Goal: Task Accomplishment & Management: Use online tool/utility

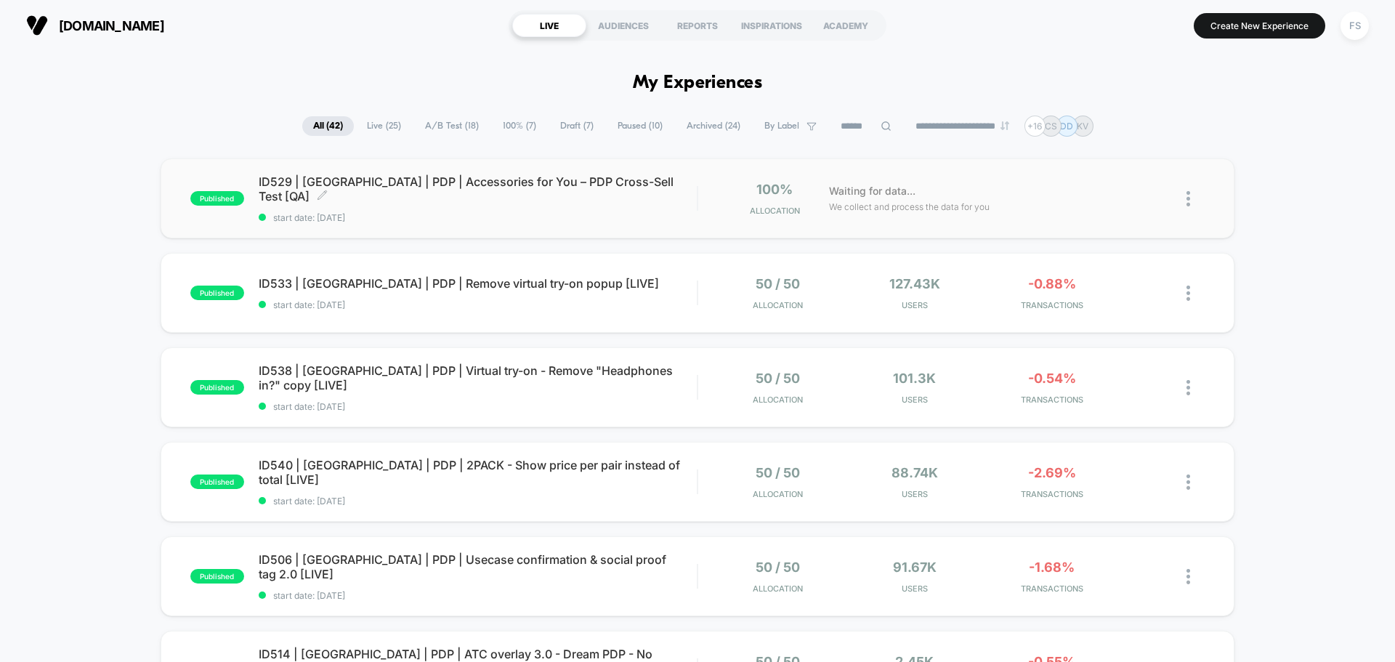
click at [315, 212] on span "start date: [DATE]" at bounding box center [478, 217] width 438 height 11
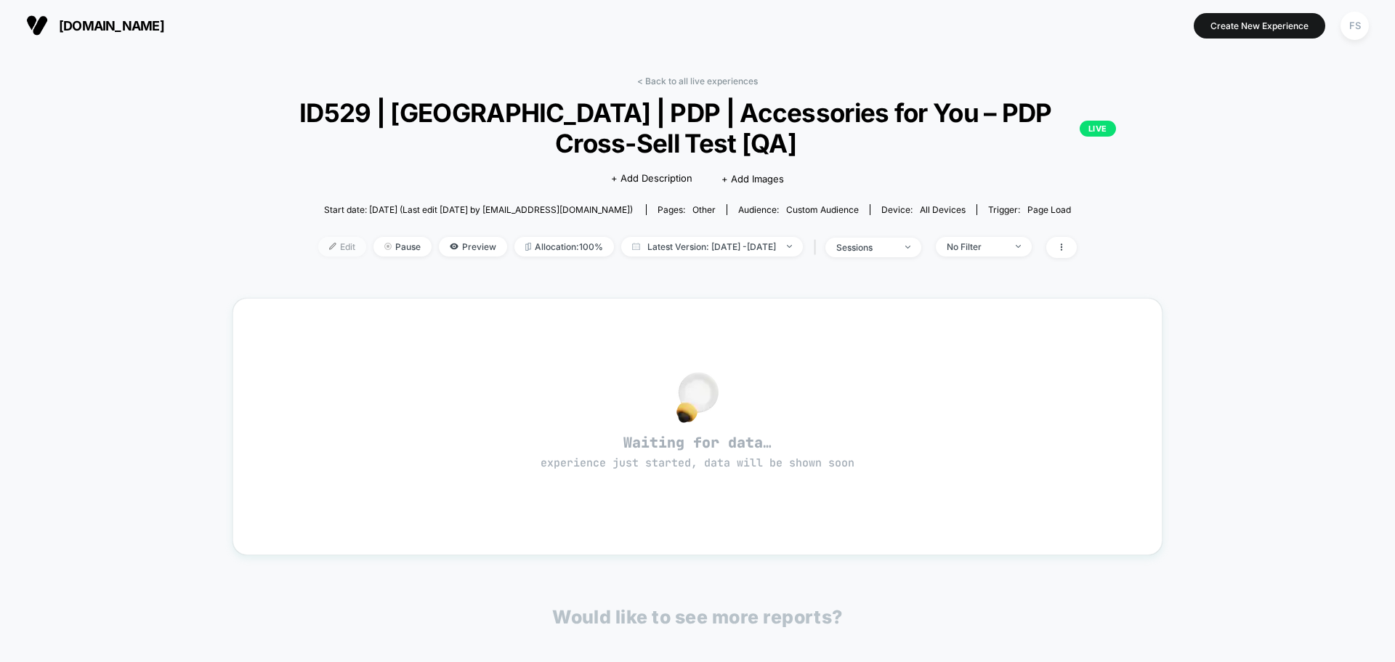
click at [318, 250] on span "Edit" at bounding box center [342, 247] width 48 height 20
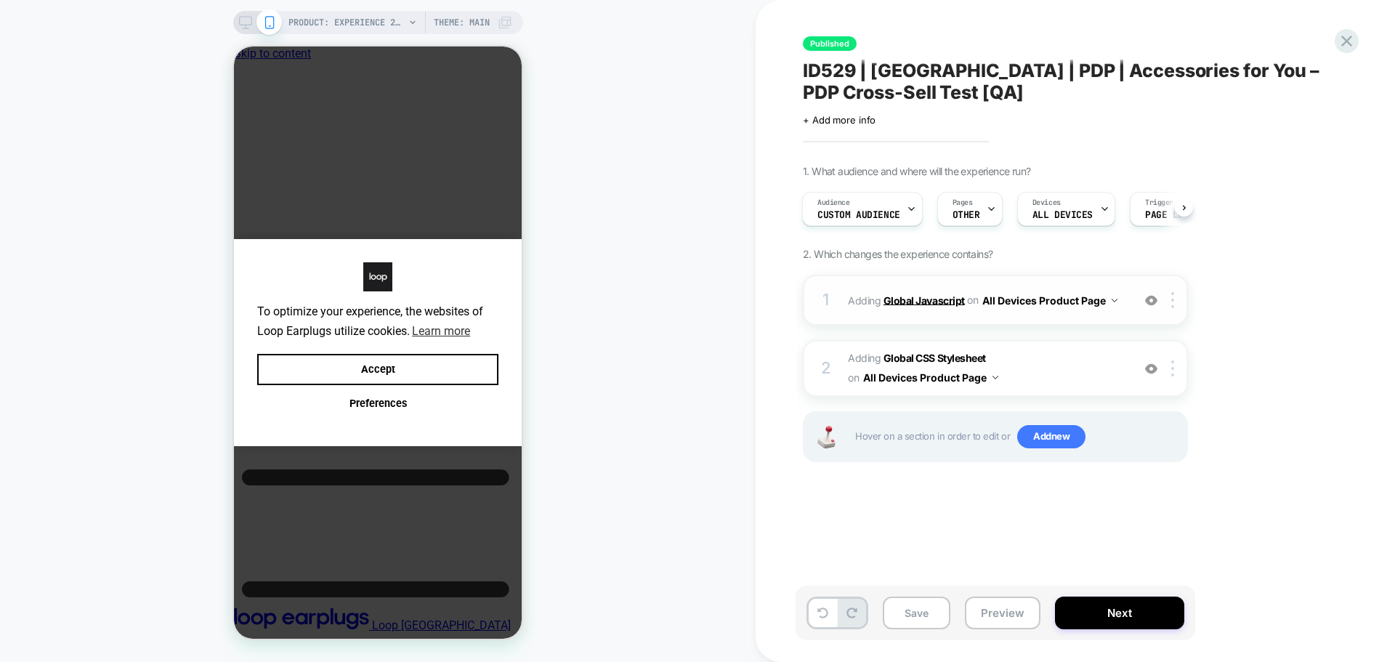
click at [916, 299] on b "Global Javascript" at bounding box center [924, 300] width 81 height 12
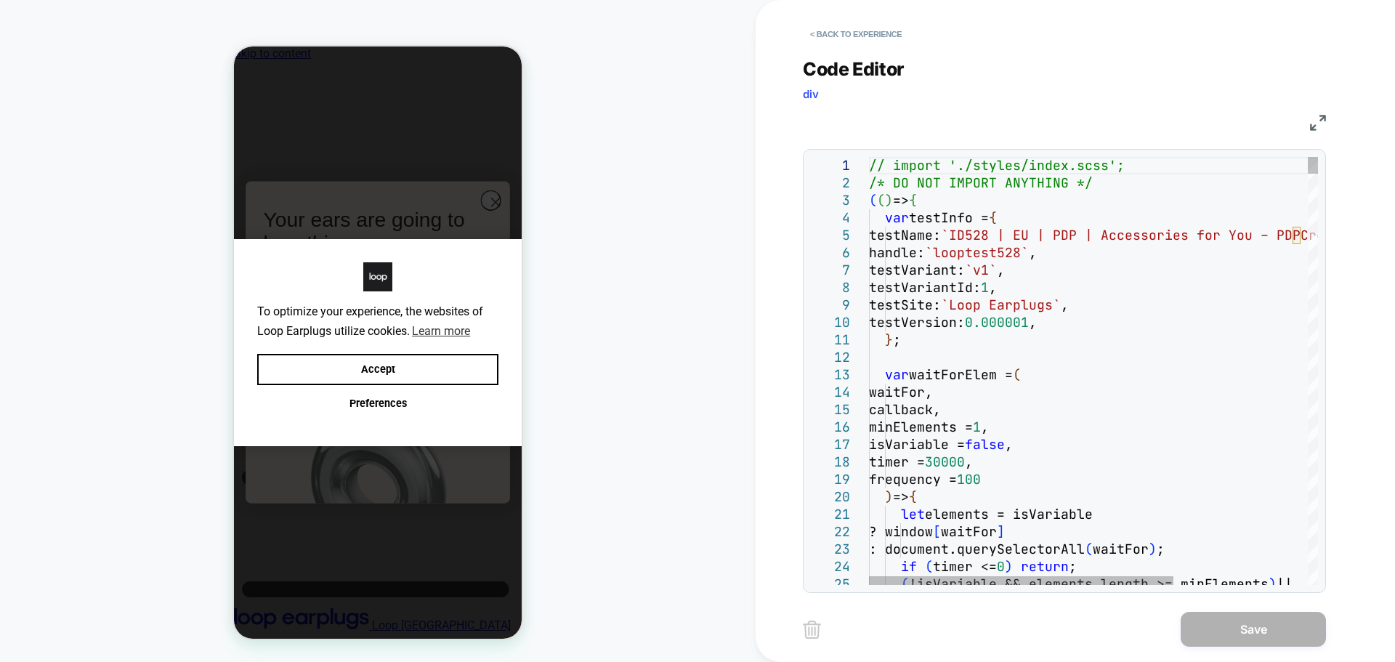
click at [1317, 123] on img at bounding box center [1318, 123] width 16 height 16
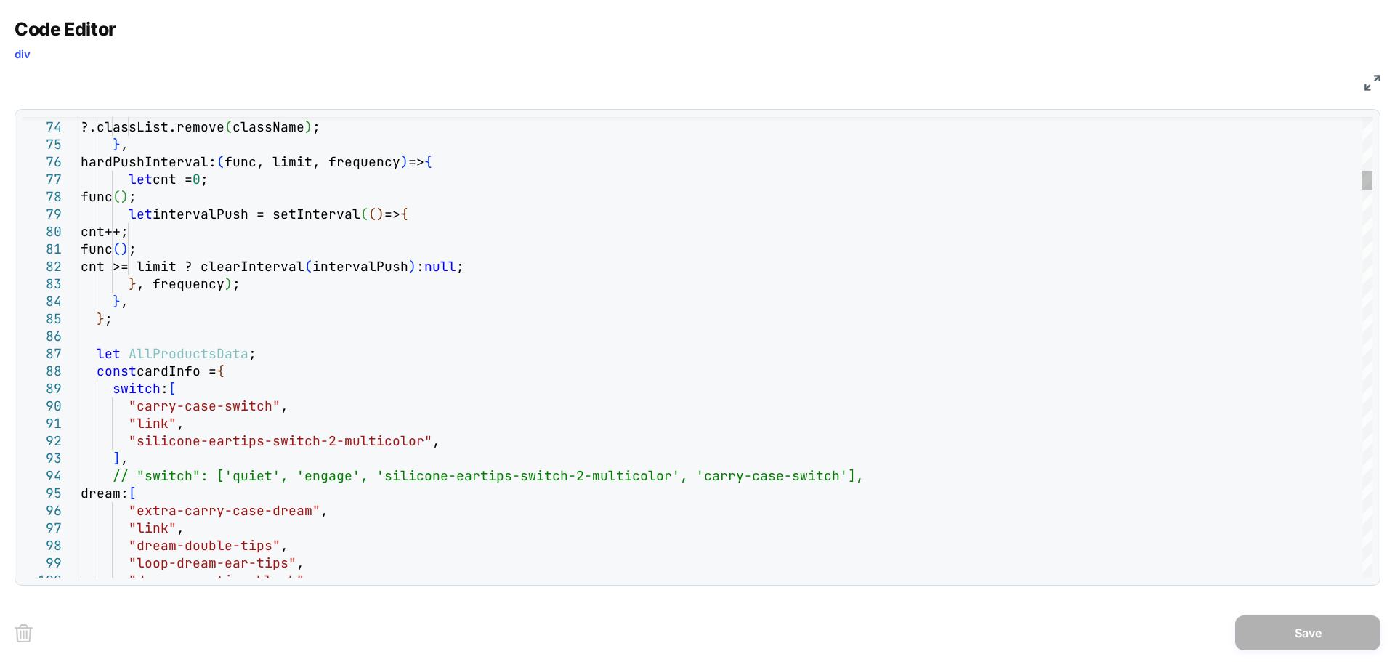
type textarea "**********"
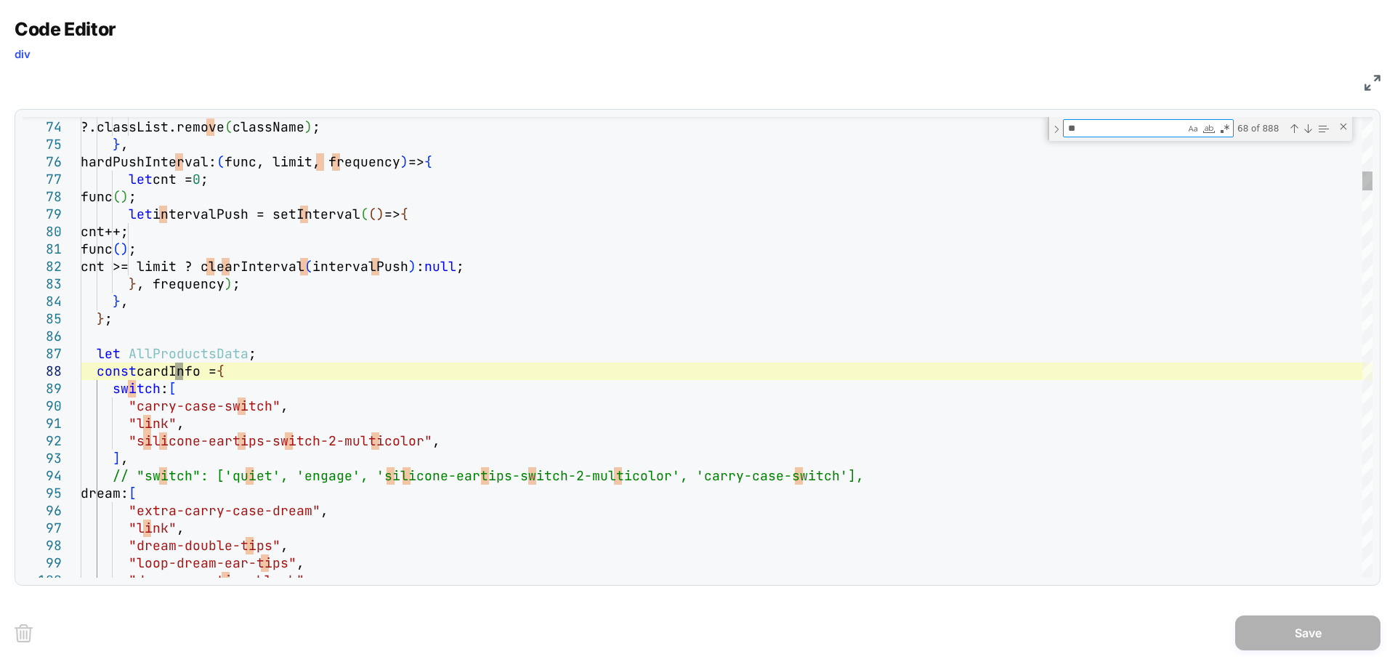
type textarea "***"
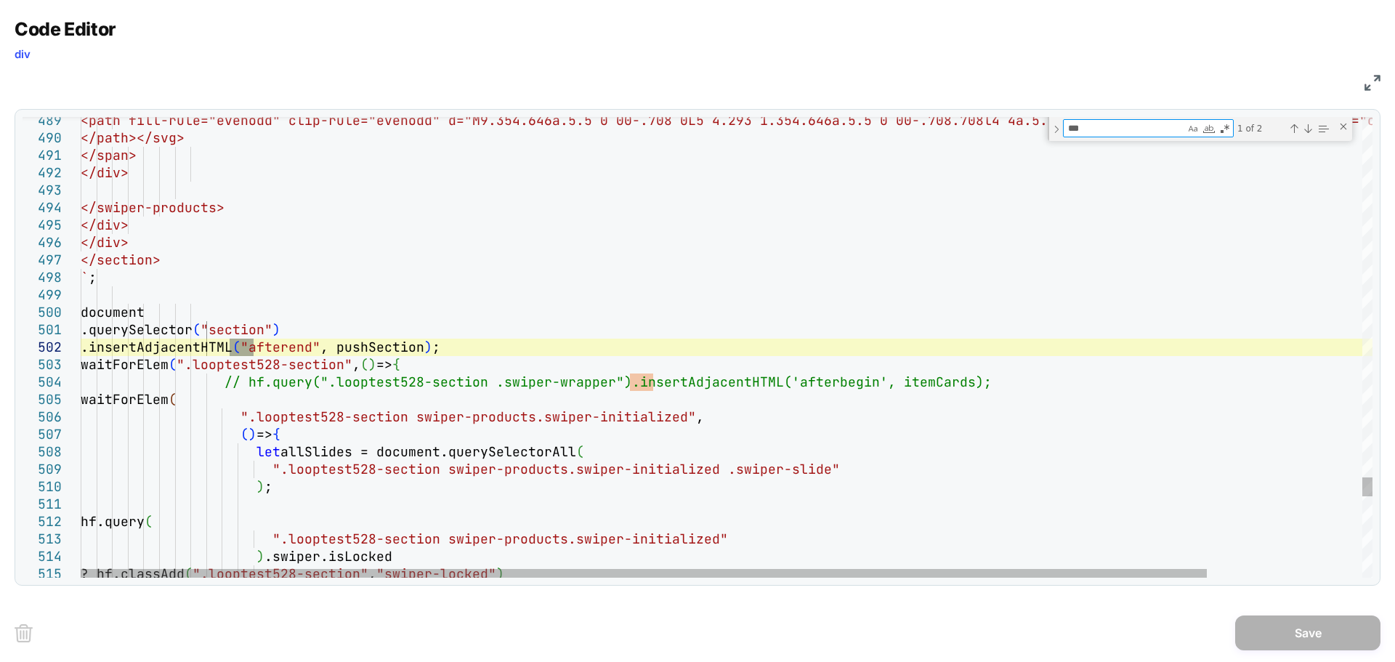
type textarea "**********"
type textarea "****"
type textarea "**********"
type textarea "*****"
type textarea "**********"
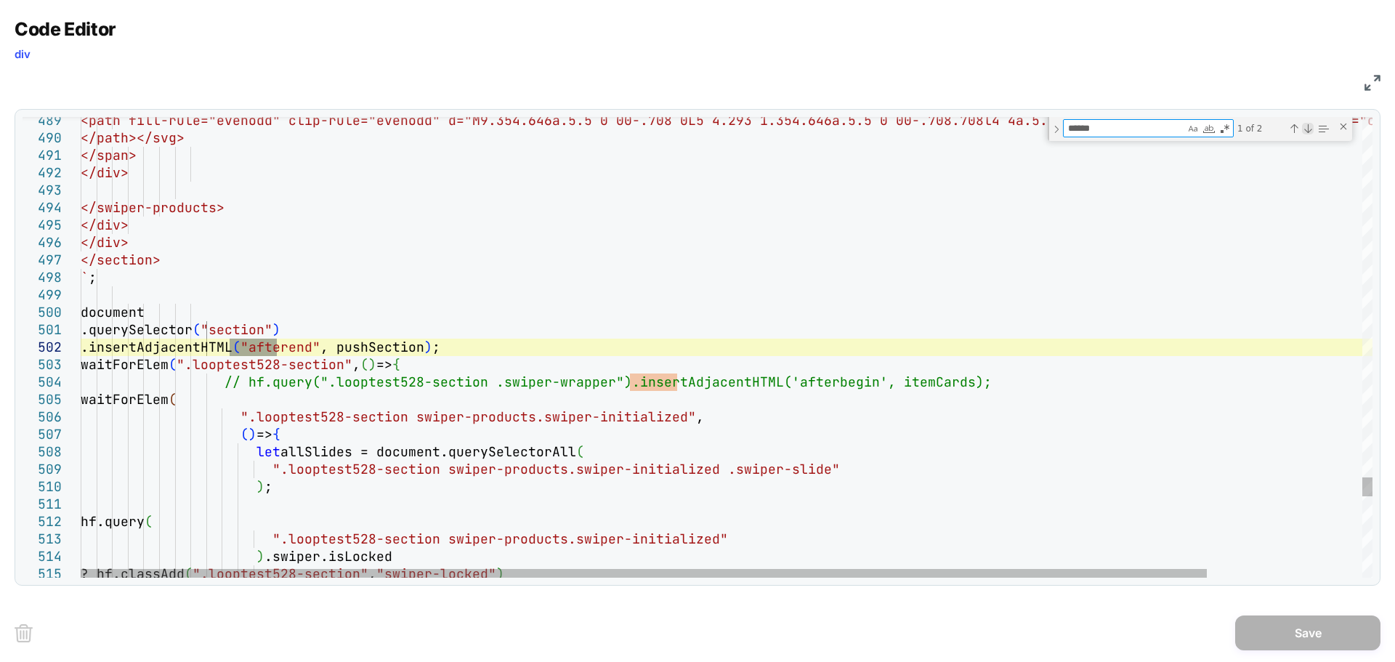
type textarea "******"
click at [1304, 124] on div "Next Match (Enter)" at bounding box center [1308, 129] width 12 height 12
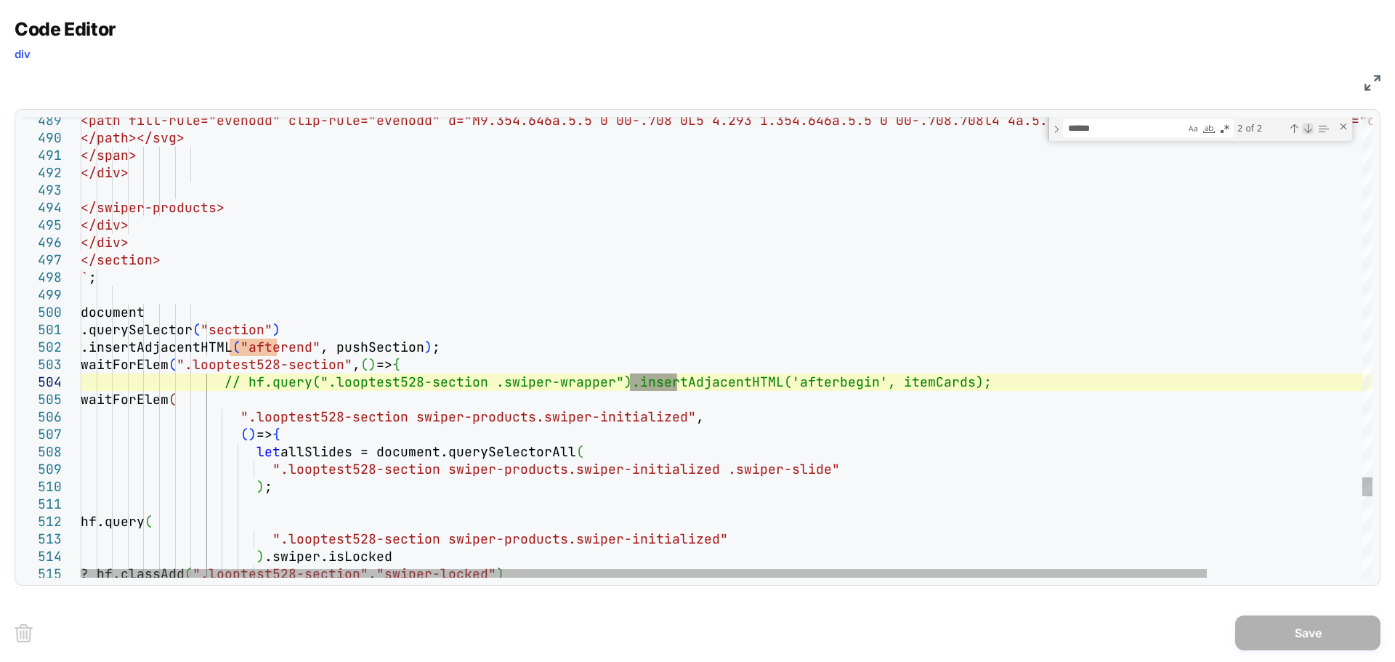
click at [1304, 124] on div "Next Match (Enter)" at bounding box center [1308, 129] width 12 height 12
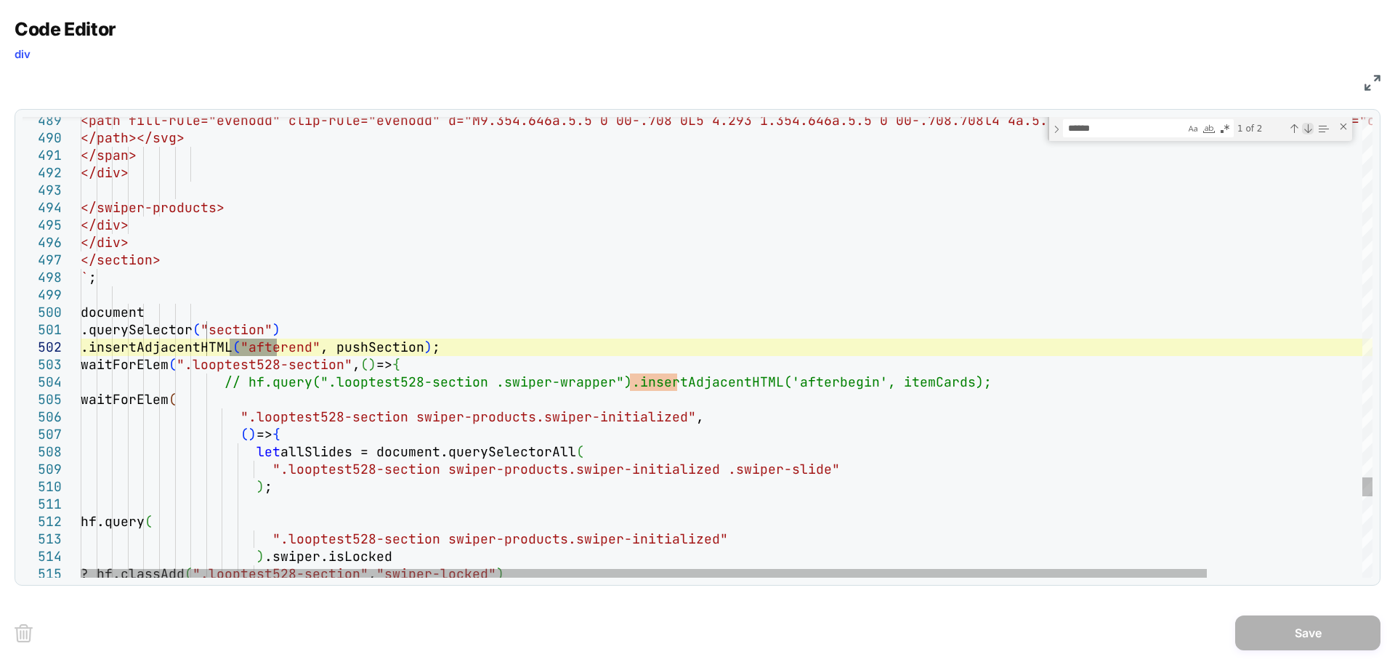
click at [1304, 124] on div "Next Match (Enter)" at bounding box center [1308, 129] width 12 height 12
type textarea "**********"
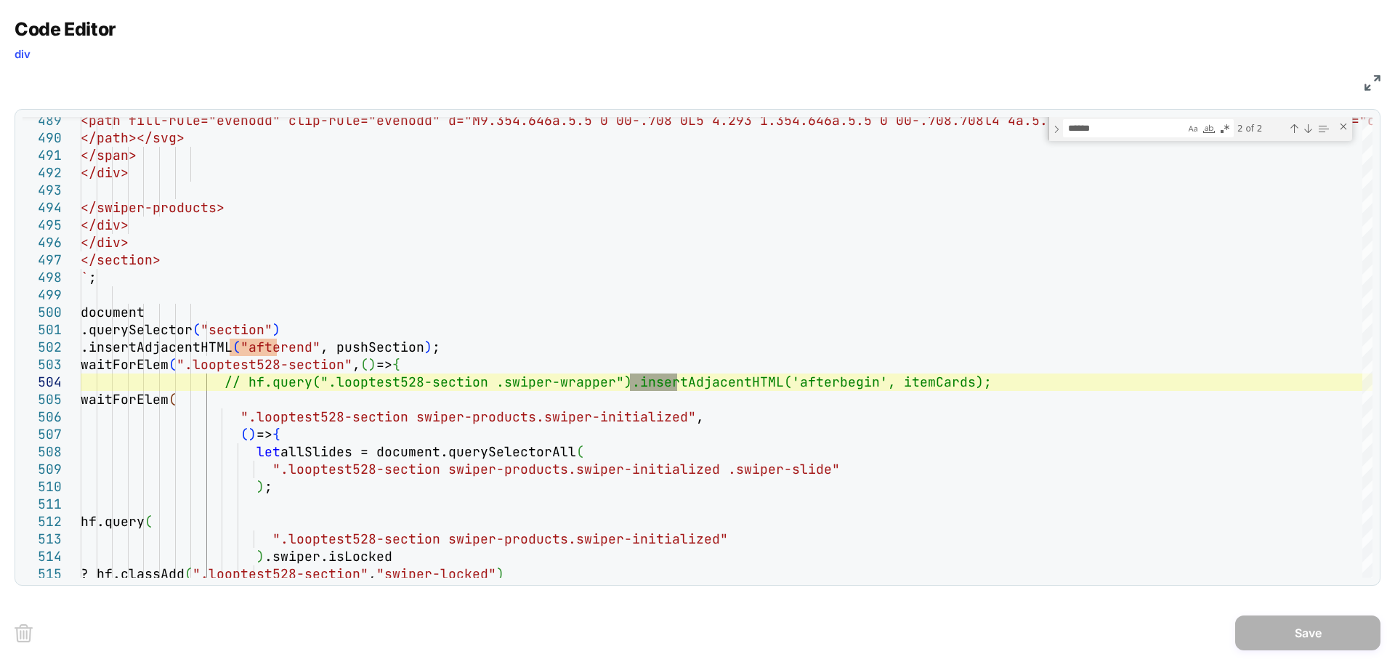
click at [1371, 78] on img at bounding box center [1373, 83] width 16 height 16
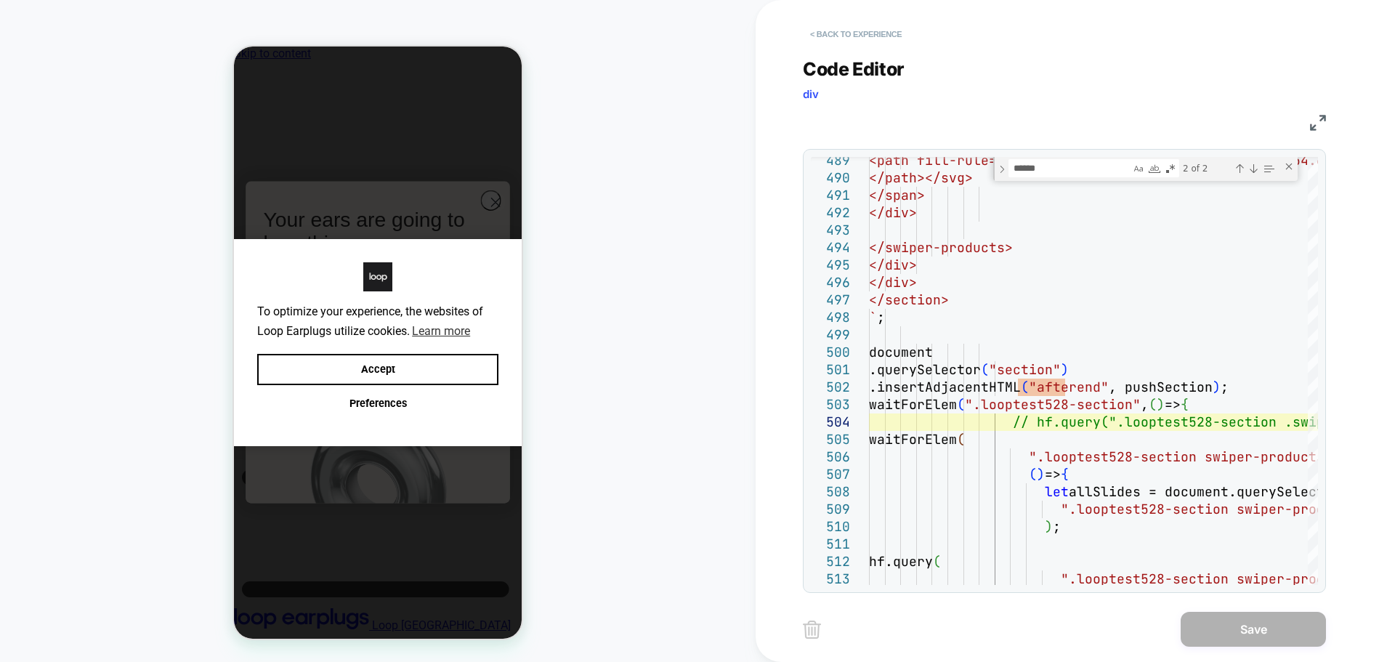
click at [868, 32] on button "< Back to experience" at bounding box center [856, 34] width 106 height 23
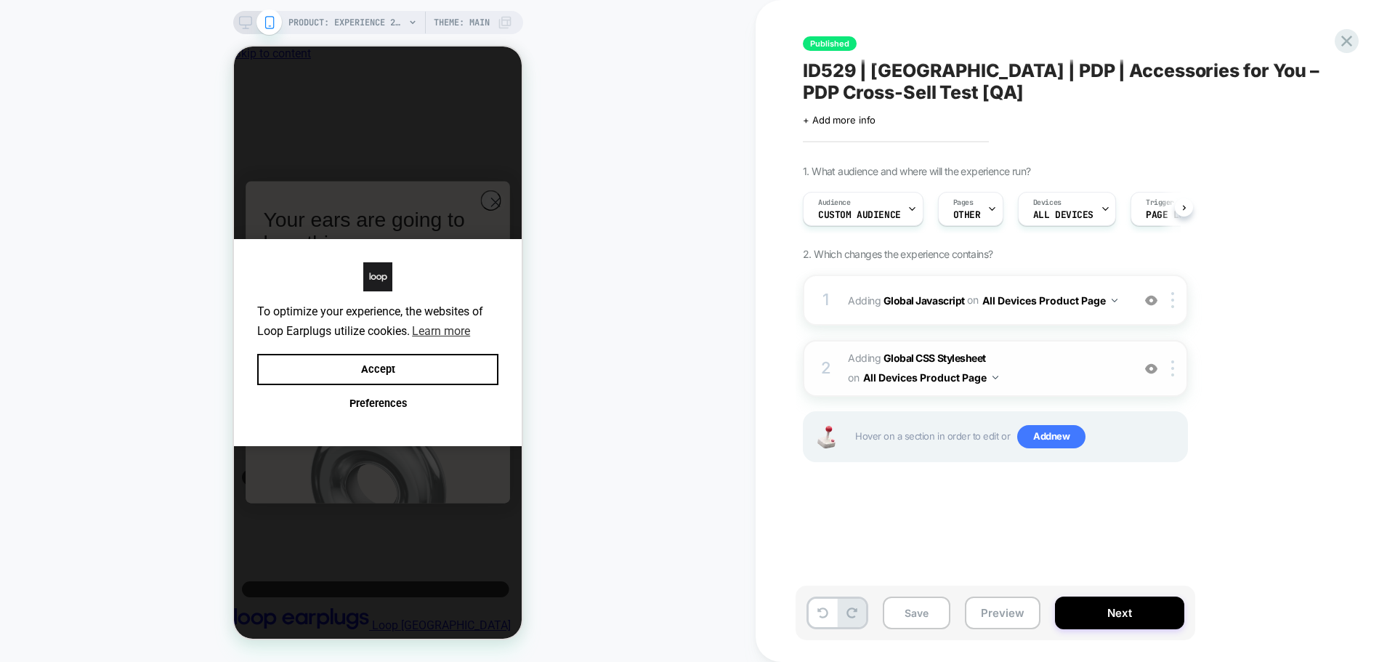
scroll to position [0, 1]
click at [967, 357] on b "Global CSS Stylesheet" at bounding box center [935, 358] width 102 height 12
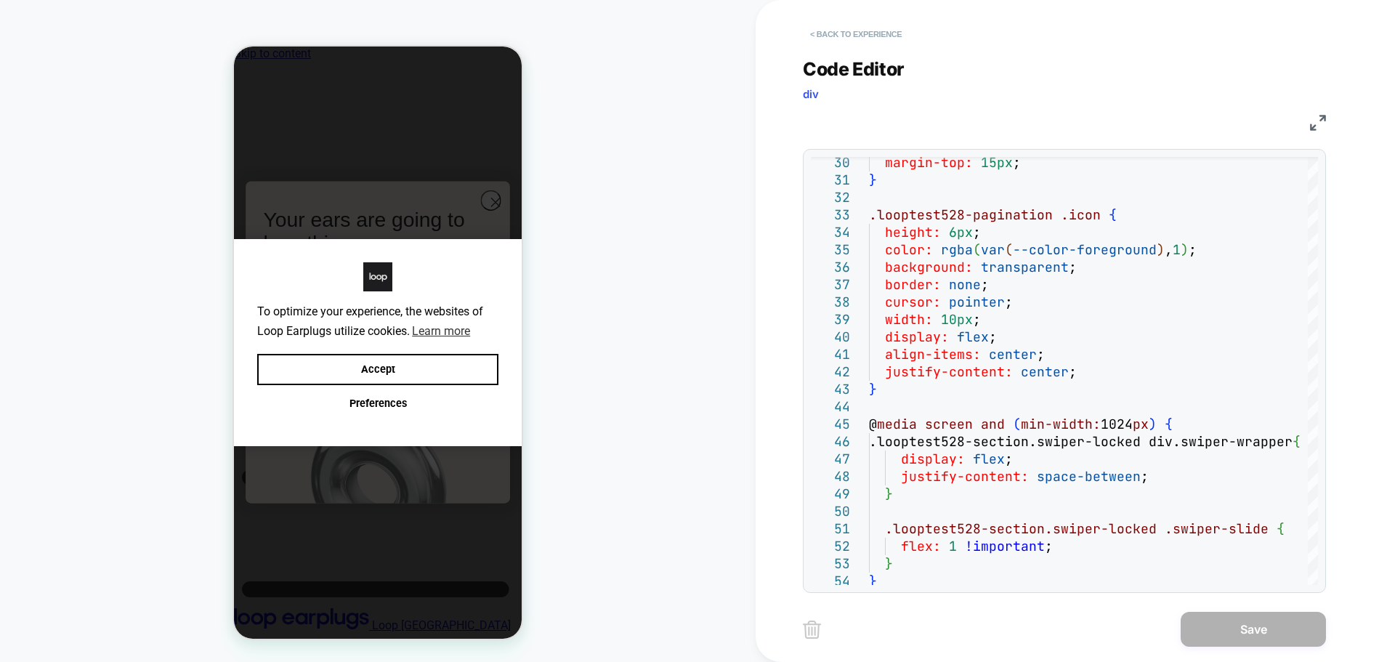
click at [859, 33] on button "< Back to experience" at bounding box center [856, 34] width 106 height 23
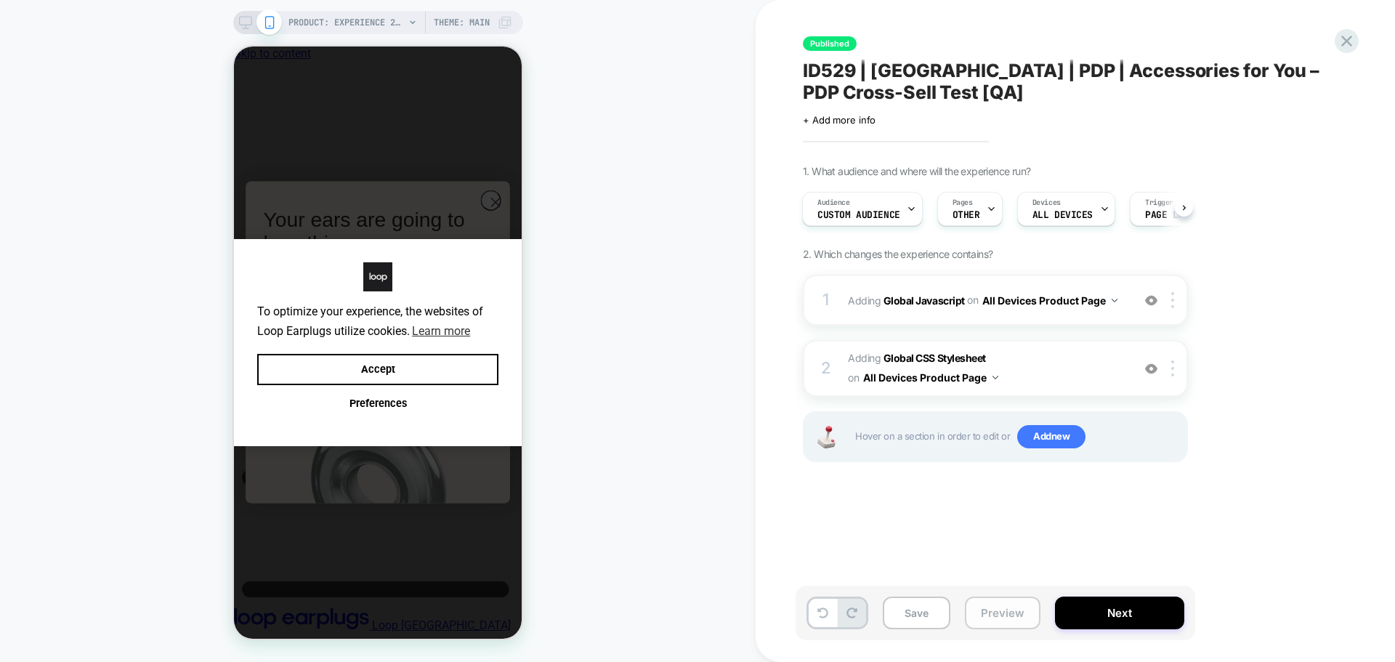
click at [1003, 609] on button "Preview" at bounding box center [1003, 613] width 76 height 33
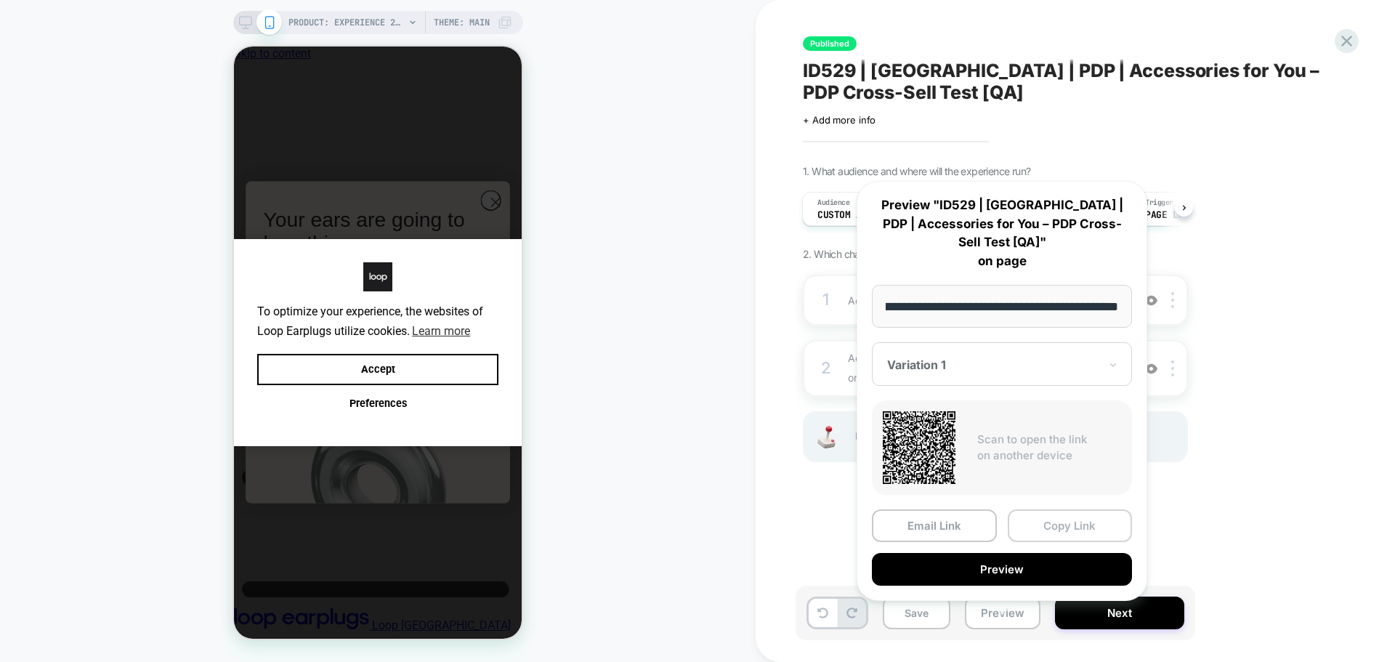
scroll to position [0, 0]
click at [1055, 512] on button "Copy Link" at bounding box center [1070, 525] width 125 height 33
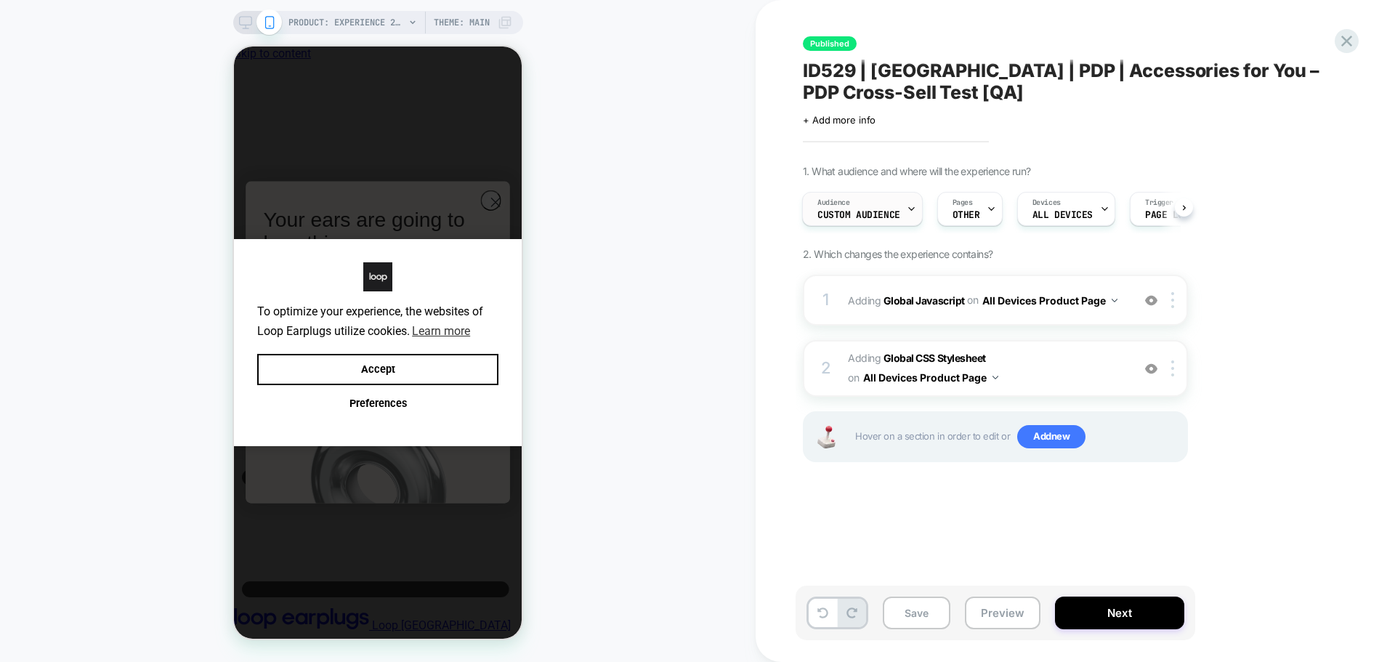
click at [907, 210] on icon at bounding box center [911, 208] width 9 height 9
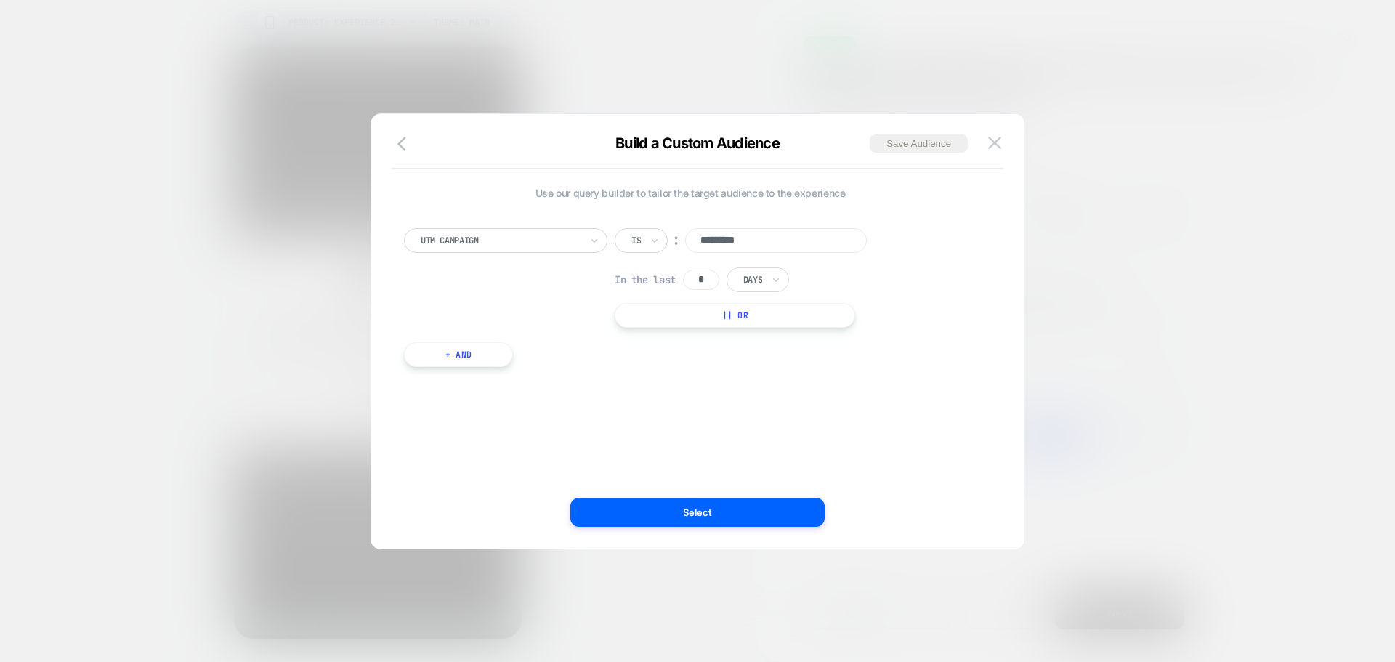
click at [1013, 129] on div "Build a Custom Audience Save Audience Use our query builder to tailor the targe…" at bounding box center [697, 339] width 652 height 420
click at [998, 137] on img at bounding box center [994, 143] width 13 height 12
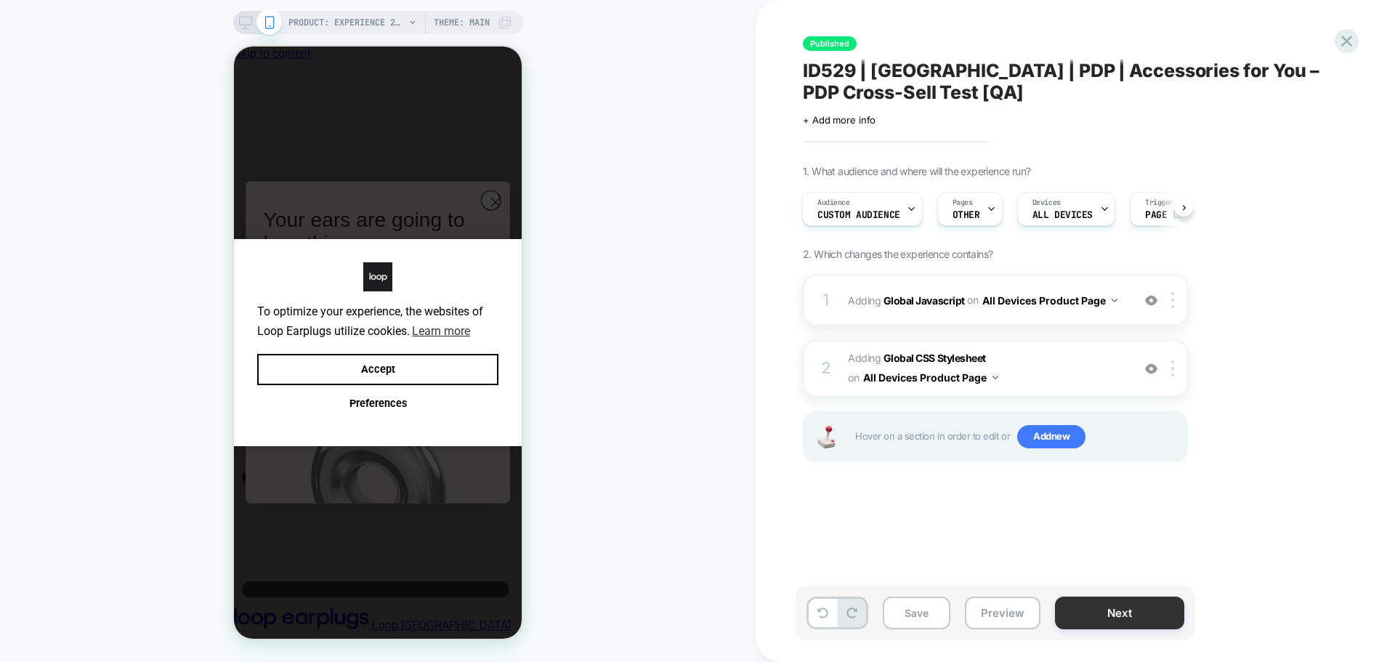
click at [1124, 614] on button "Next" at bounding box center [1119, 613] width 129 height 33
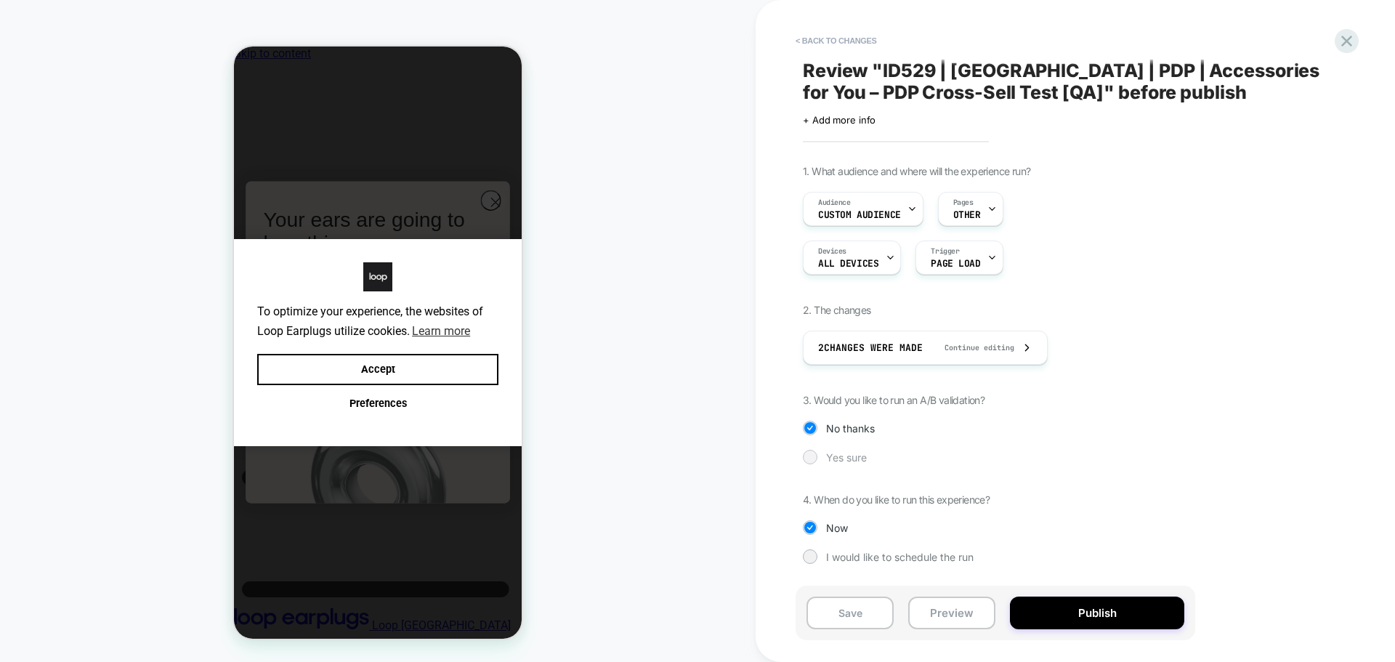
click at [831, 464] on div "Yes sure" at bounding box center [995, 457] width 385 height 15
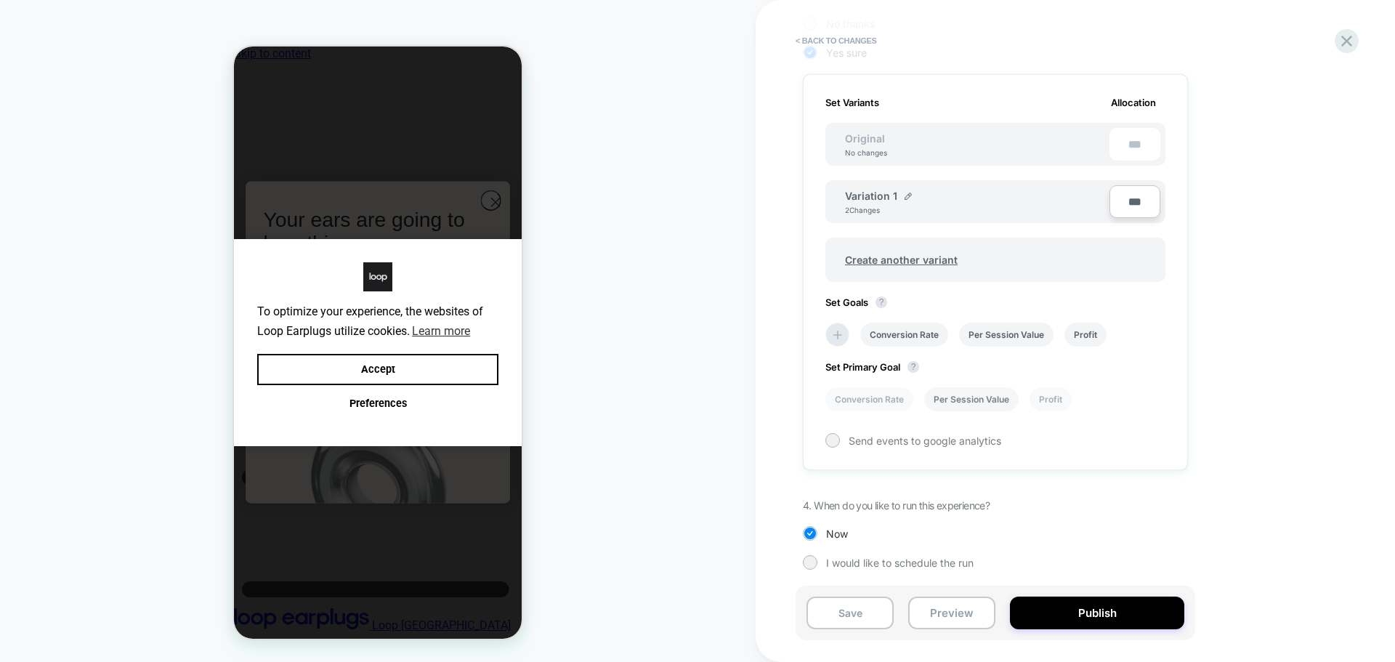
scroll to position [407, 0]
click at [908, 256] on span "Create another variant" at bounding box center [901, 258] width 142 height 34
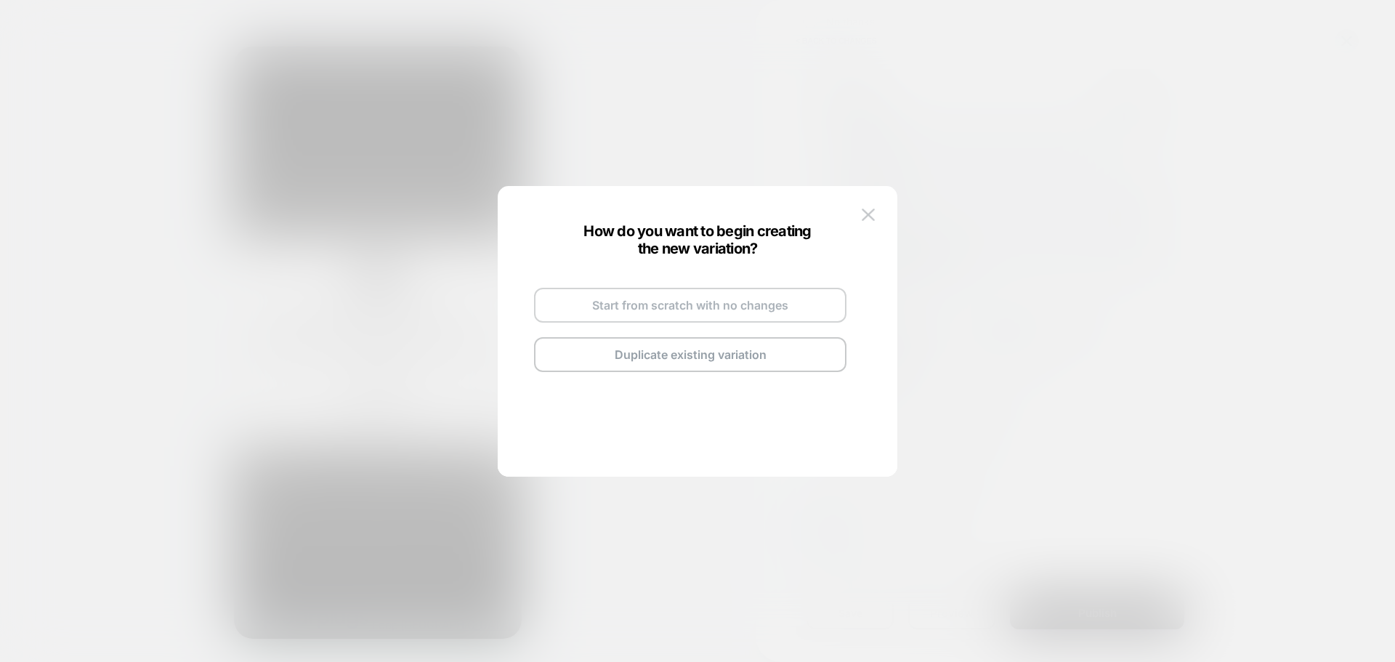
click at [719, 302] on button "Start from scratch with no changes" at bounding box center [690, 305] width 312 height 35
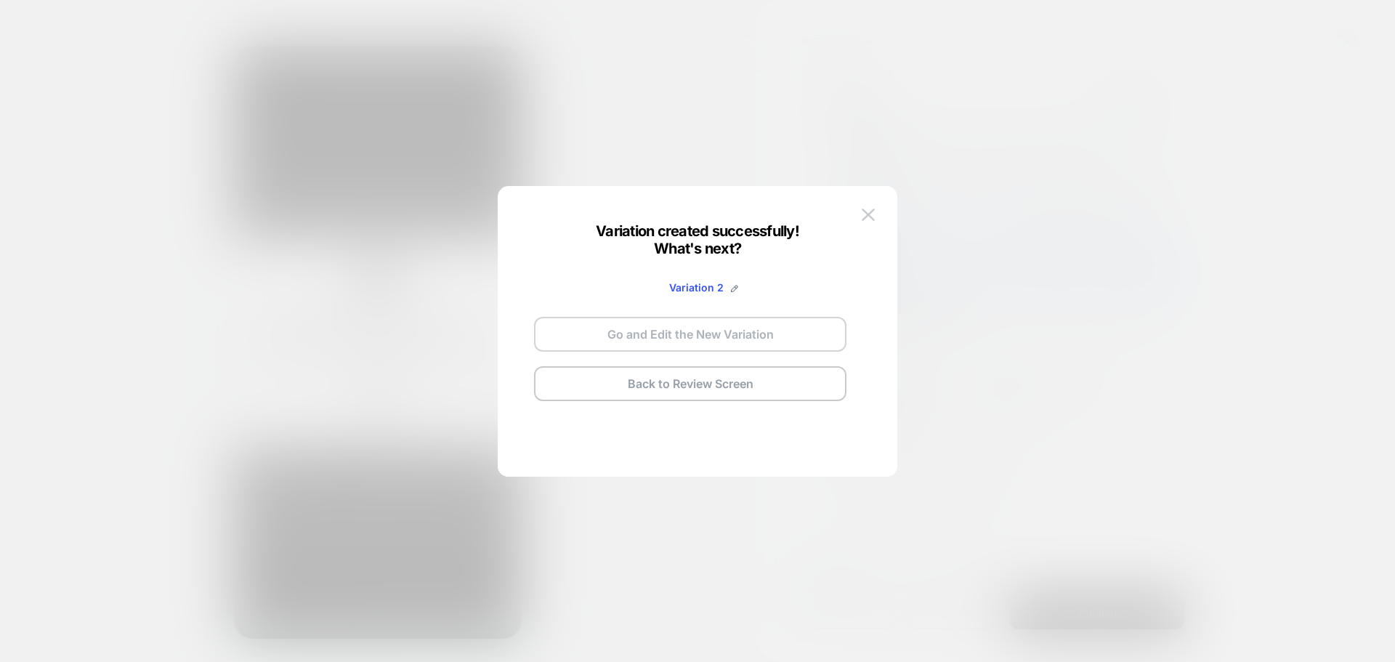
click at [686, 344] on button "Go and Edit the New Variation" at bounding box center [690, 334] width 312 height 35
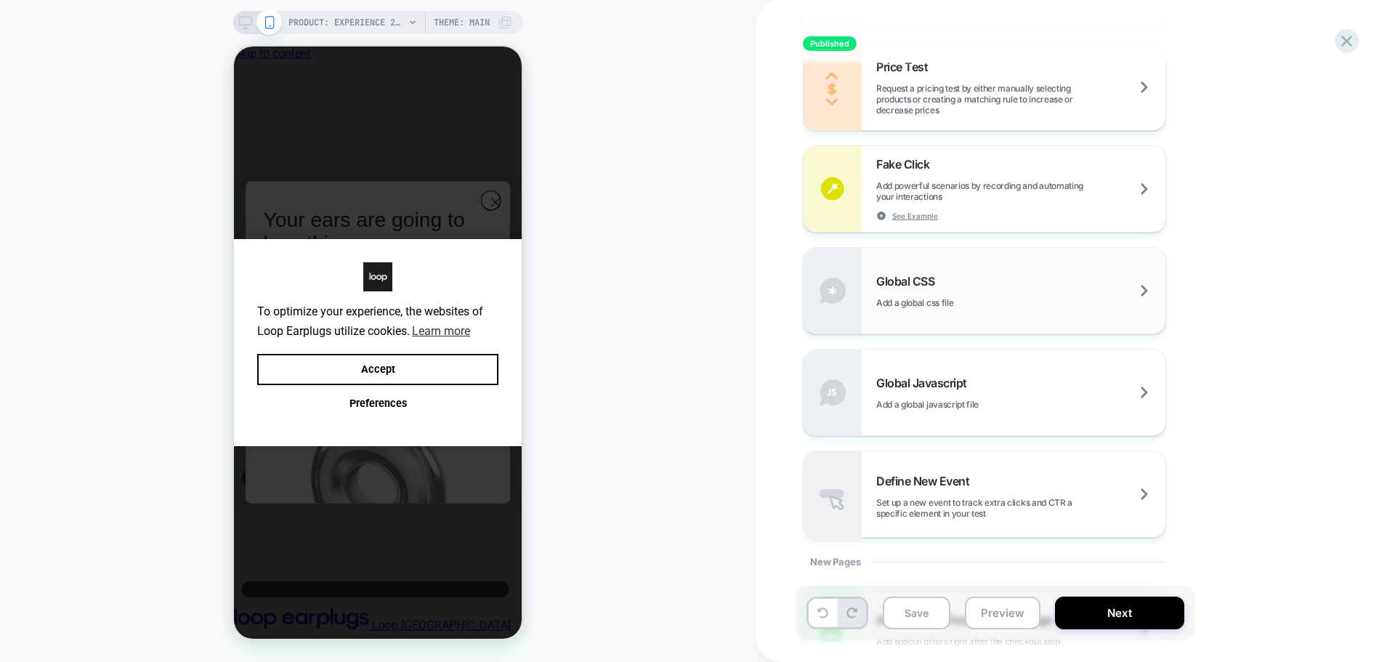
scroll to position [980, 0]
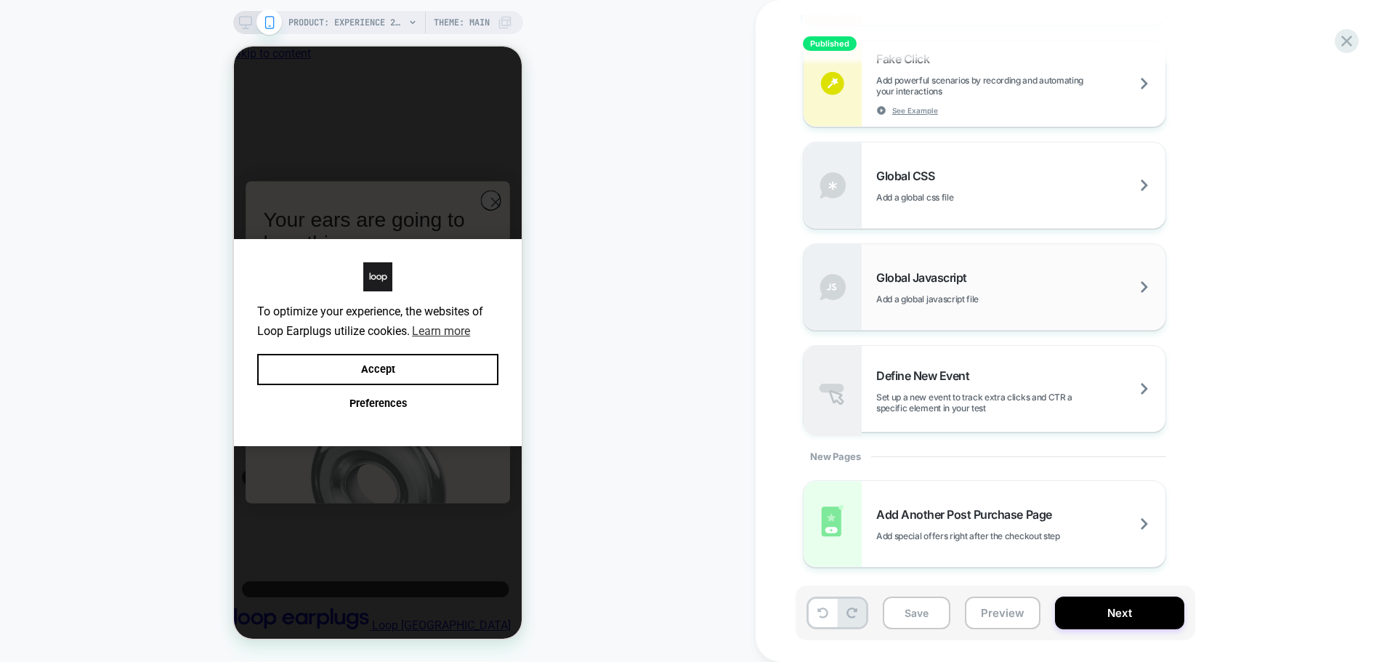
click at [988, 259] on div "Global Javascript Add a global javascript file" at bounding box center [985, 287] width 362 height 86
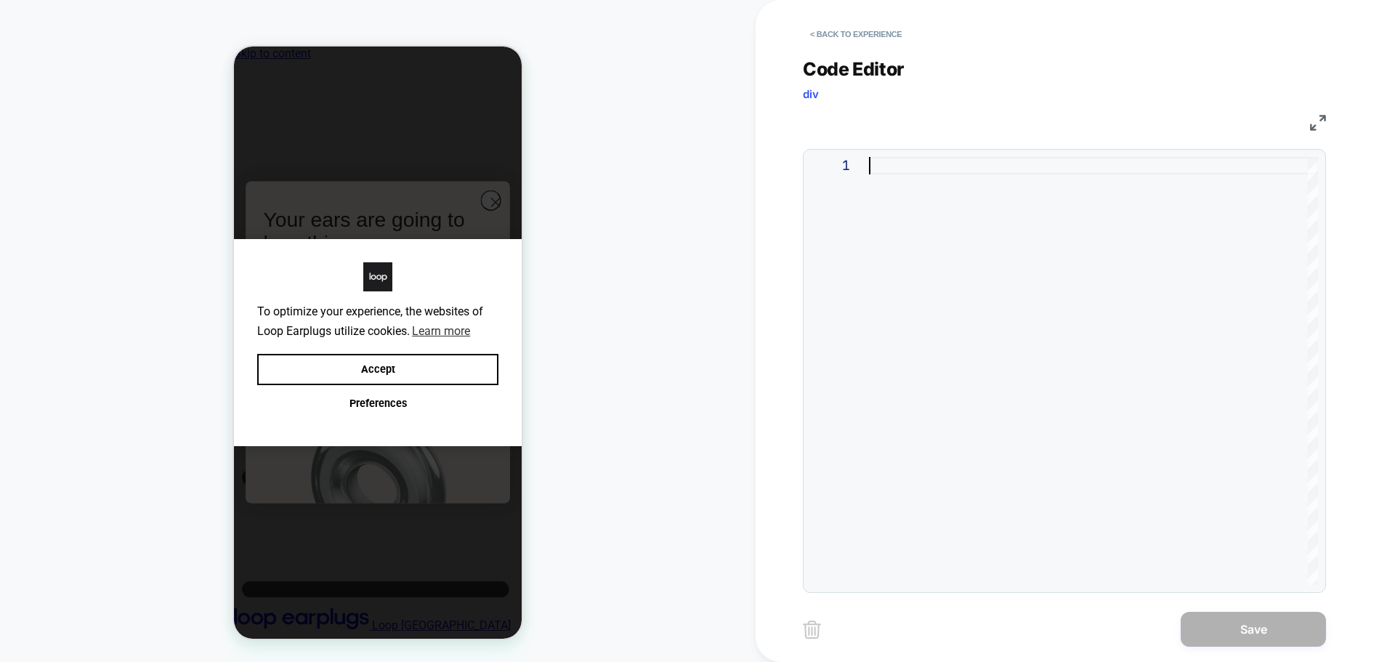
click at [1003, 291] on div at bounding box center [1093, 371] width 449 height 428
type textarea "**********"
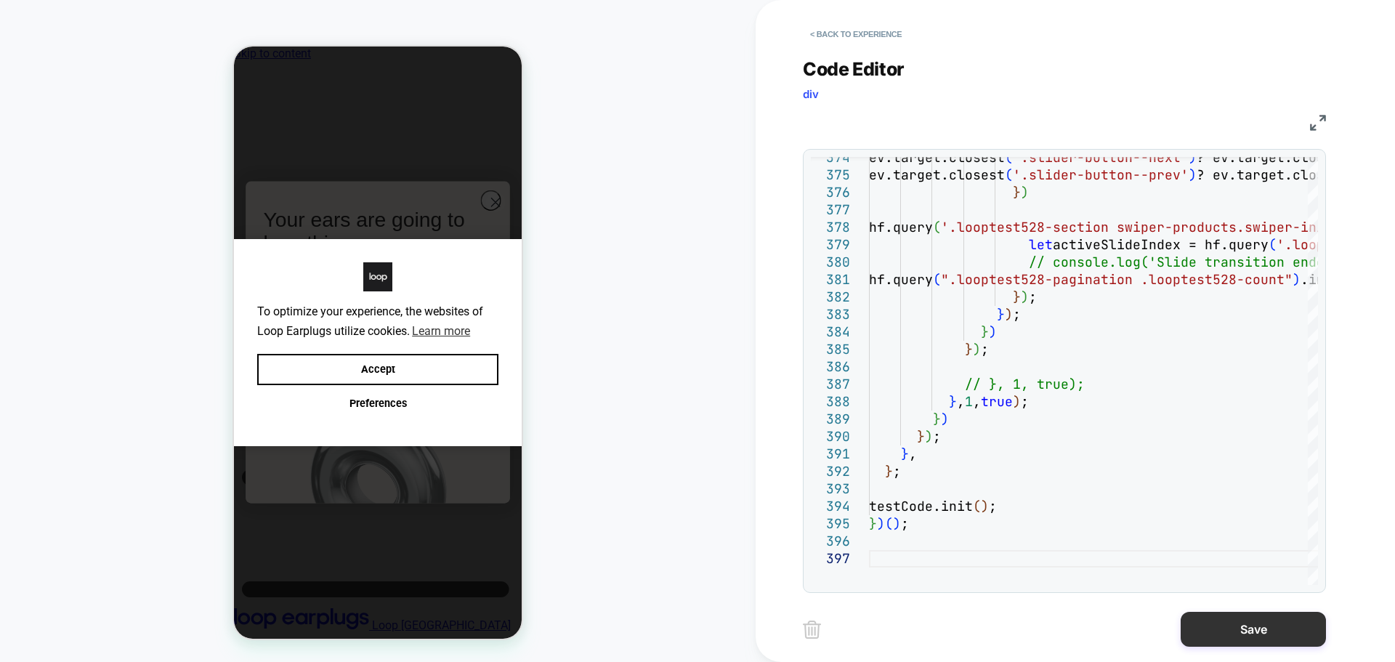
click at [1199, 631] on button "Save" at bounding box center [1253, 629] width 145 height 35
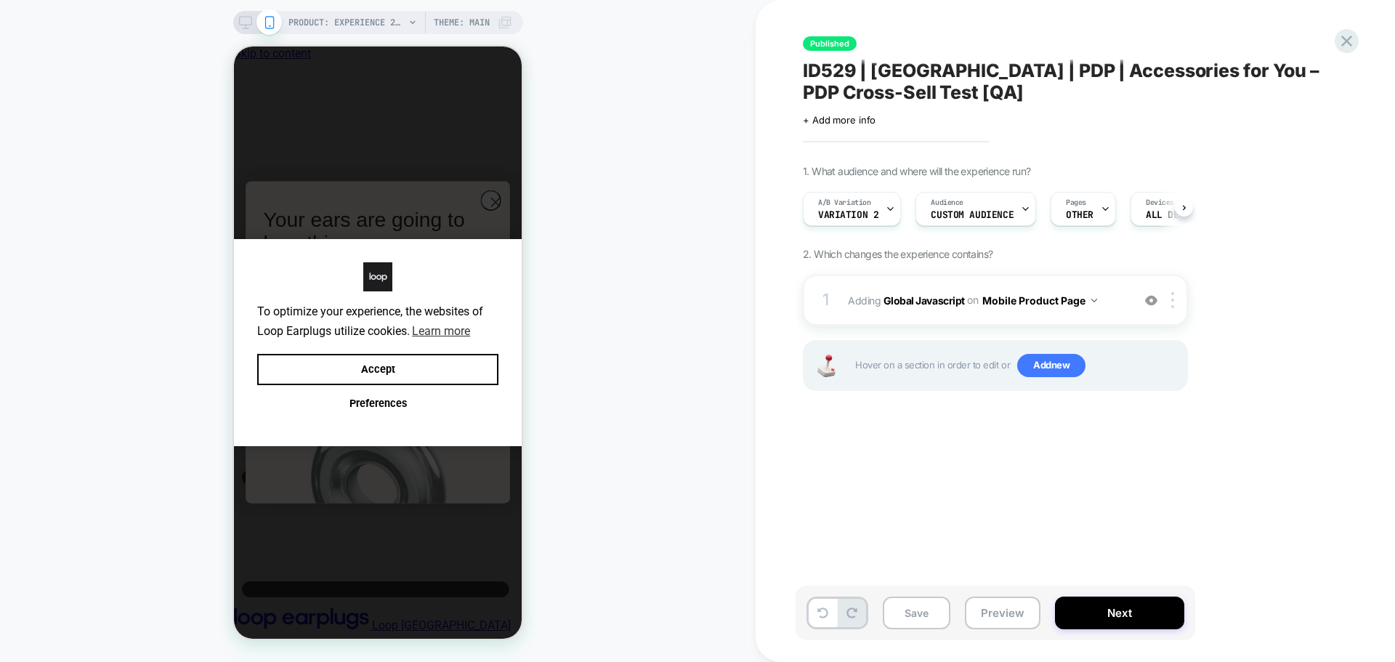
scroll to position [0, 1]
click at [1171, 299] on img at bounding box center [1172, 300] width 3 height 16
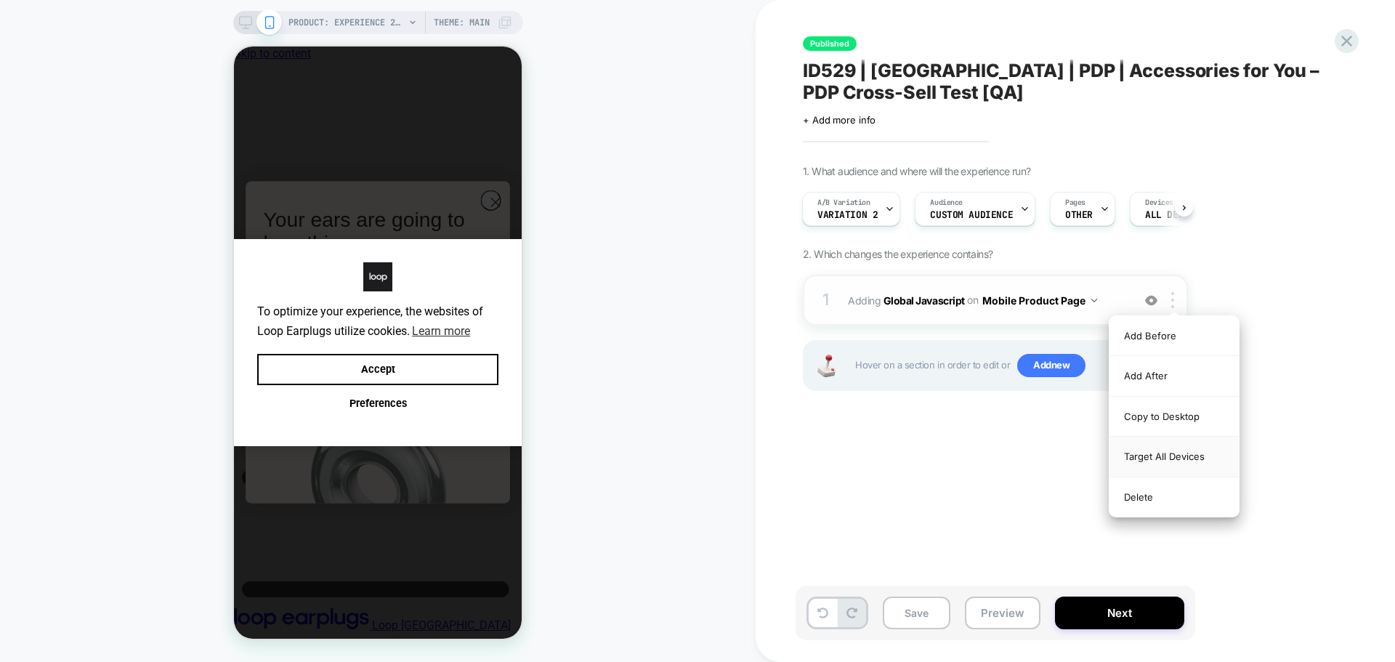
click at [1171, 445] on div "Target All Devices" at bounding box center [1174, 457] width 129 height 40
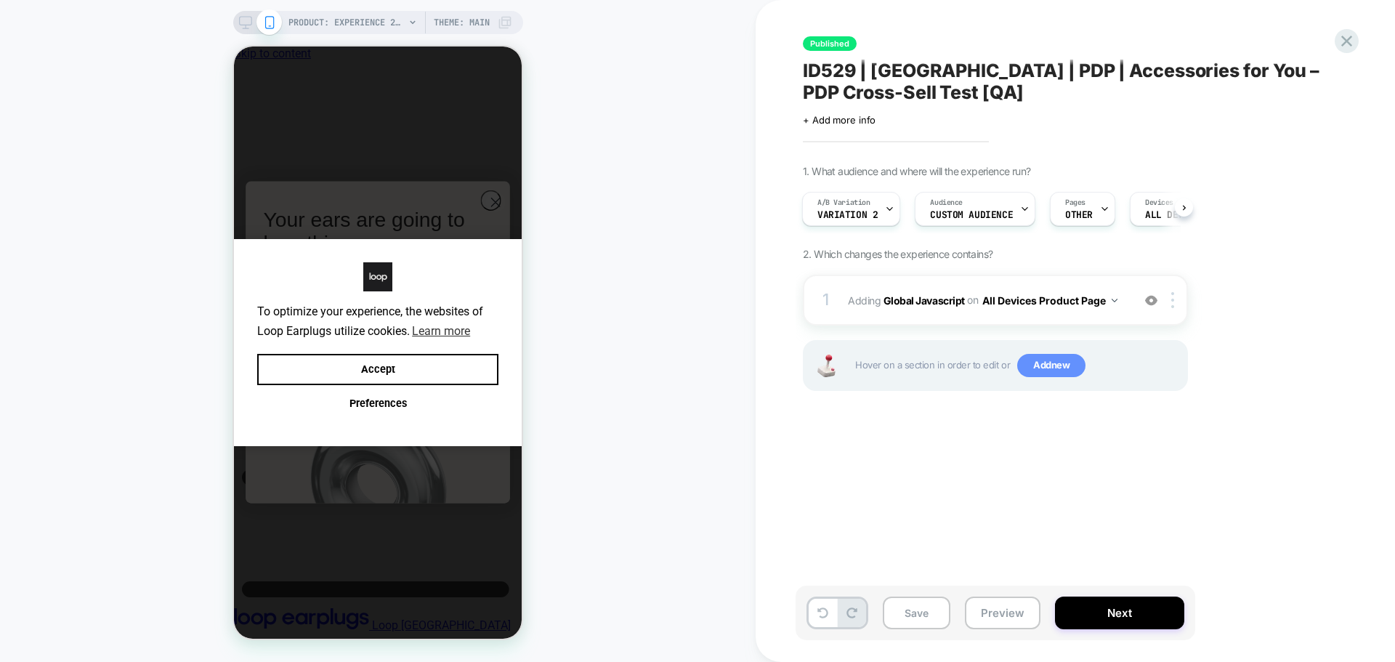
click at [1044, 364] on span "Add new" at bounding box center [1051, 365] width 68 height 23
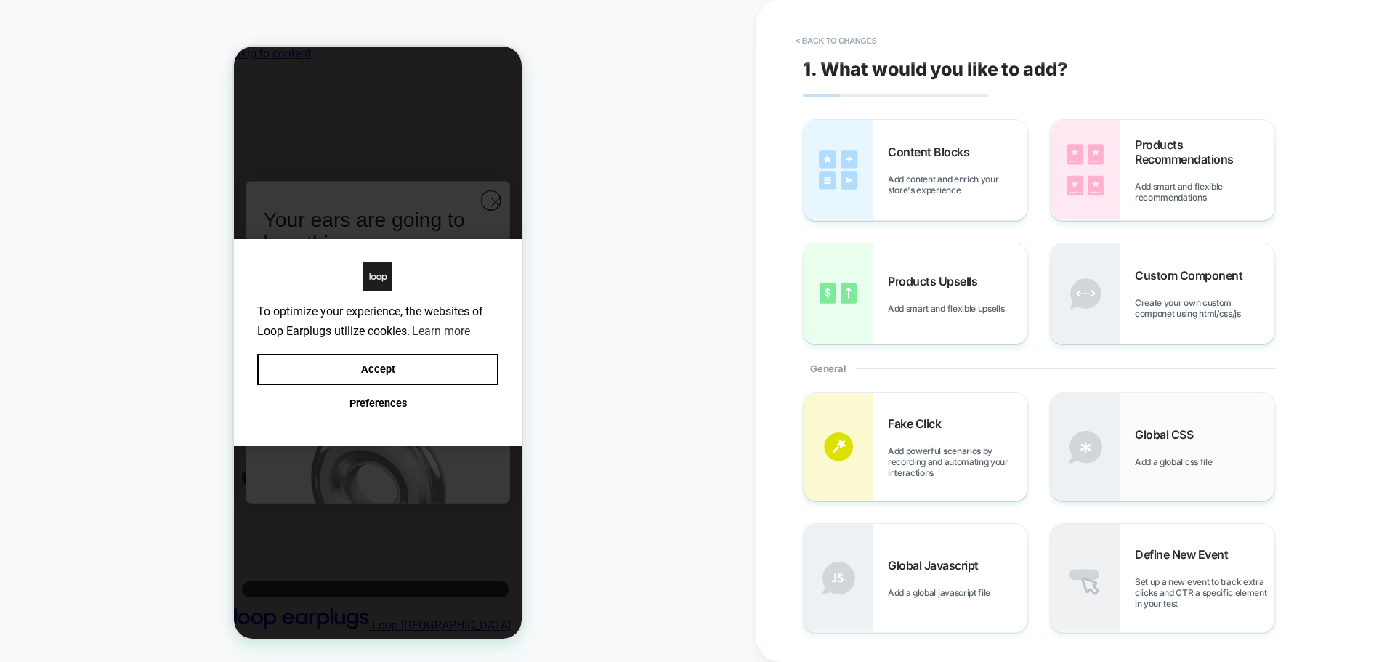
click at [1165, 456] on span "Add a global css file" at bounding box center [1177, 461] width 84 height 11
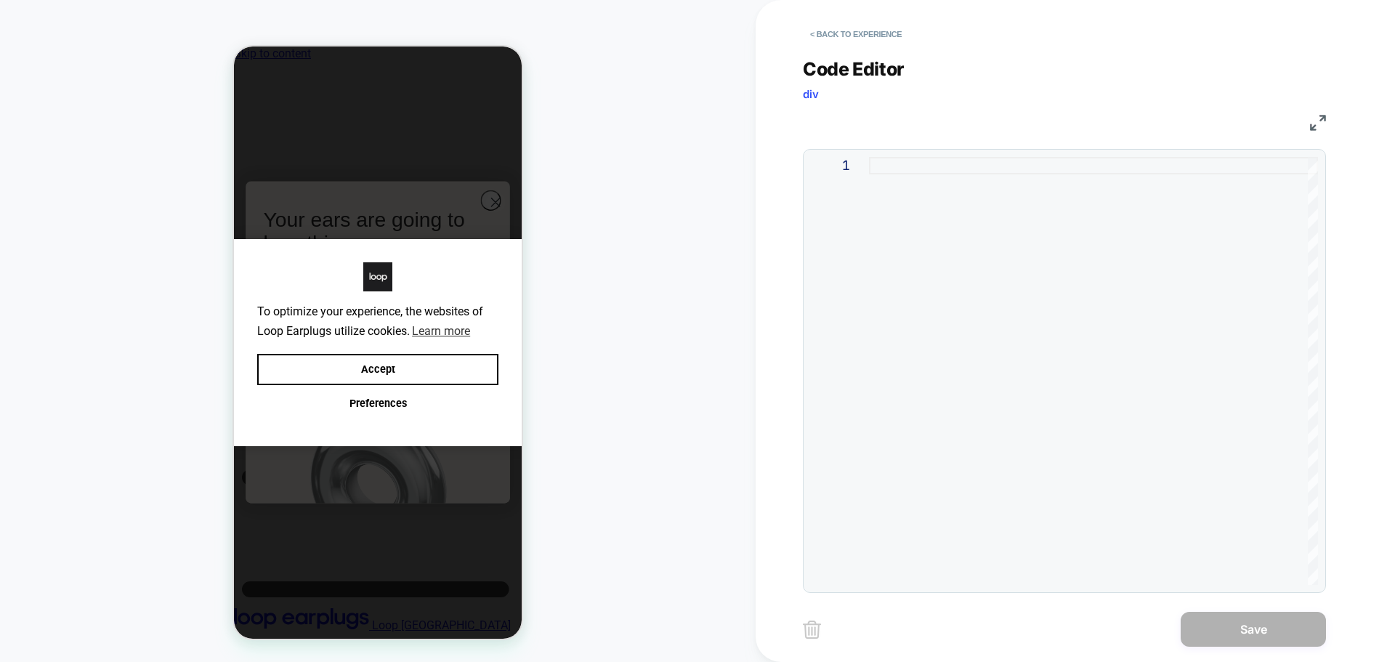
click at [1059, 267] on div at bounding box center [1093, 371] width 449 height 428
type textarea "*"
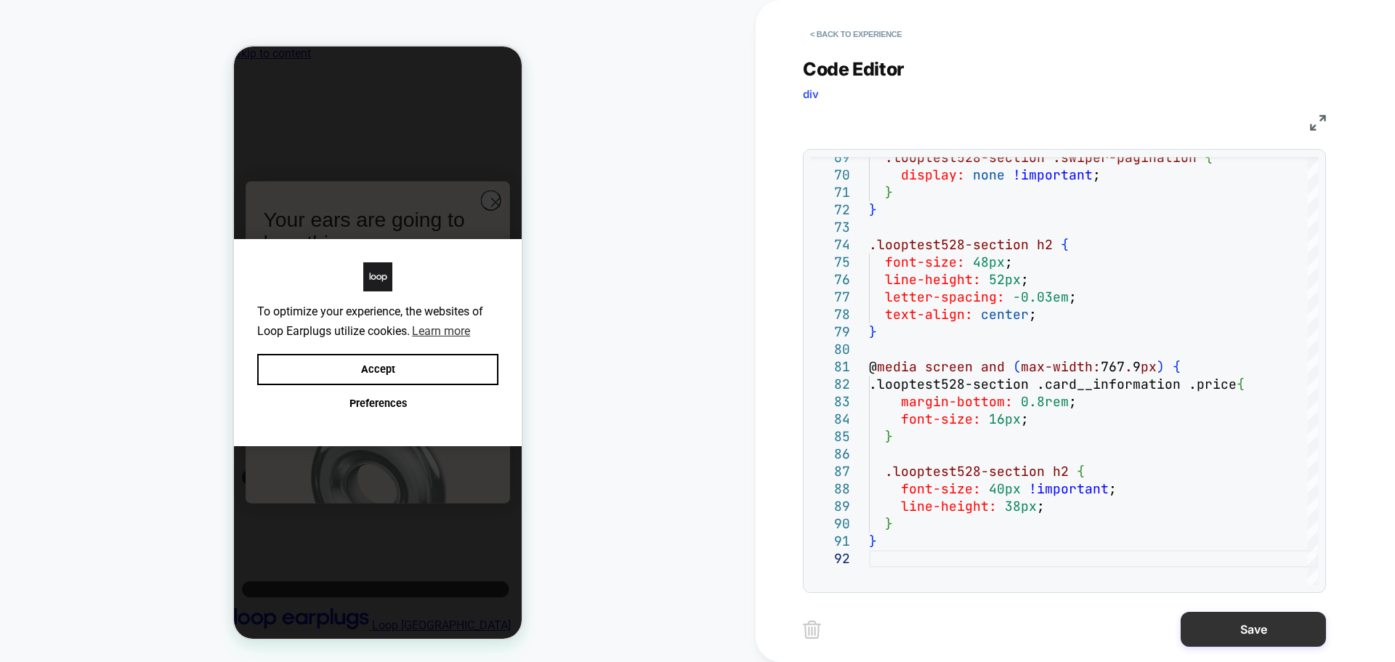
click at [1262, 635] on button "Save" at bounding box center [1253, 629] width 145 height 35
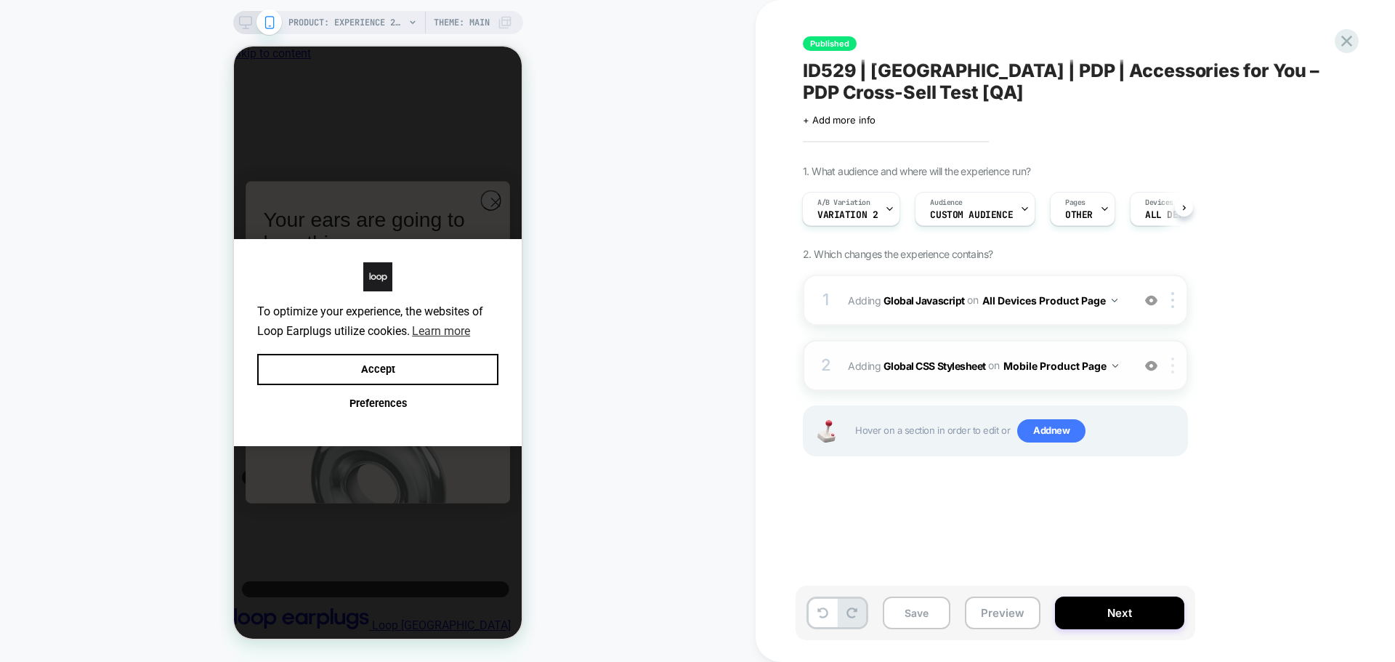
click at [1171, 364] on div at bounding box center [1175, 365] width 24 height 16
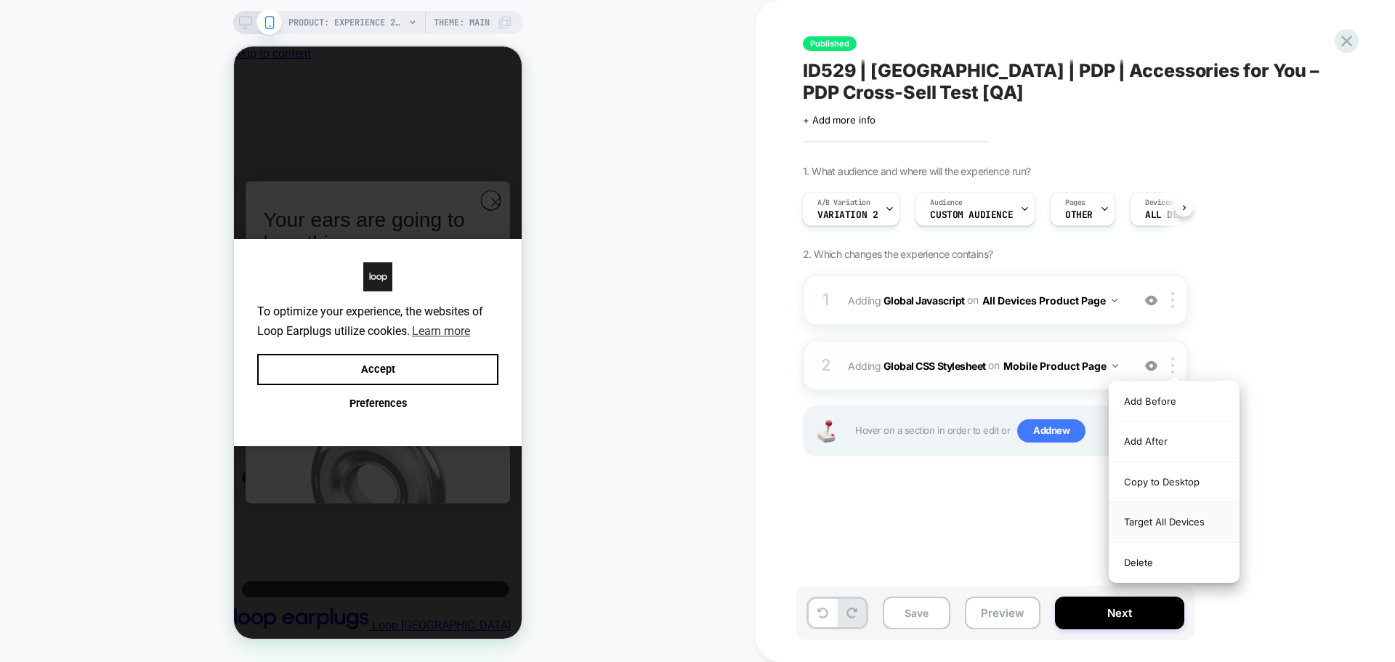
click at [1136, 512] on div "Target All Devices" at bounding box center [1174, 522] width 129 height 40
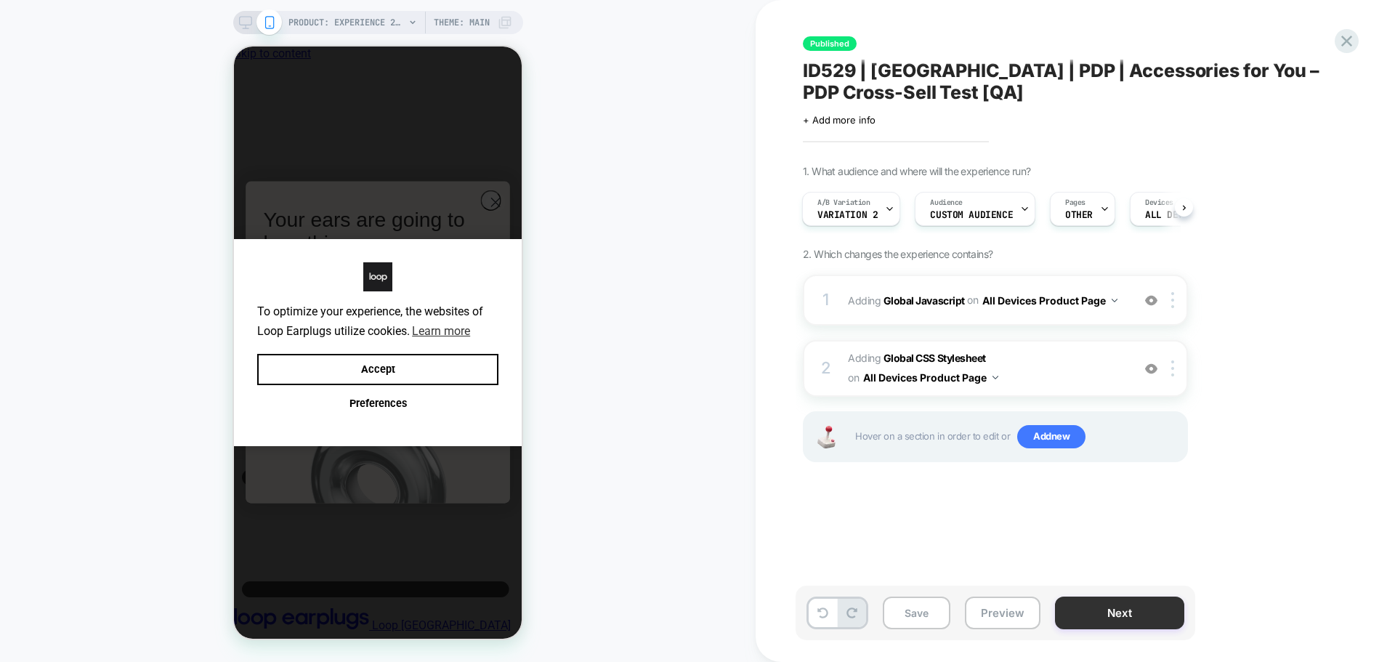
click at [1113, 615] on button "Next" at bounding box center [1119, 613] width 129 height 33
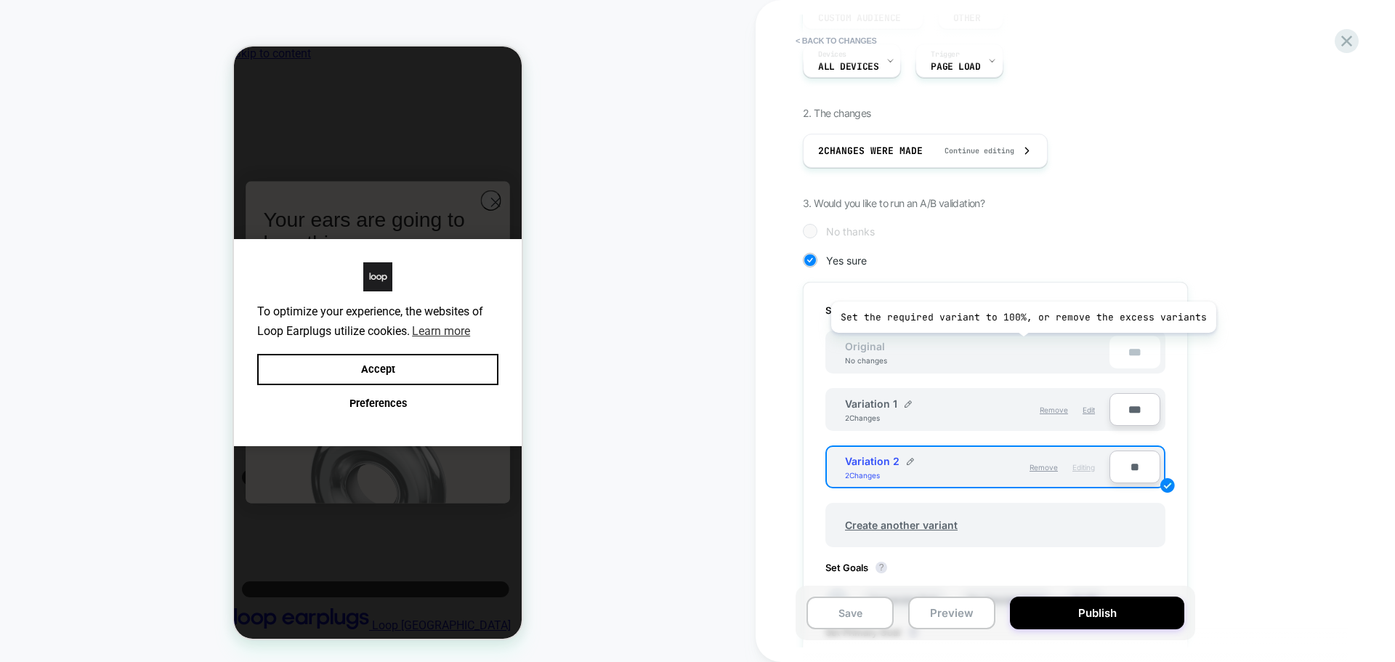
scroll to position [291, 0]
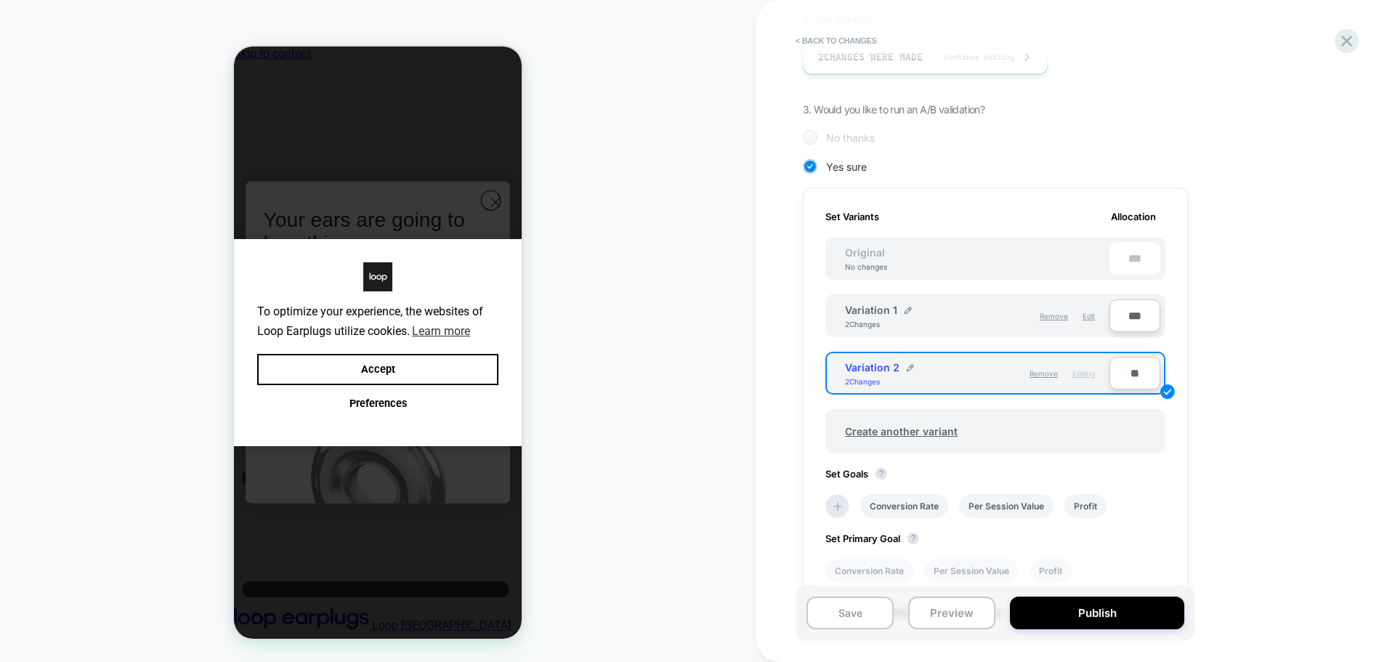
click at [1131, 368] on input "**" at bounding box center [1135, 373] width 51 height 33
type input "**"
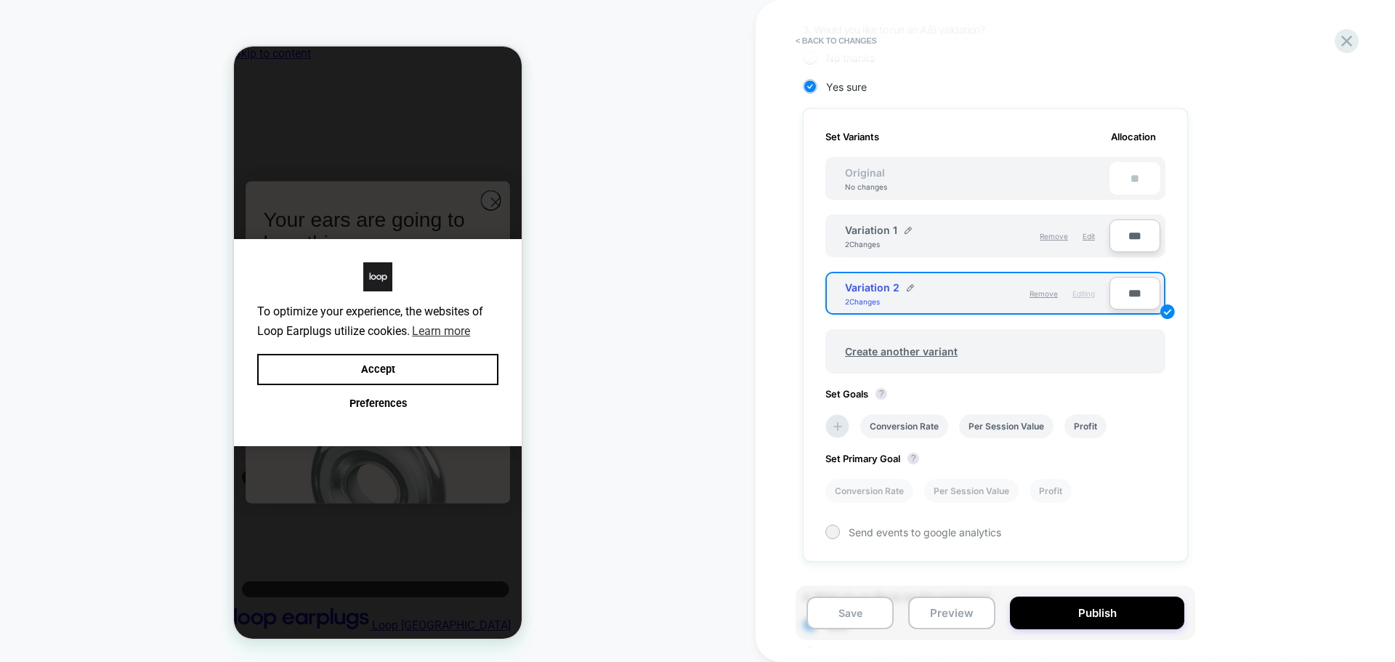
scroll to position [464, 0]
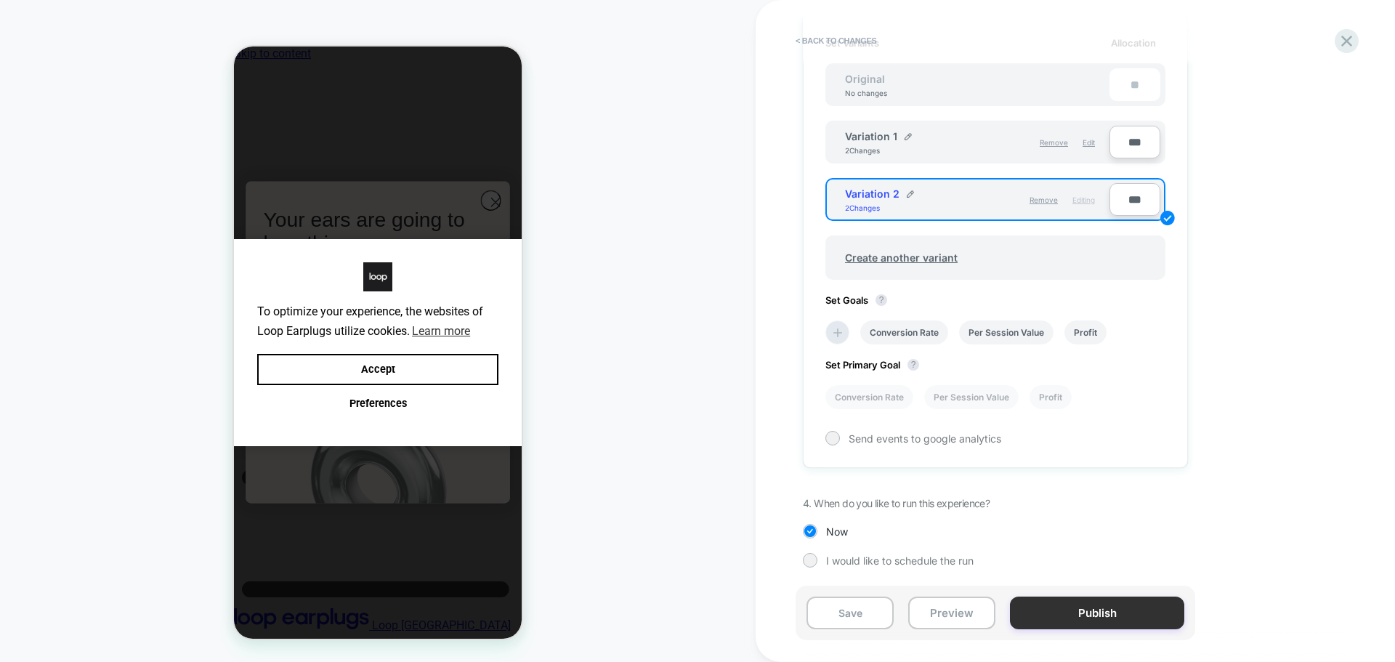
type input "***"
click at [1108, 610] on button "Publish" at bounding box center [1097, 613] width 174 height 33
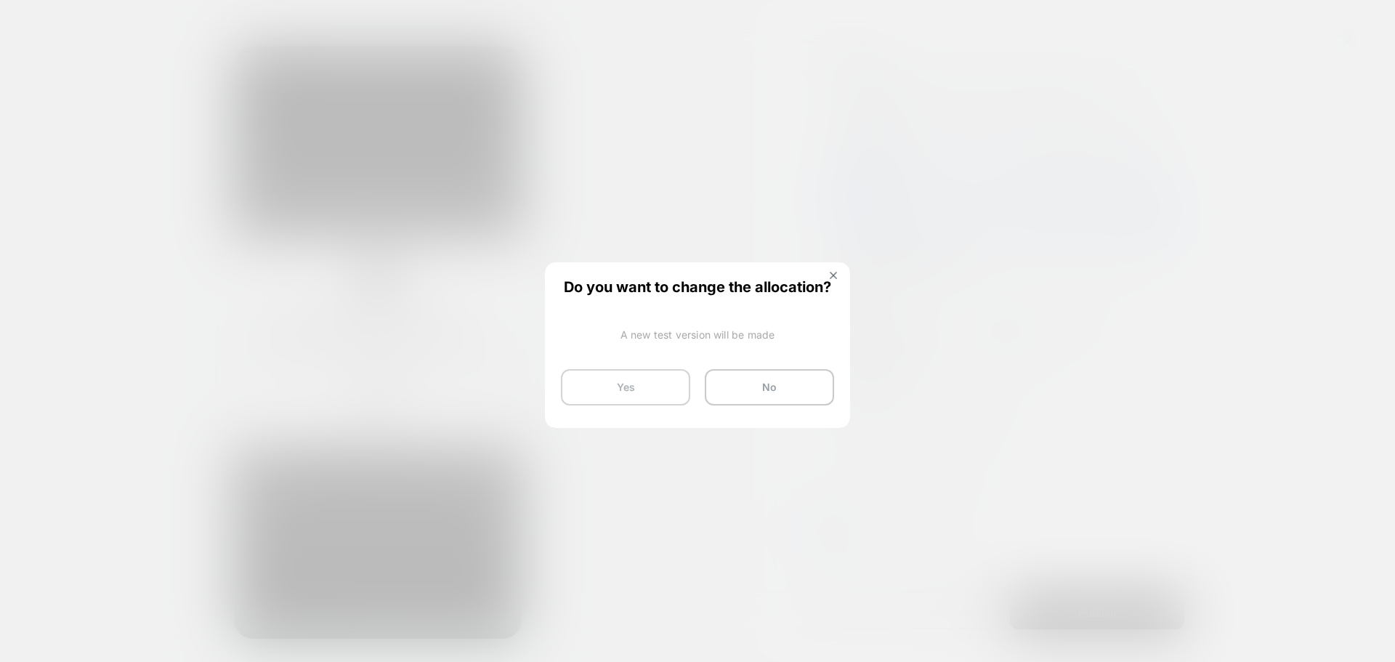
click at [604, 397] on button "Yes" at bounding box center [625, 387] width 129 height 36
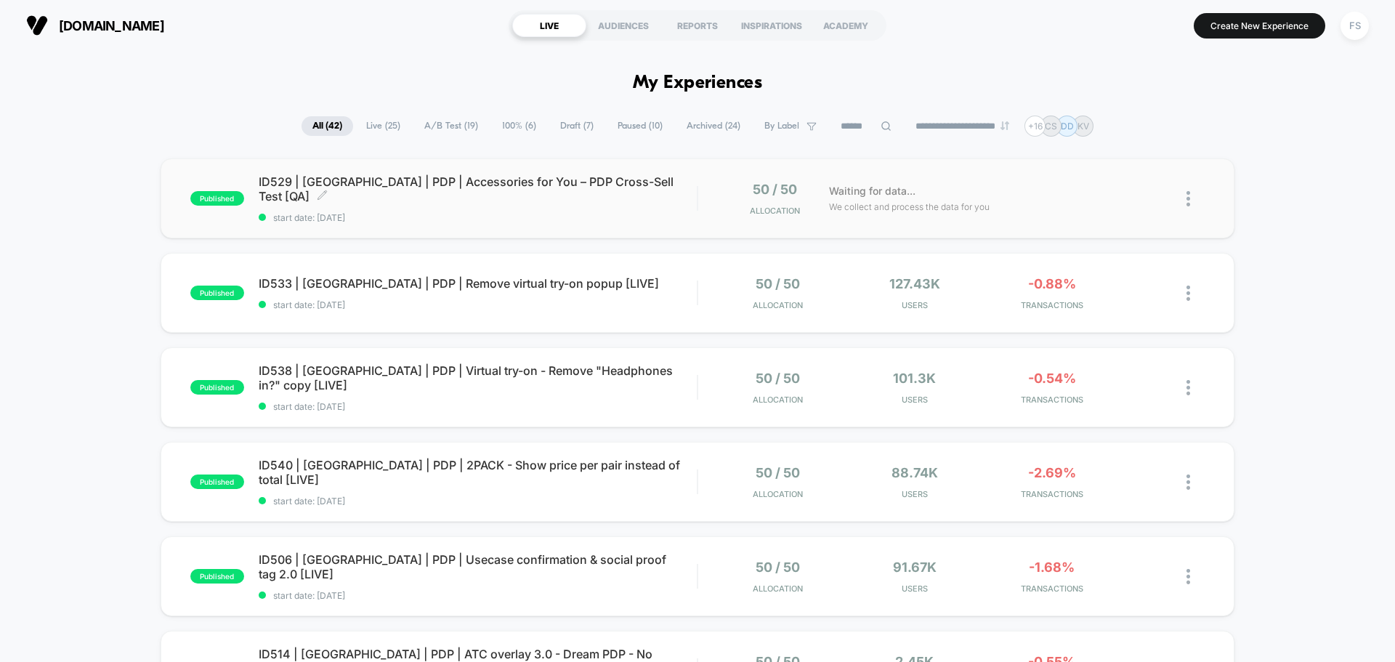
click at [334, 189] on span "ID529 | USA | PDP | Accessories for You – PDP Cross-Sell Test [QA] Click to edi…" at bounding box center [478, 188] width 438 height 29
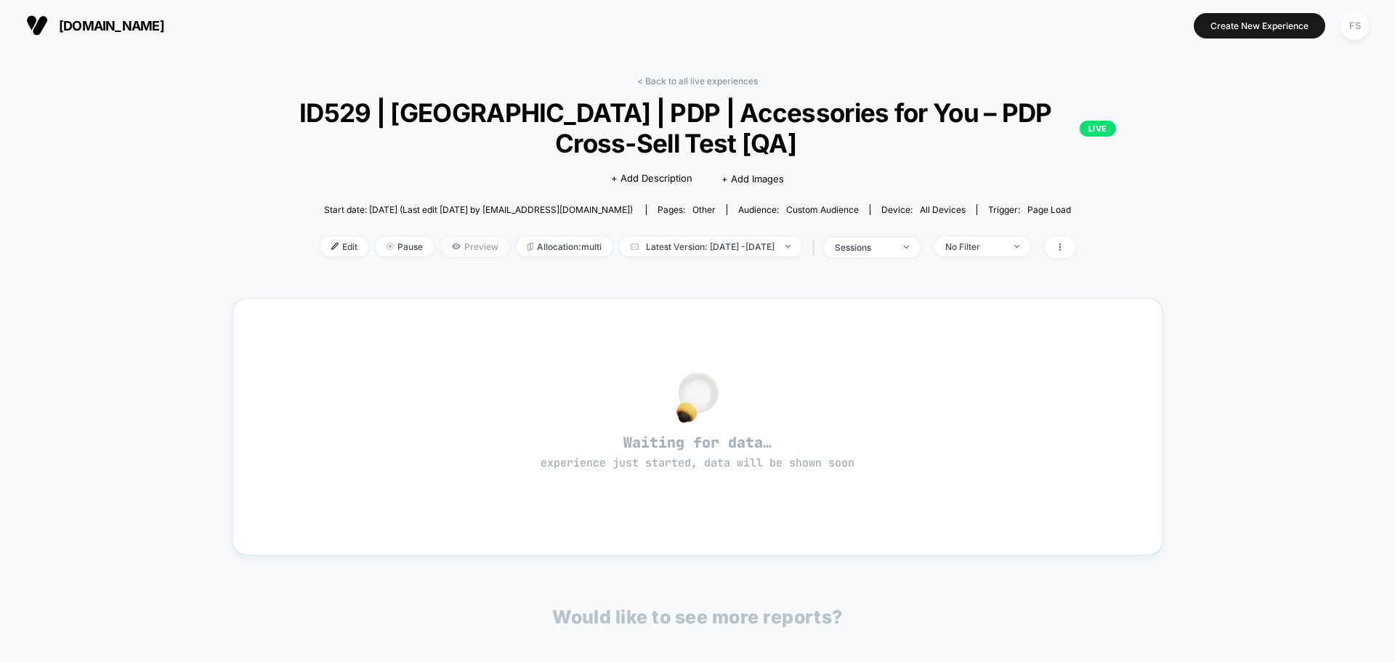
click at [455, 252] on span "Preview" at bounding box center [475, 247] width 68 height 20
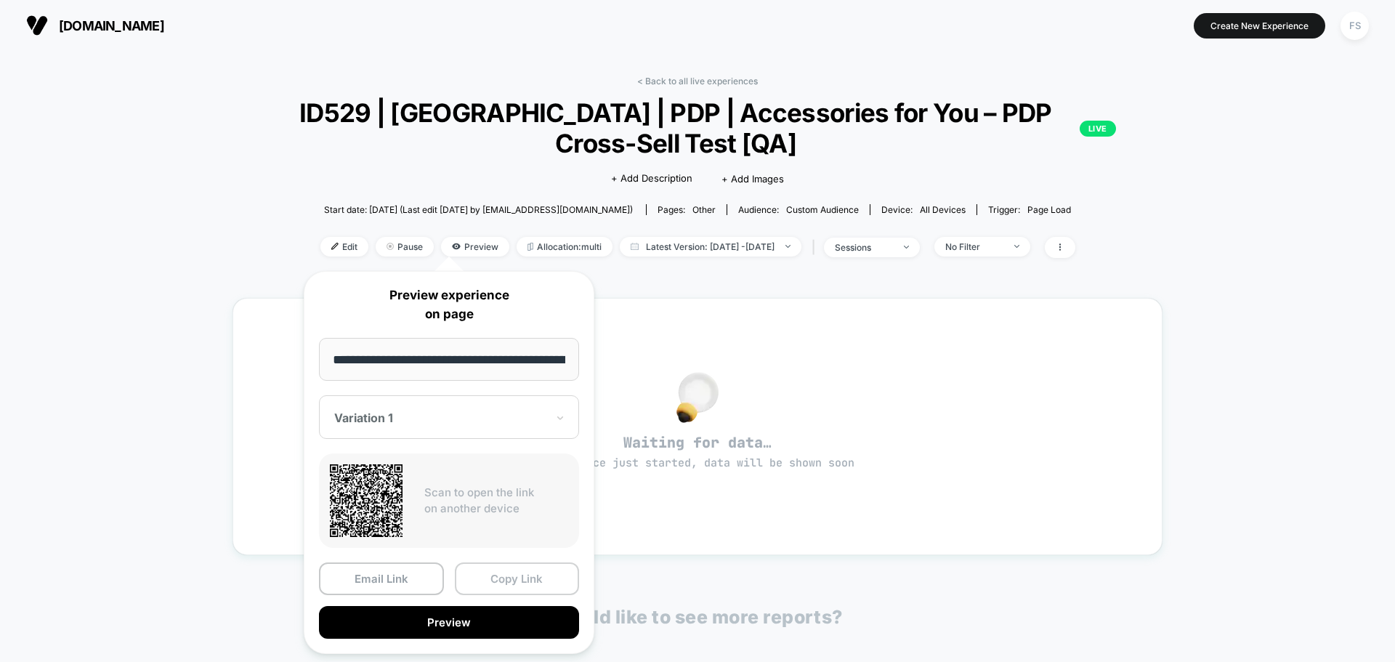
click at [480, 578] on button "Copy Link" at bounding box center [517, 578] width 125 height 33
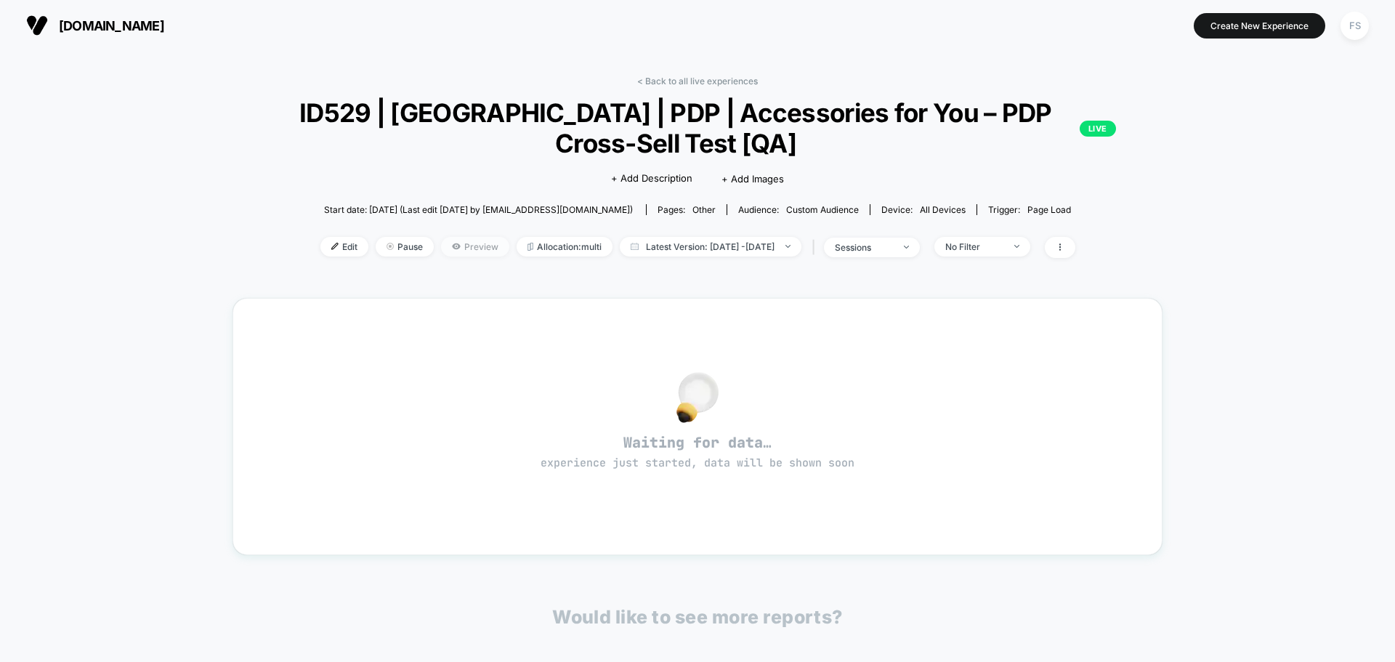
click at [465, 251] on span "Preview" at bounding box center [475, 247] width 68 height 20
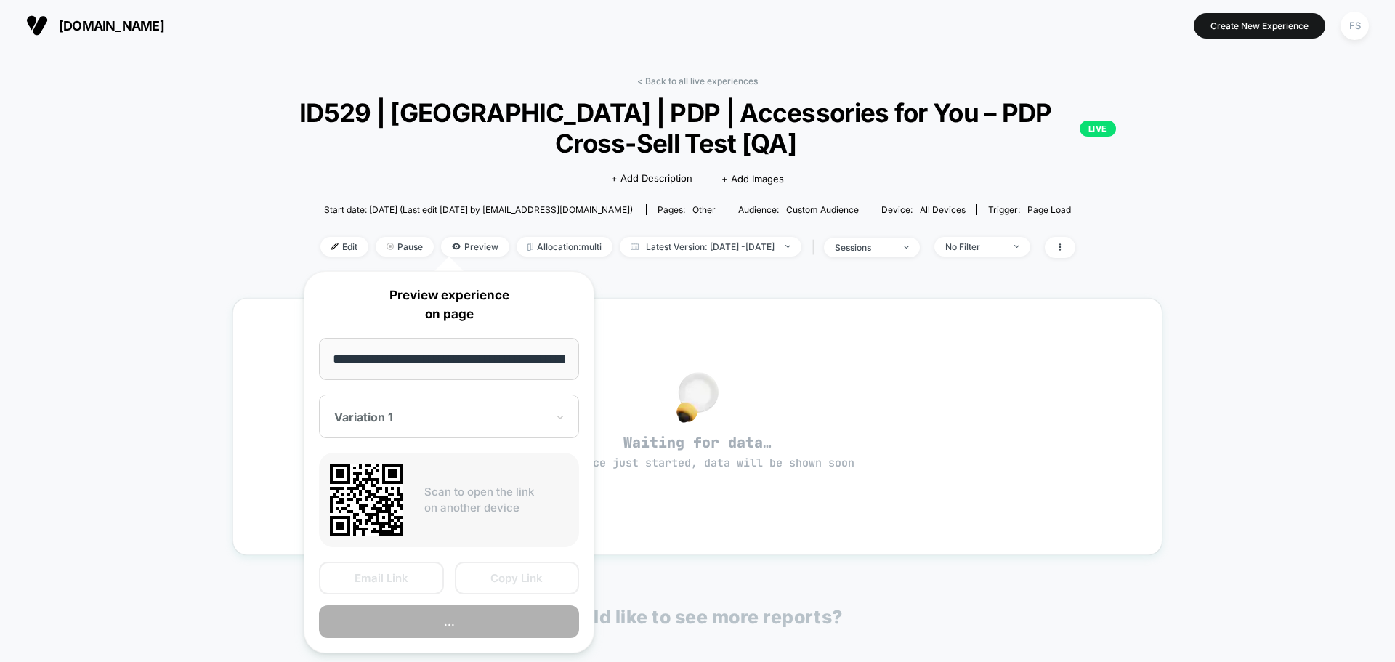
scroll to position [0, 77]
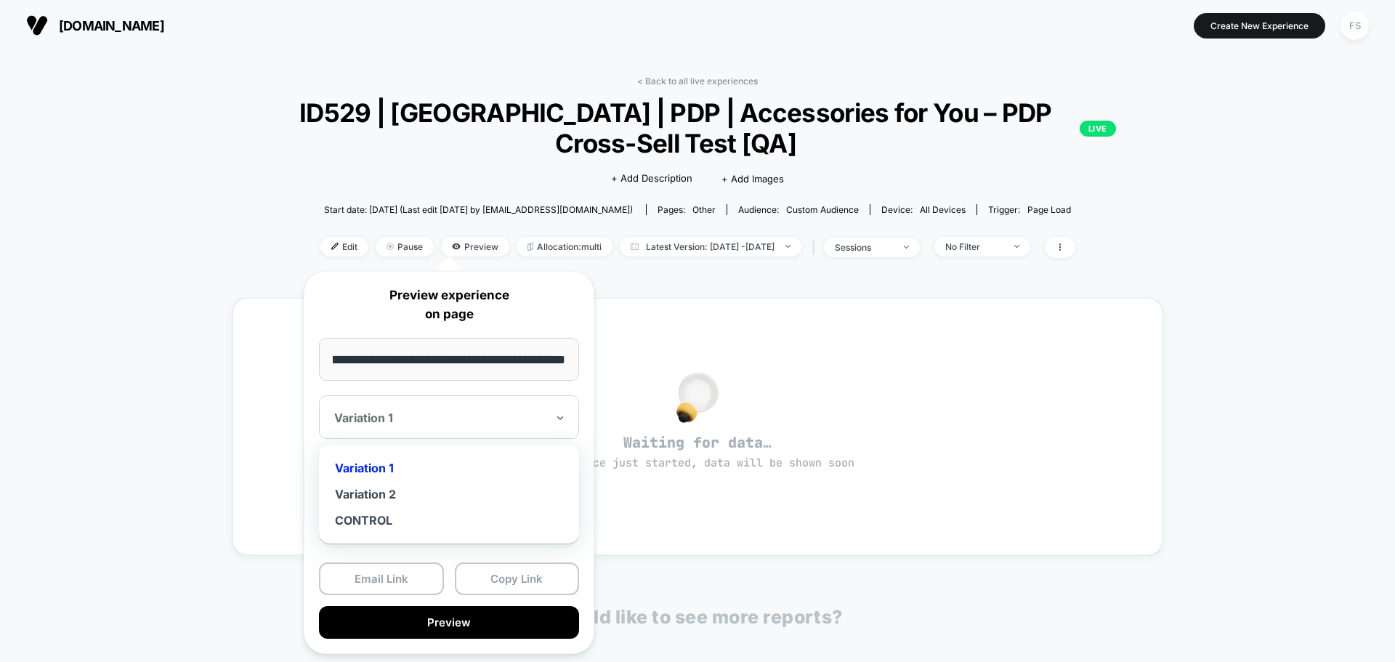
click at [534, 419] on div at bounding box center [440, 418] width 212 height 15
click at [473, 497] on div "Variation 2" at bounding box center [449, 494] width 246 height 26
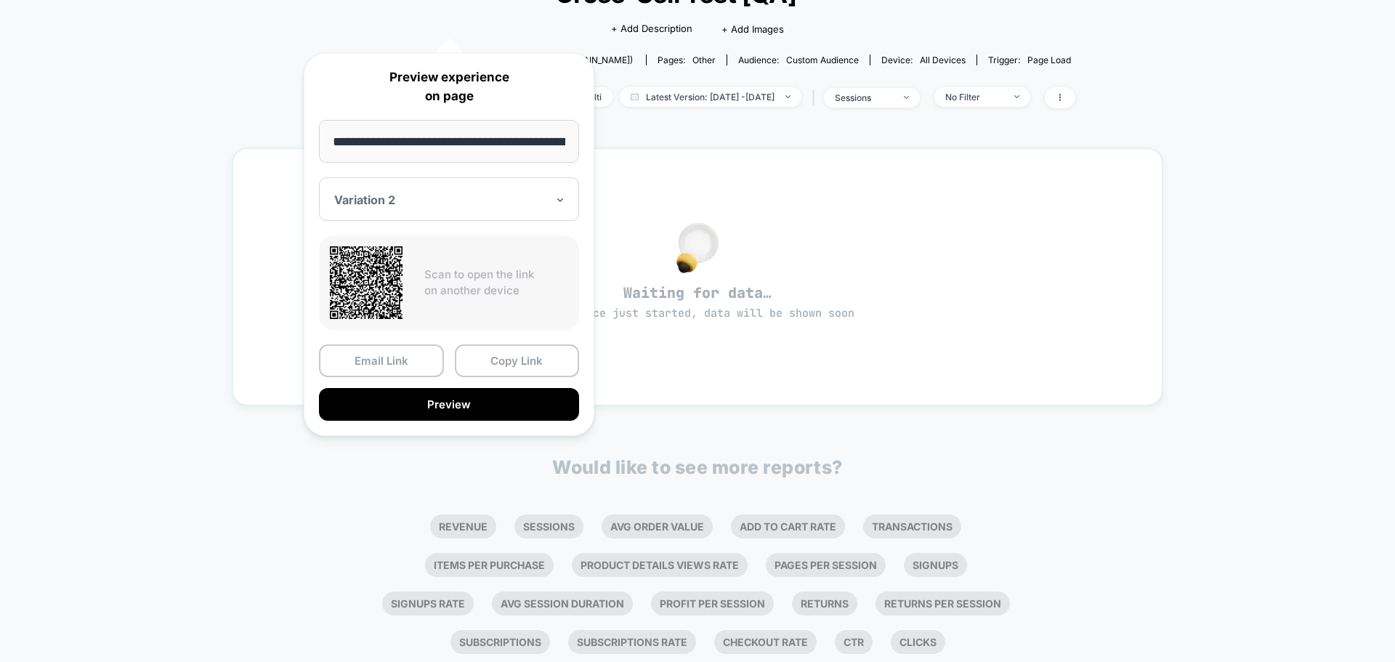
scroll to position [218, 0]
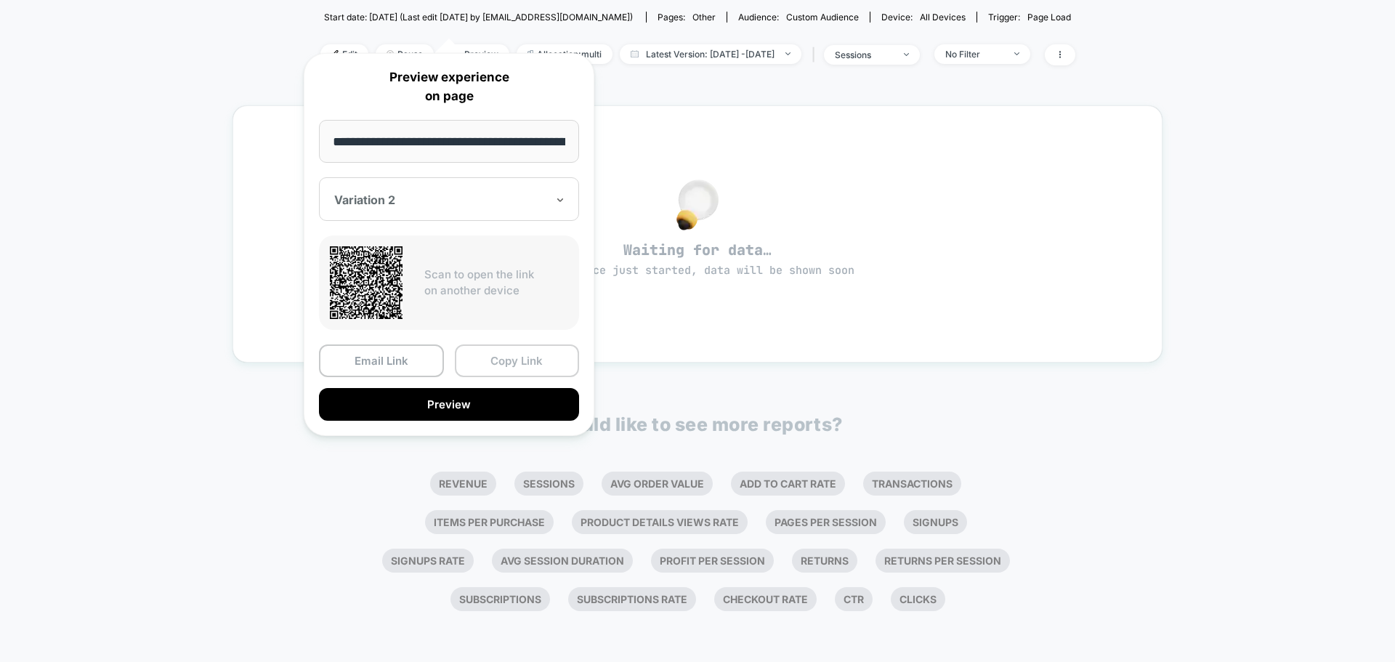
click at [520, 357] on button "Copy Link" at bounding box center [517, 360] width 125 height 33
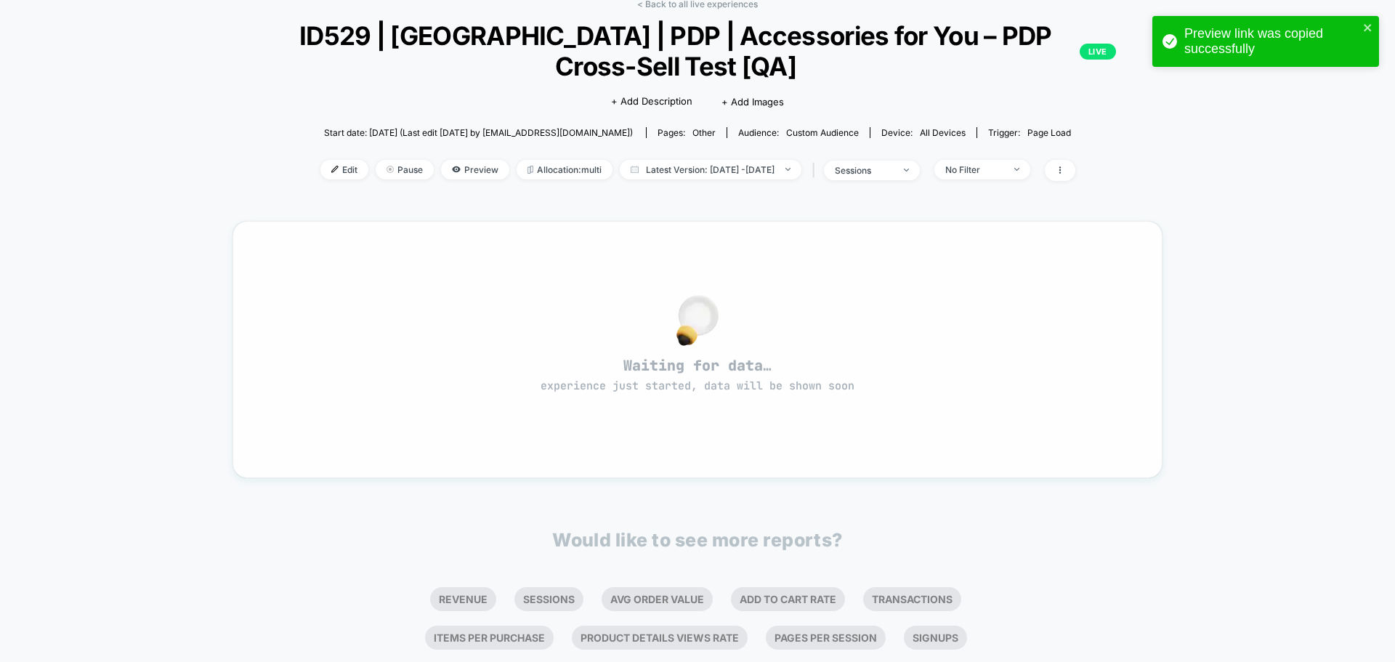
scroll to position [0, 0]
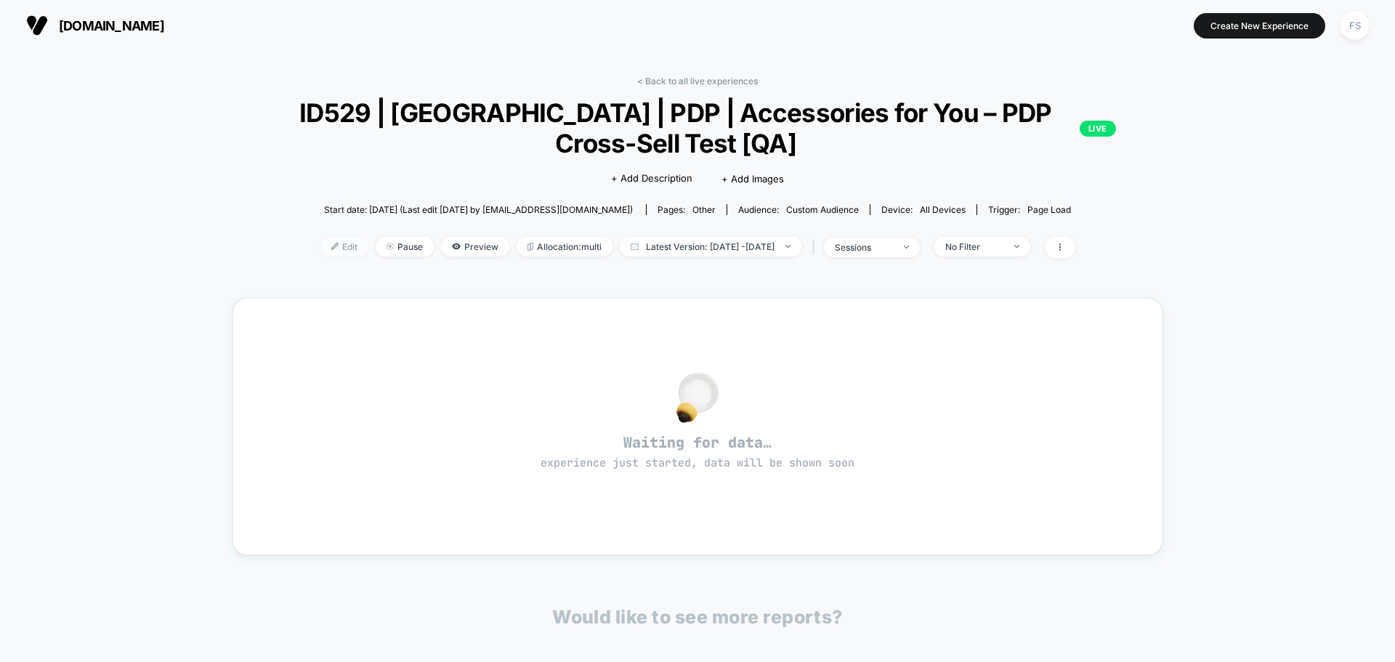
click at [331, 248] on img at bounding box center [334, 246] width 7 height 7
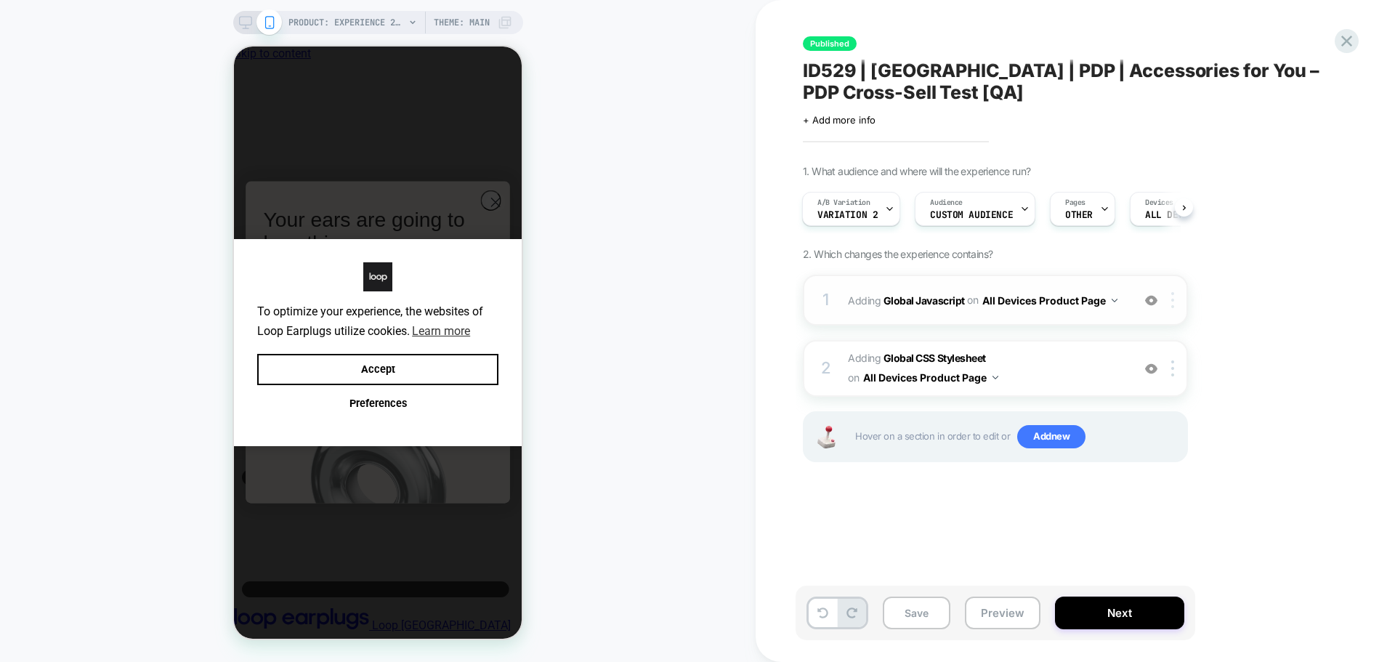
click at [1172, 302] on img at bounding box center [1172, 300] width 3 height 16
click at [1176, 419] on div "Target Mobile" at bounding box center [1174, 417] width 129 height 40
click at [1176, 365] on div at bounding box center [1175, 368] width 24 height 16
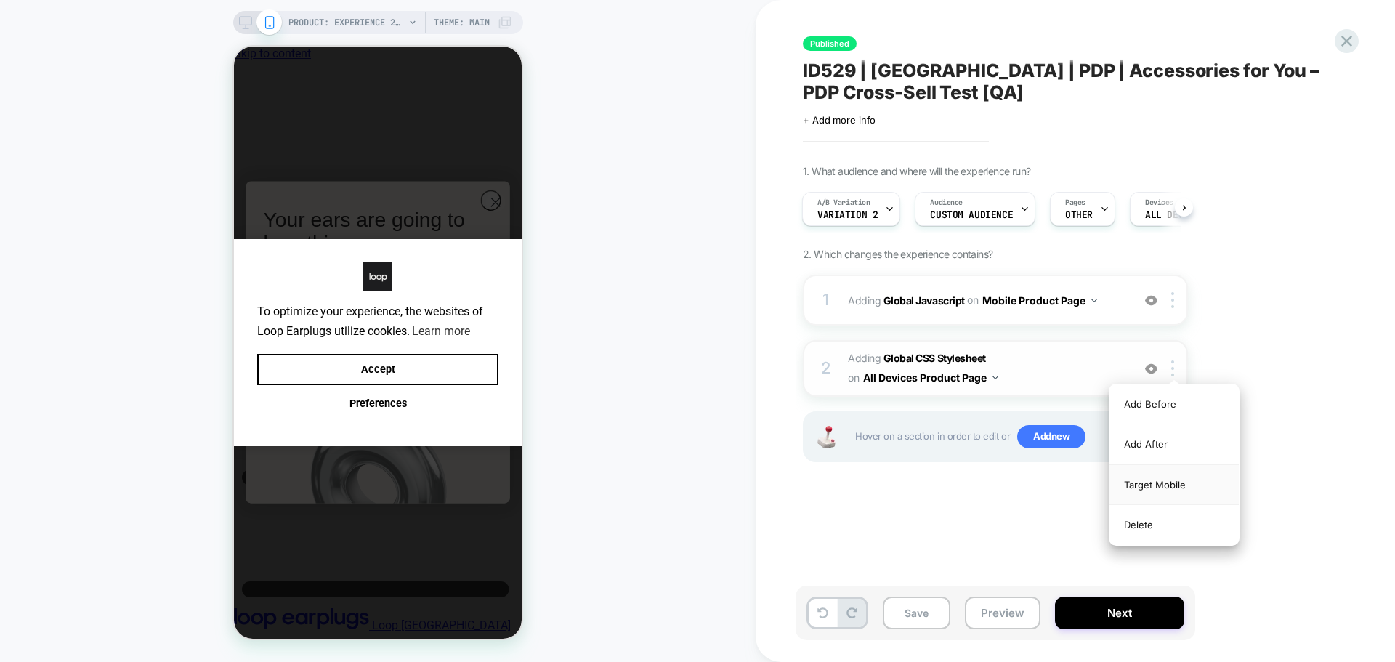
click at [1164, 477] on div "Target Mobile" at bounding box center [1174, 485] width 129 height 40
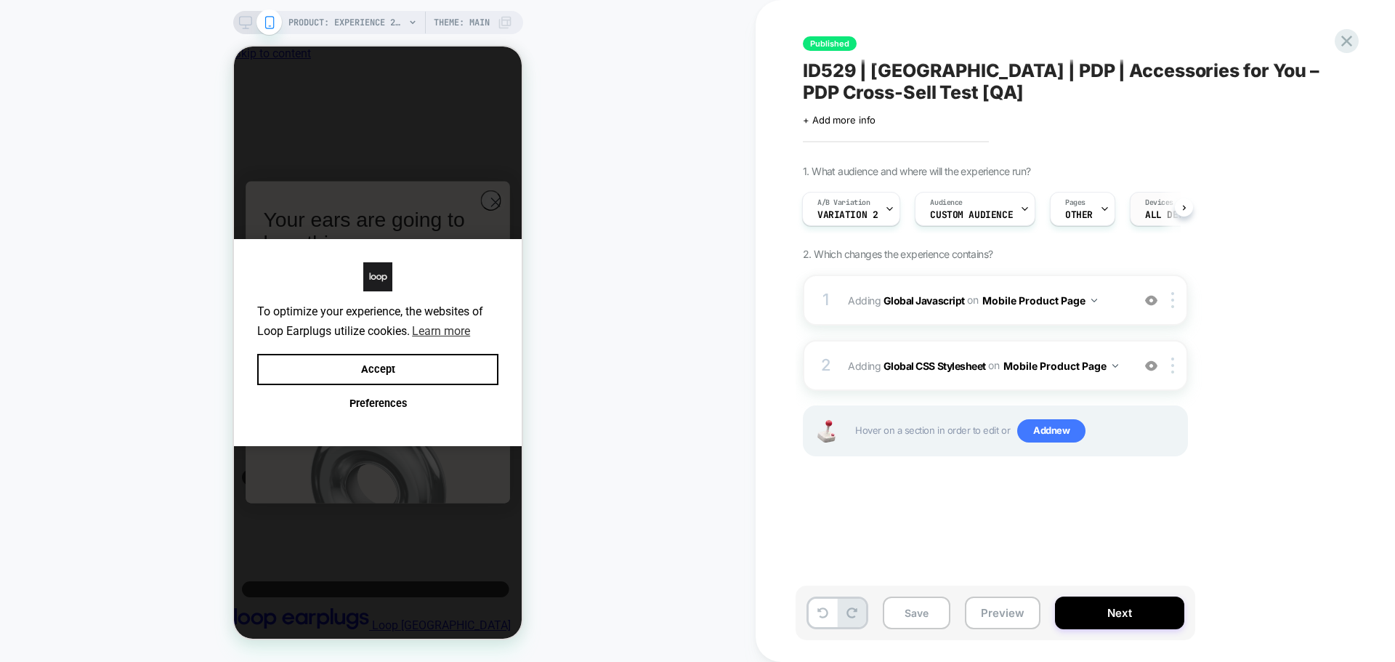
click at [1145, 202] on span "Devices" at bounding box center [1159, 203] width 28 height 10
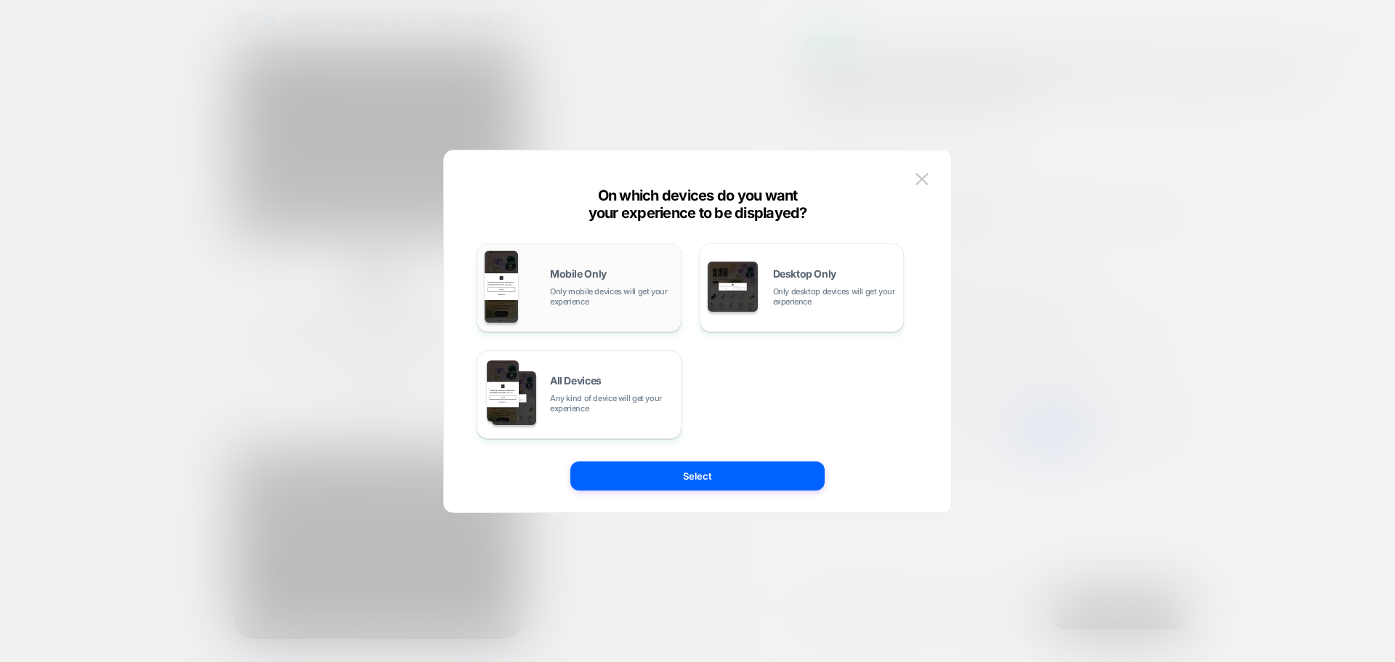
click at [610, 296] on span "Only mobile devices will get your experience" at bounding box center [612, 296] width 124 height 20
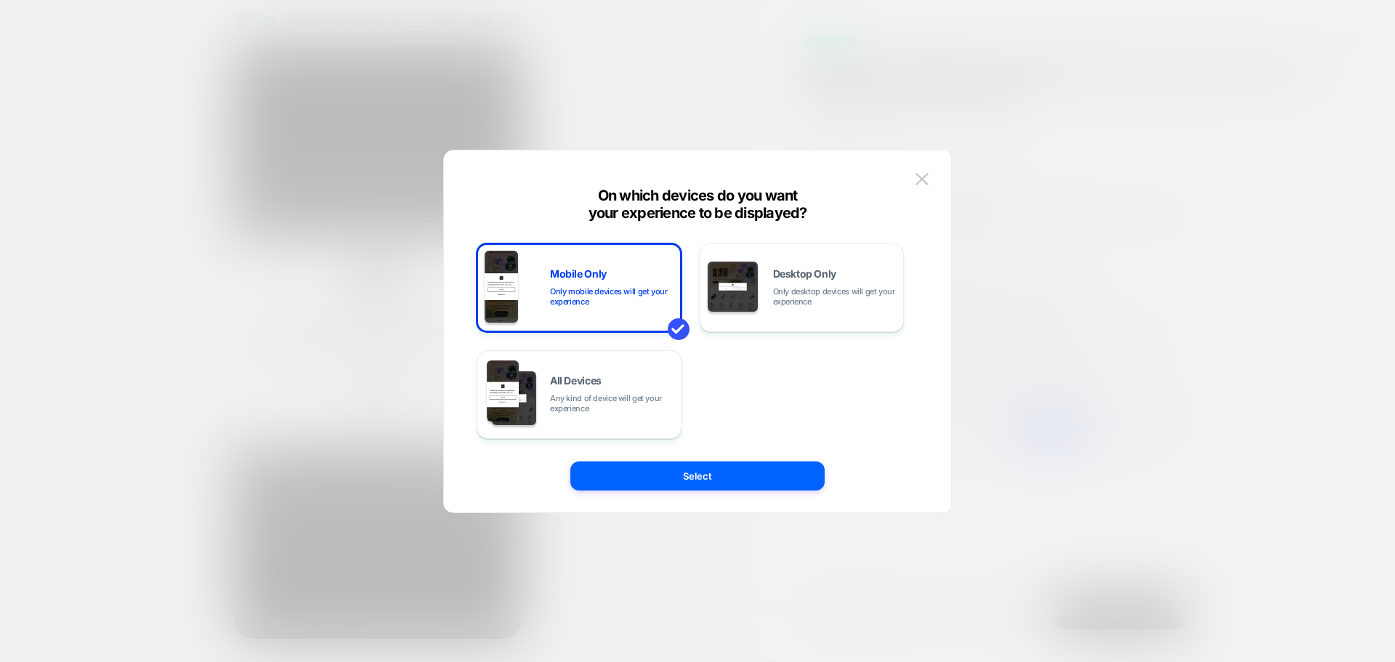
click at [675, 468] on button "Select" at bounding box center [697, 475] width 254 height 29
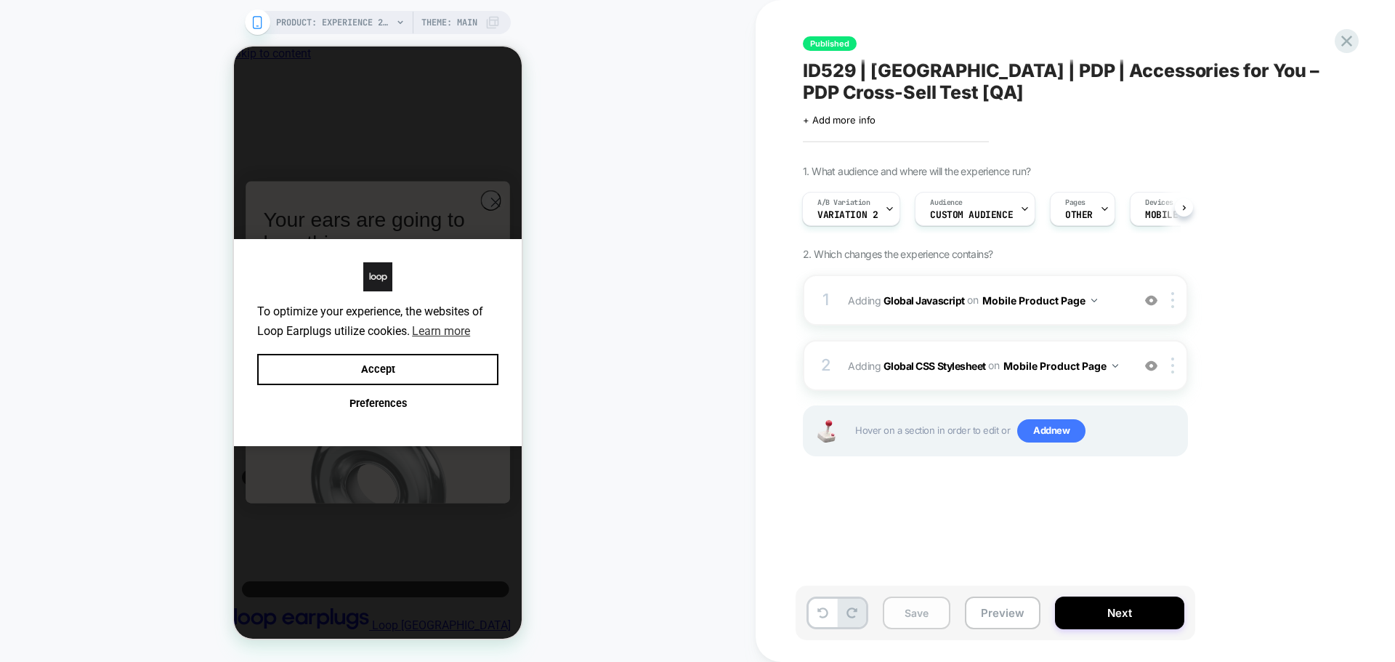
click at [939, 619] on button "Save" at bounding box center [917, 613] width 68 height 33
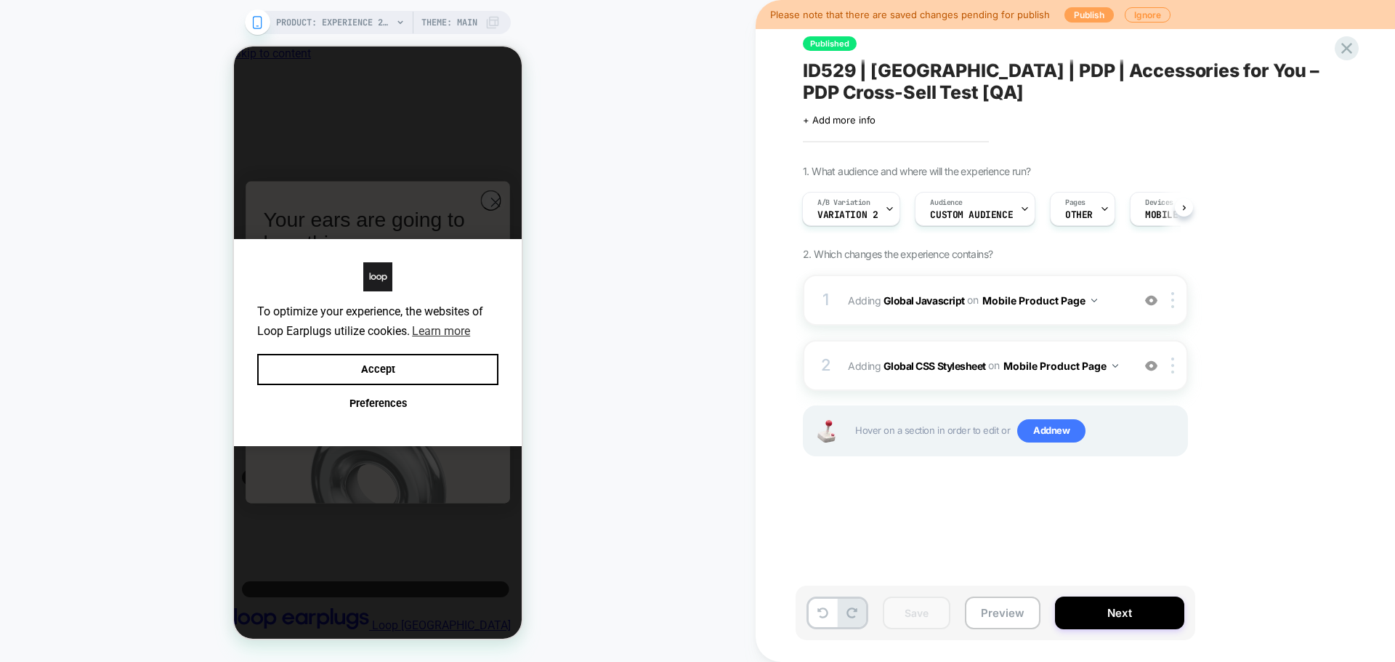
click at [1070, 12] on button "Publish" at bounding box center [1088, 14] width 49 height 15
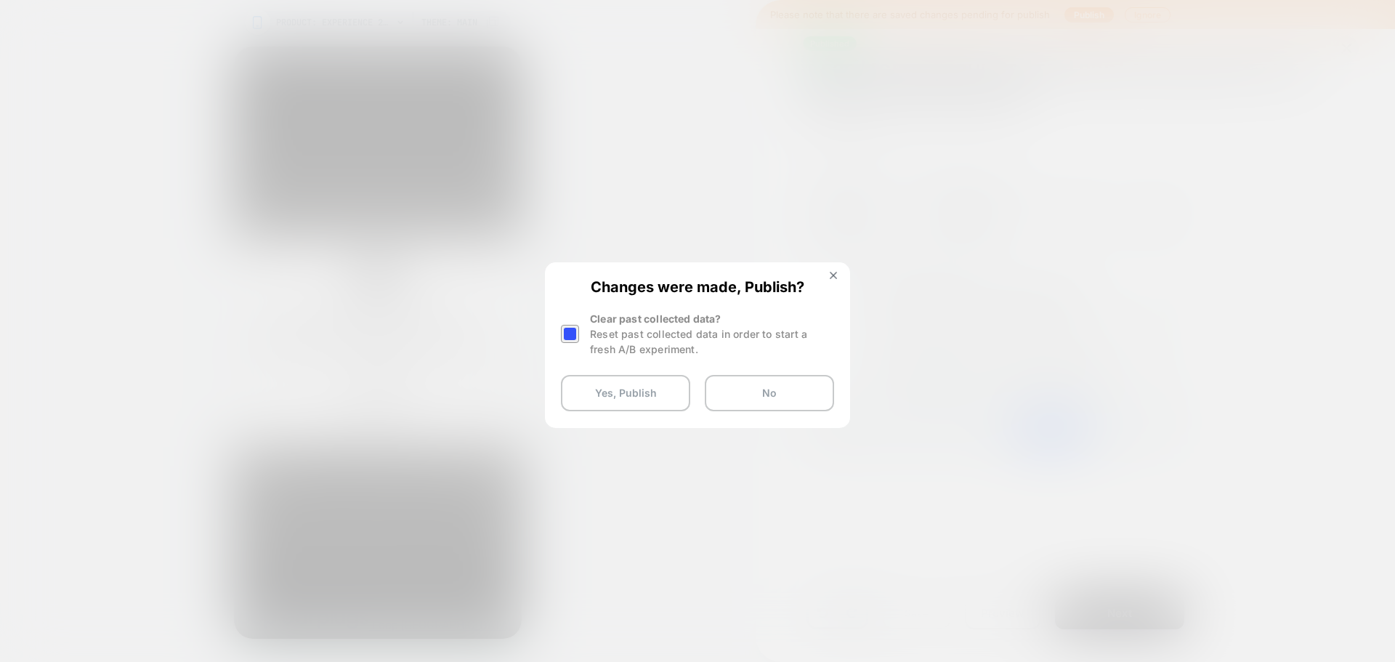
click at [563, 329] on div at bounding box center [570, 334] width 18 height 18
click at [607, 386] on button "Yes, Publish" at bounding box center [625, 393] width 129 height 36
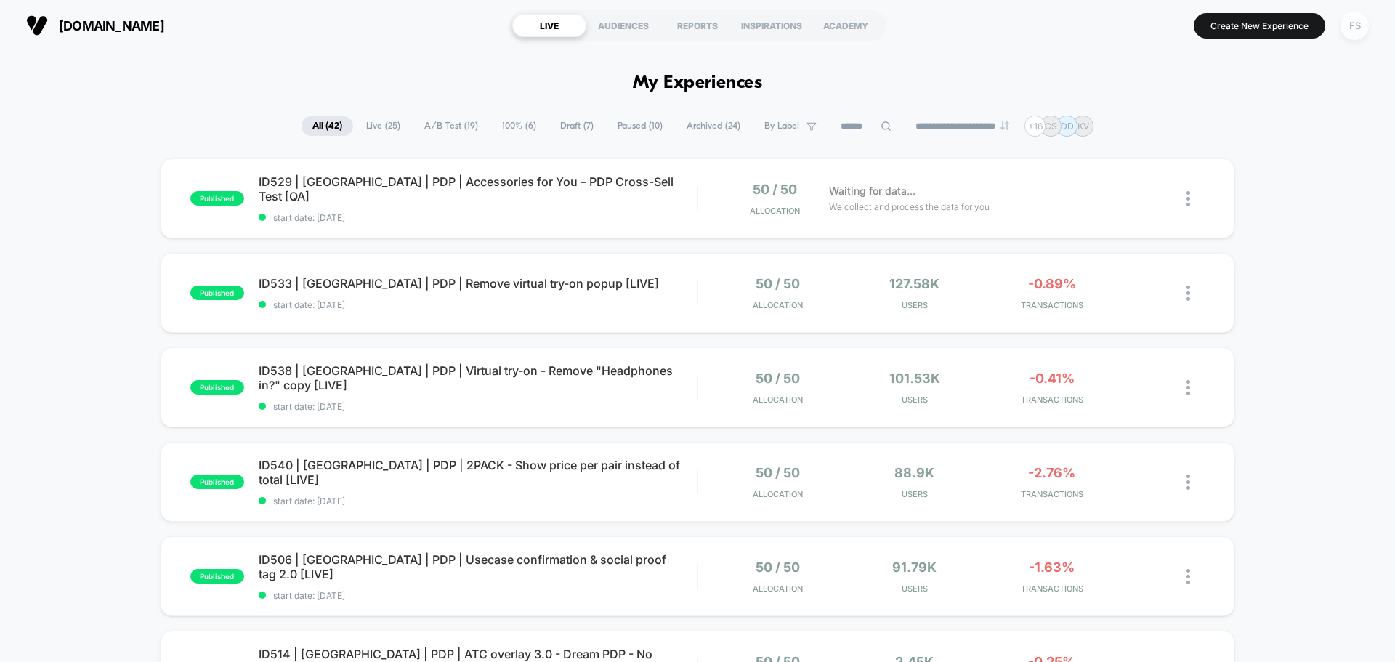
click at [1350, 34] on div "FS" at bounding box center [1355, 26] width 28 height 28
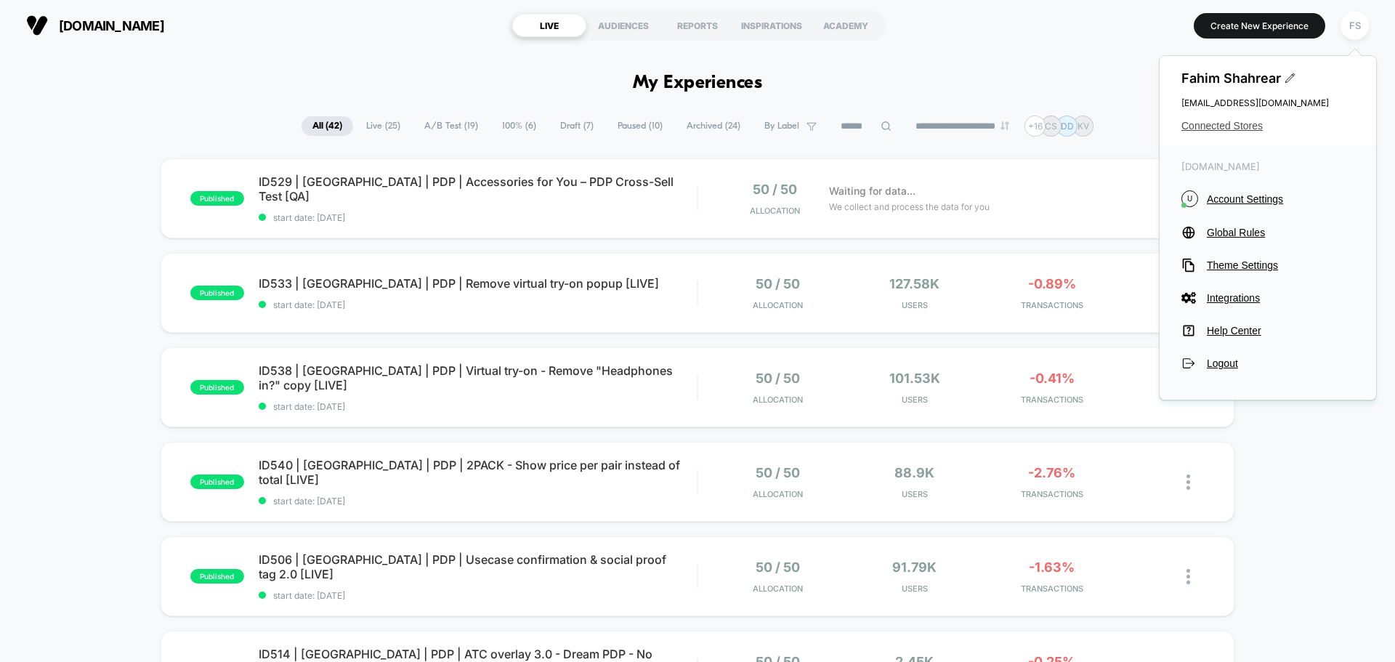
click at [1234, 126] on span "Connected Stores" at bounding box center [1267, 126] width 173 height 12
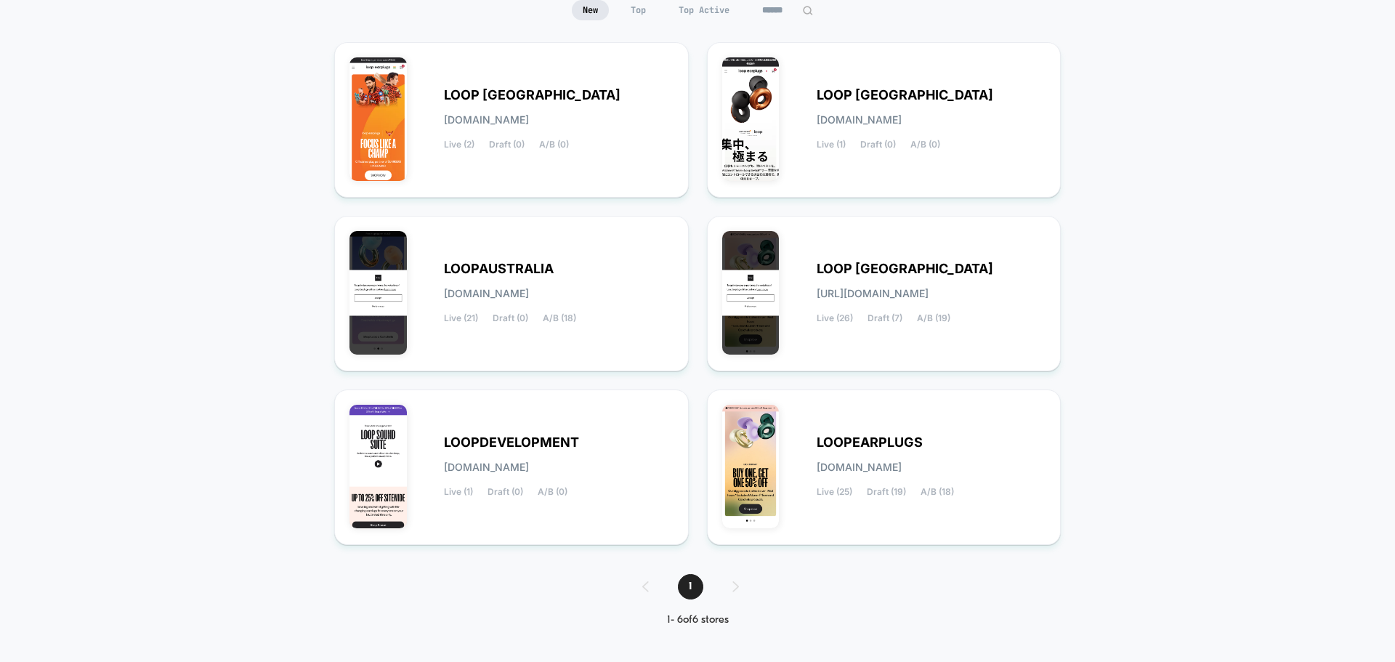
scroll to position [153, 0]
click at [925, 486] on span "A/B (18)" at bounding box center [937, 491] width 33 height 10
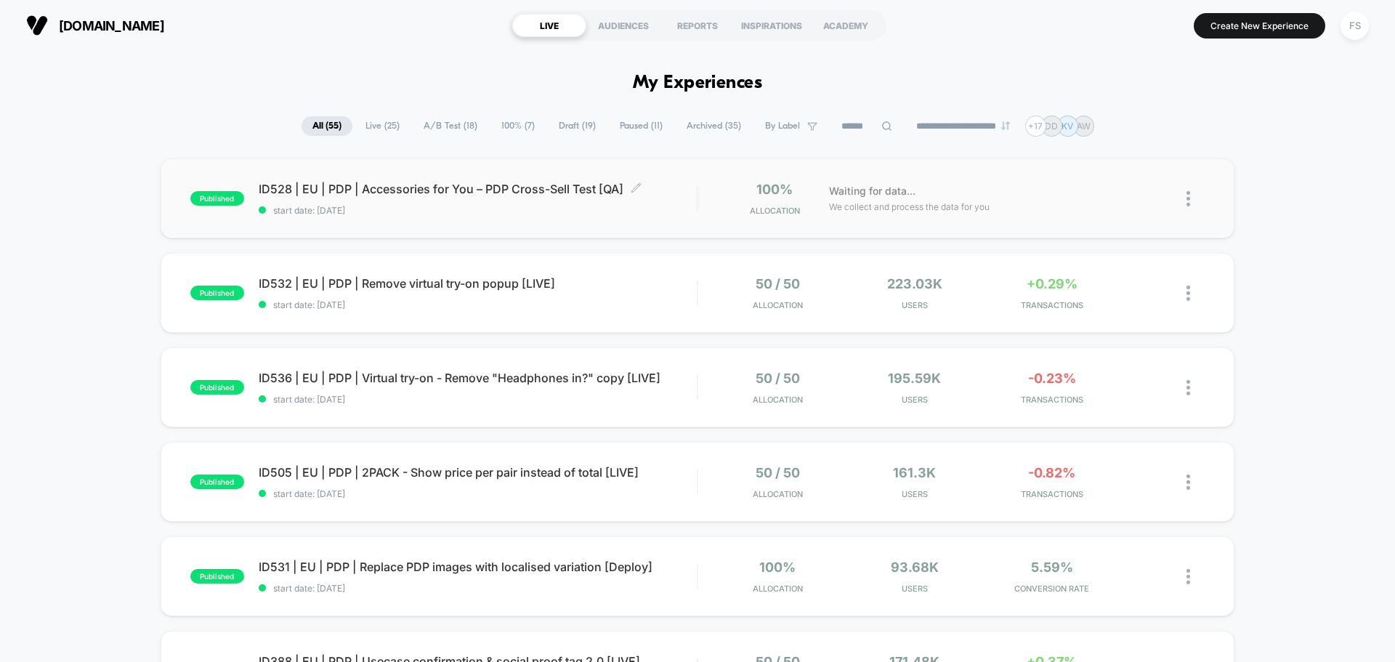
click at [309, 190] on span "ID528 | EU | PDP | Accessories for You – PDP Cross-Sell Test [QA] Click to edit…" at bounding box center [478, 189] width 438 height 15
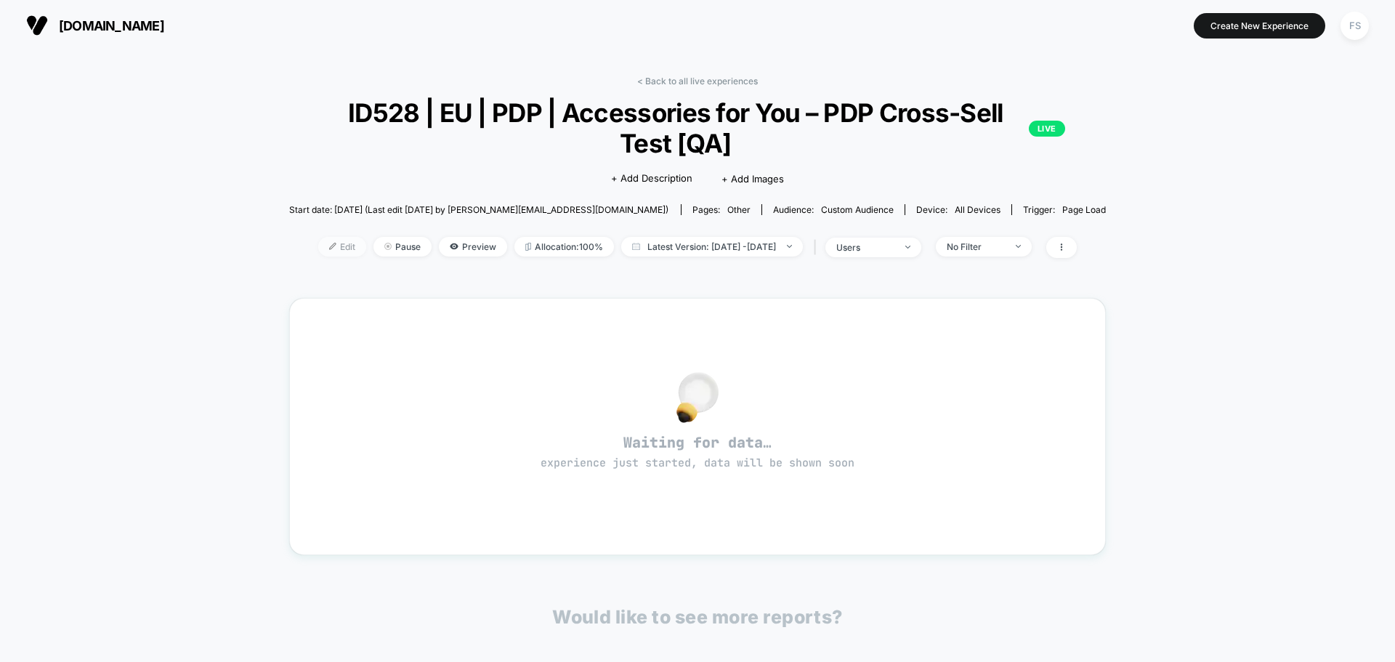
click at [325, 250] on span "Edit" at bounding box center [342, 247] width 48 height 20
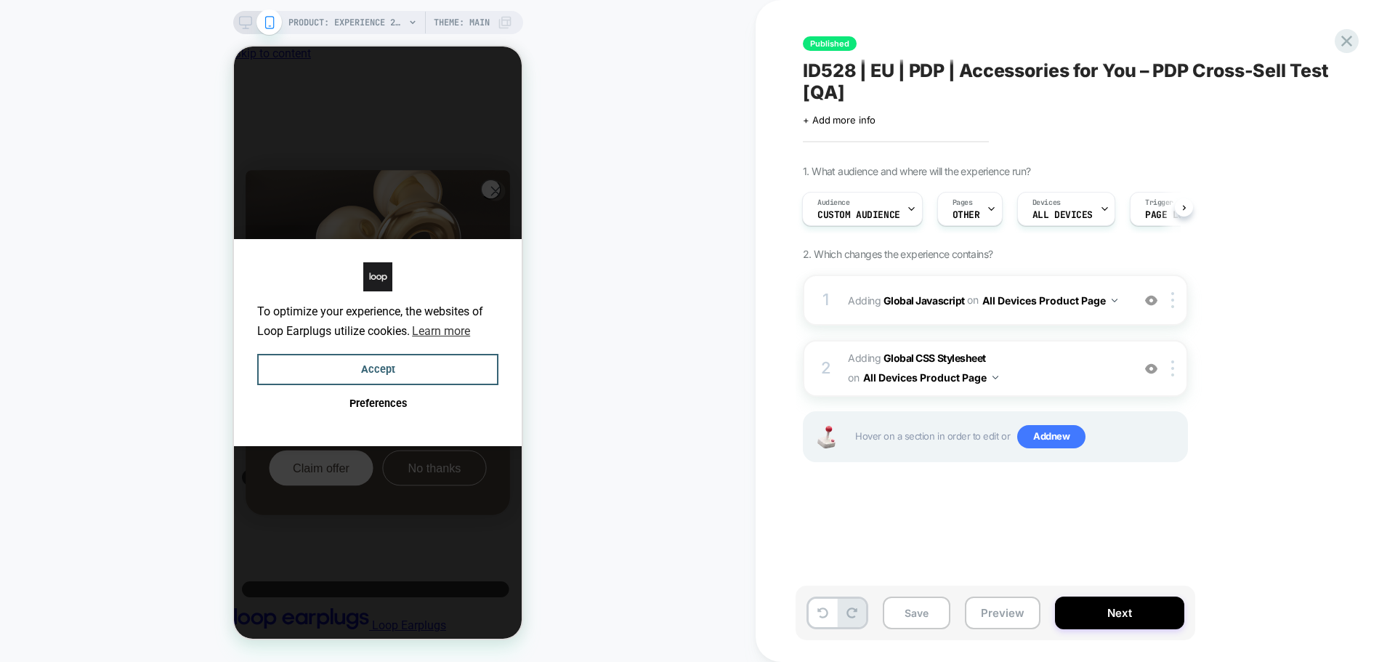
scroll to position [0, 11]
drag, startPoint x: 472, startPoint y: 357, endPoint x: 935, endPoint y: 259, distance: 473.8
click at [472, 357] on button "Accept" at bounding box center [377, 369] width 241 height 31
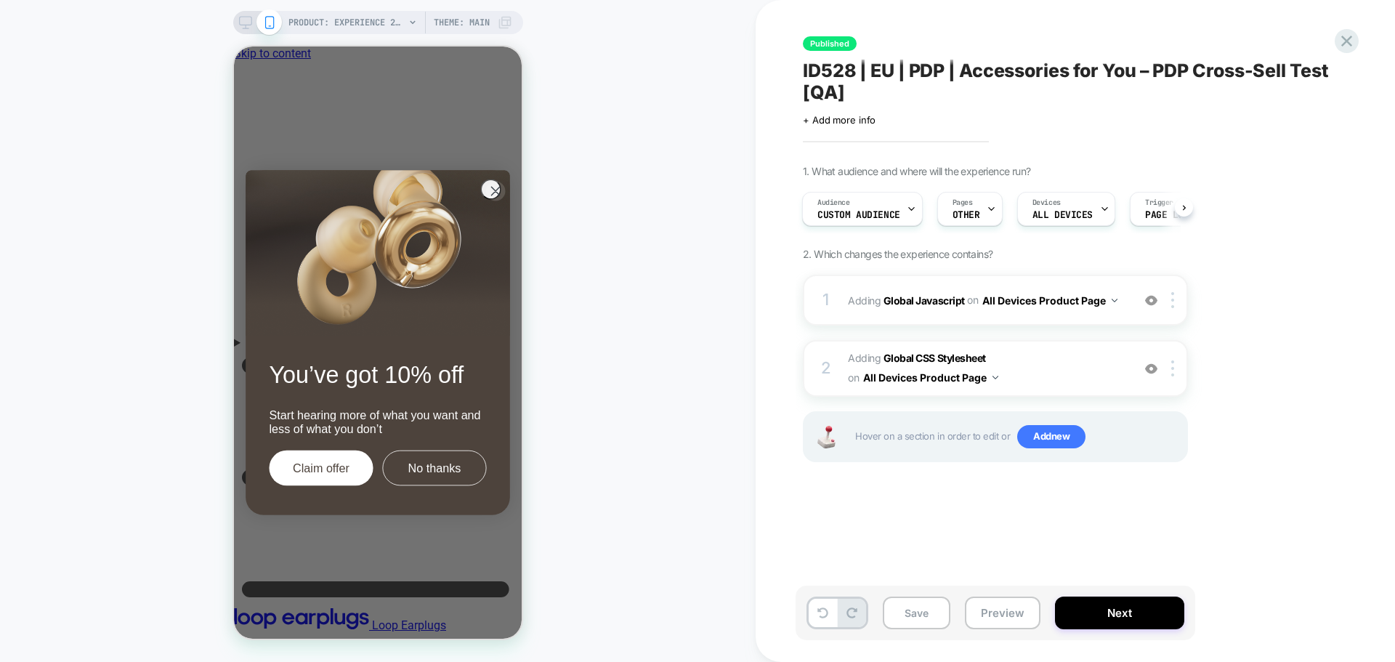
scroll to position [0, 0]
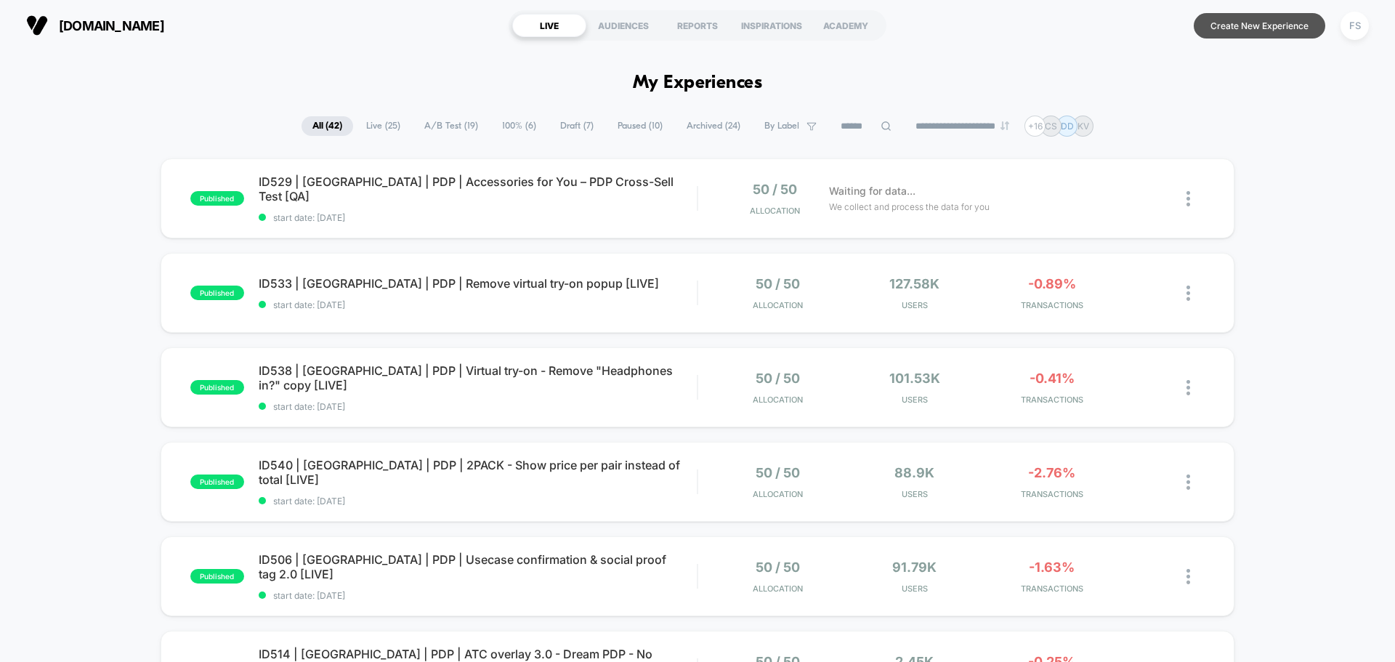
click at [1273, 25] on button "Create New Experience" at bounding box center [1260, 25] width 132 height 25
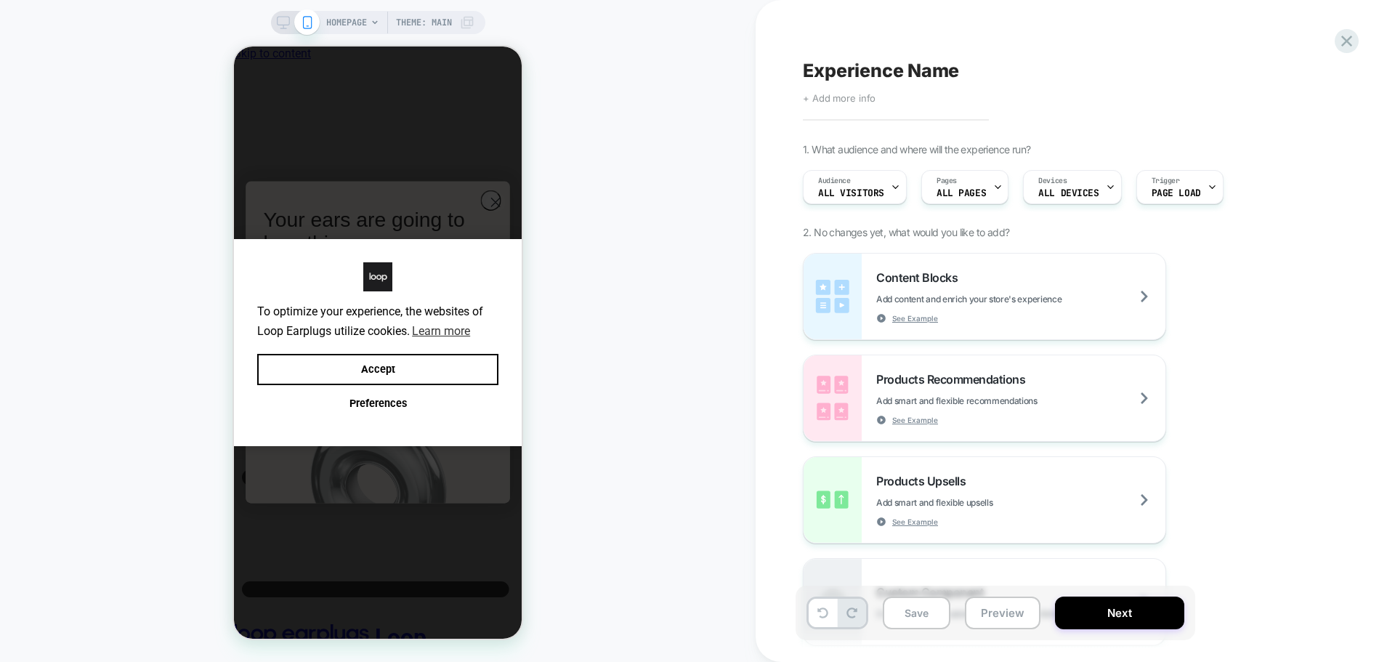
click at [860, 95] on span "+ Add more info" at bounding box center [839, 98] width 73 height 12
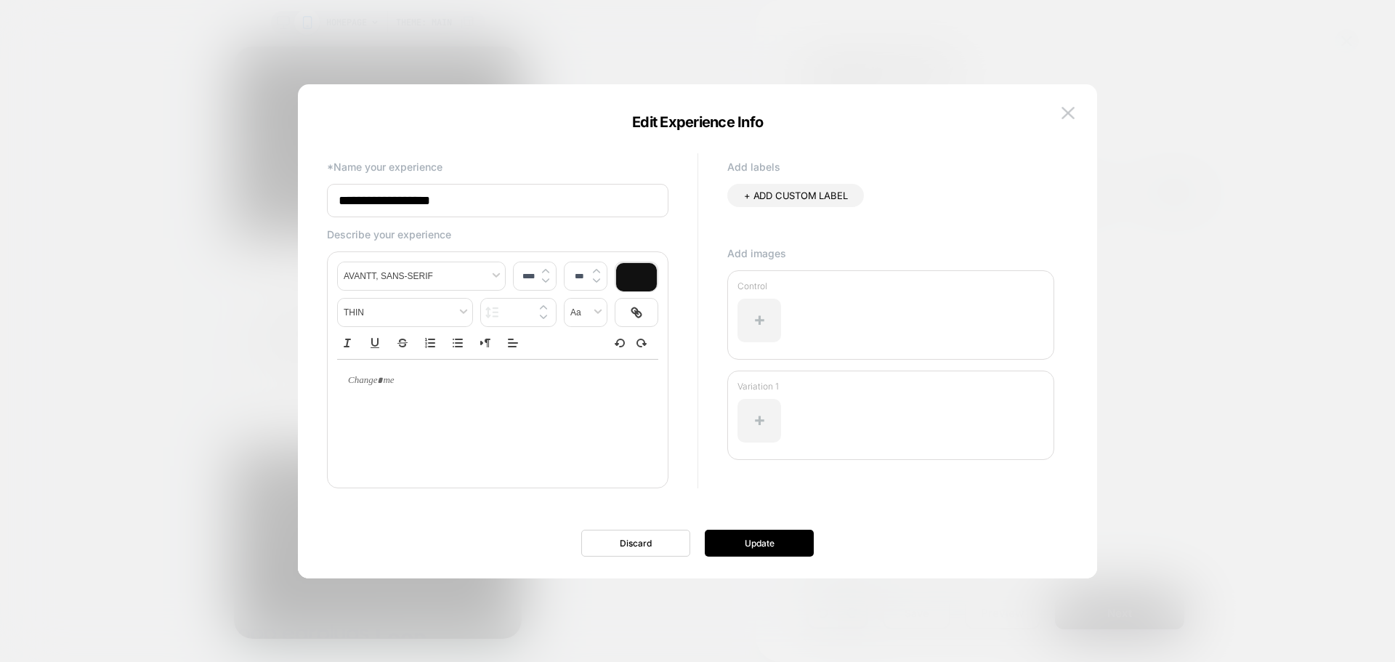
click at [533, 207] on input "**********" at bounding box center [497, 200] width 341 height 33
paste input "**********"
type input "**********"
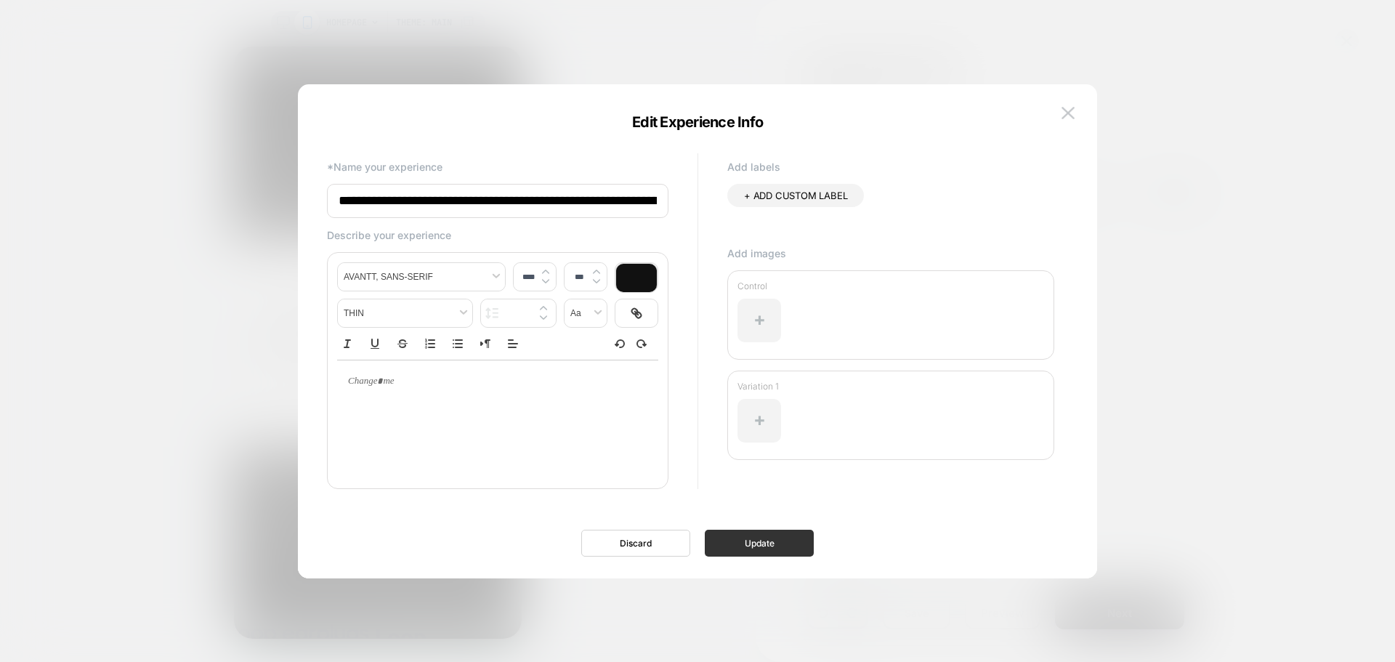
click at [732, 544] on button "Update" at bounding box center [759, 543] width 109 height 27
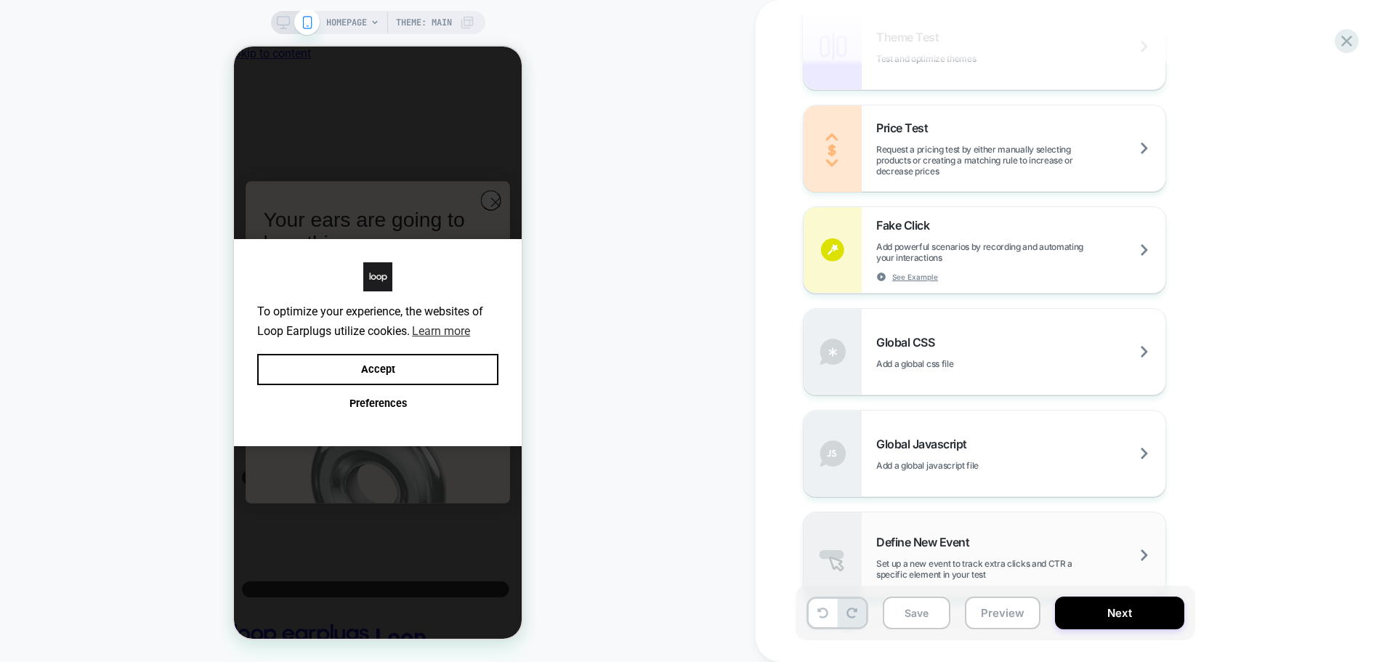
scroll to position [872, 0]
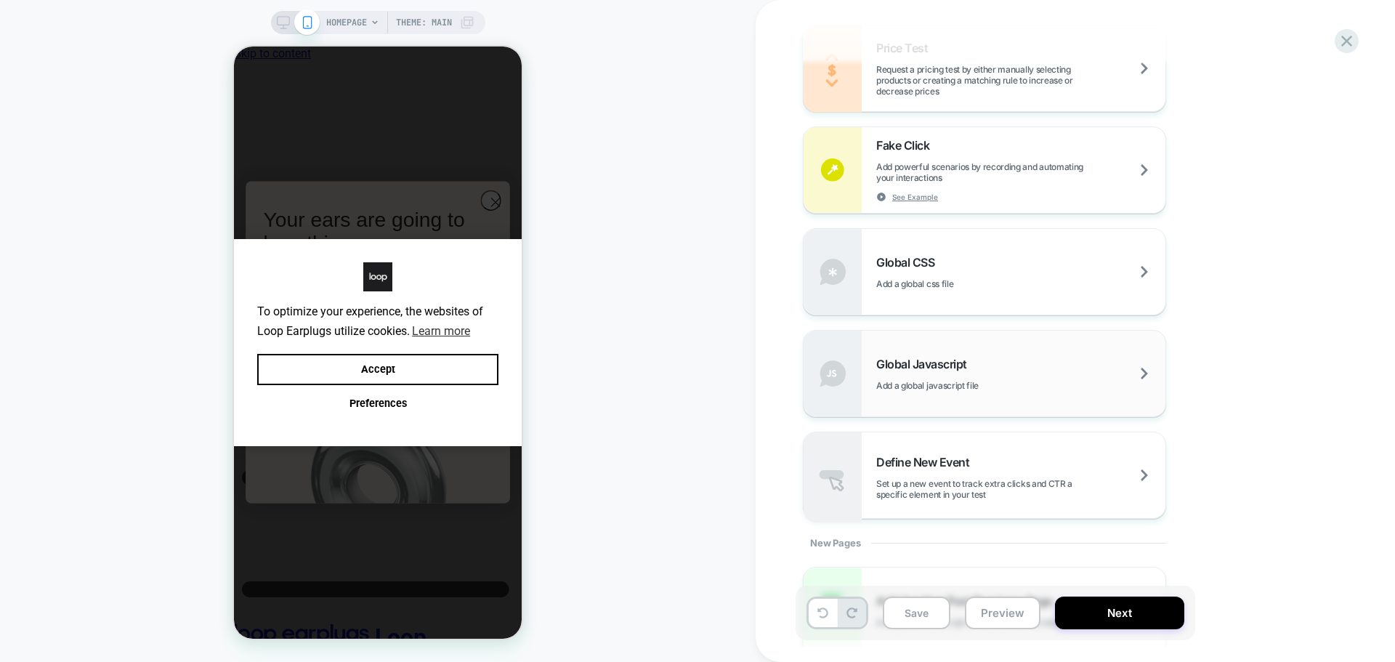
click at [923, 354] on div "Global Javascript Add a global javascript file" at bounding box center [985, 374] width 362 height 86
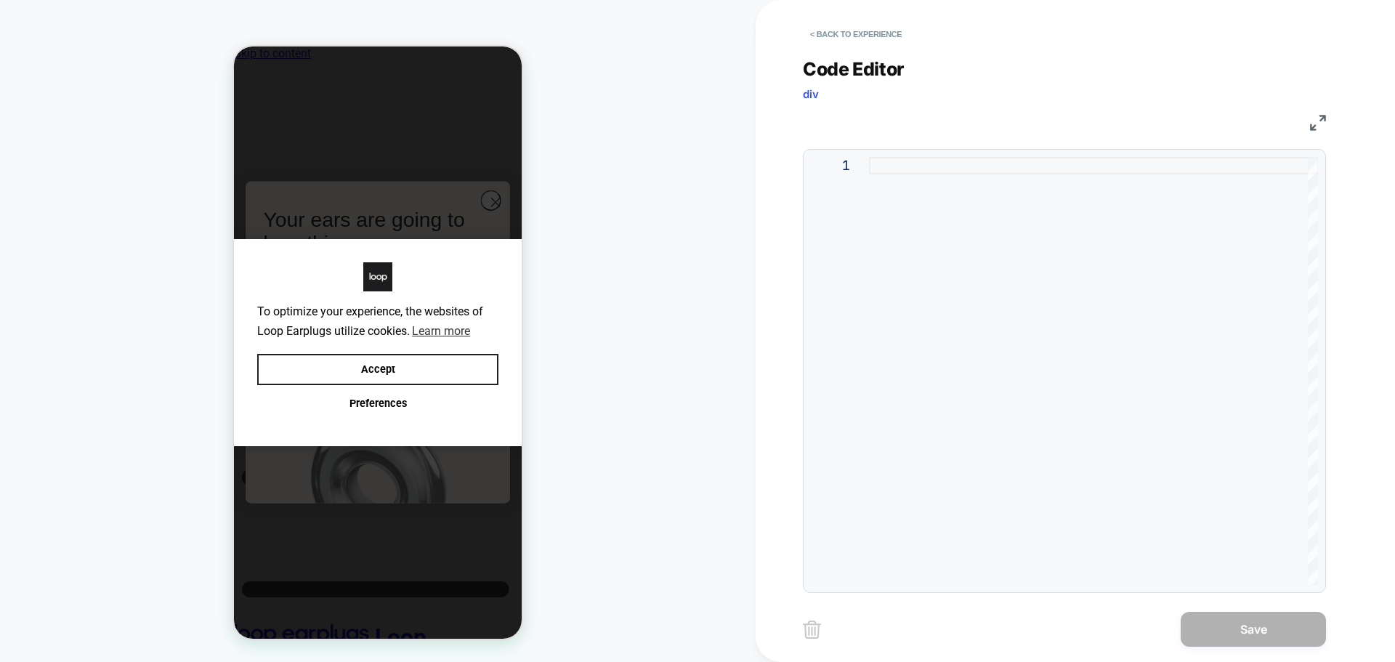
click at [464, 378] on button "Accept" at bounding box center [377, 369] width 241 height 31
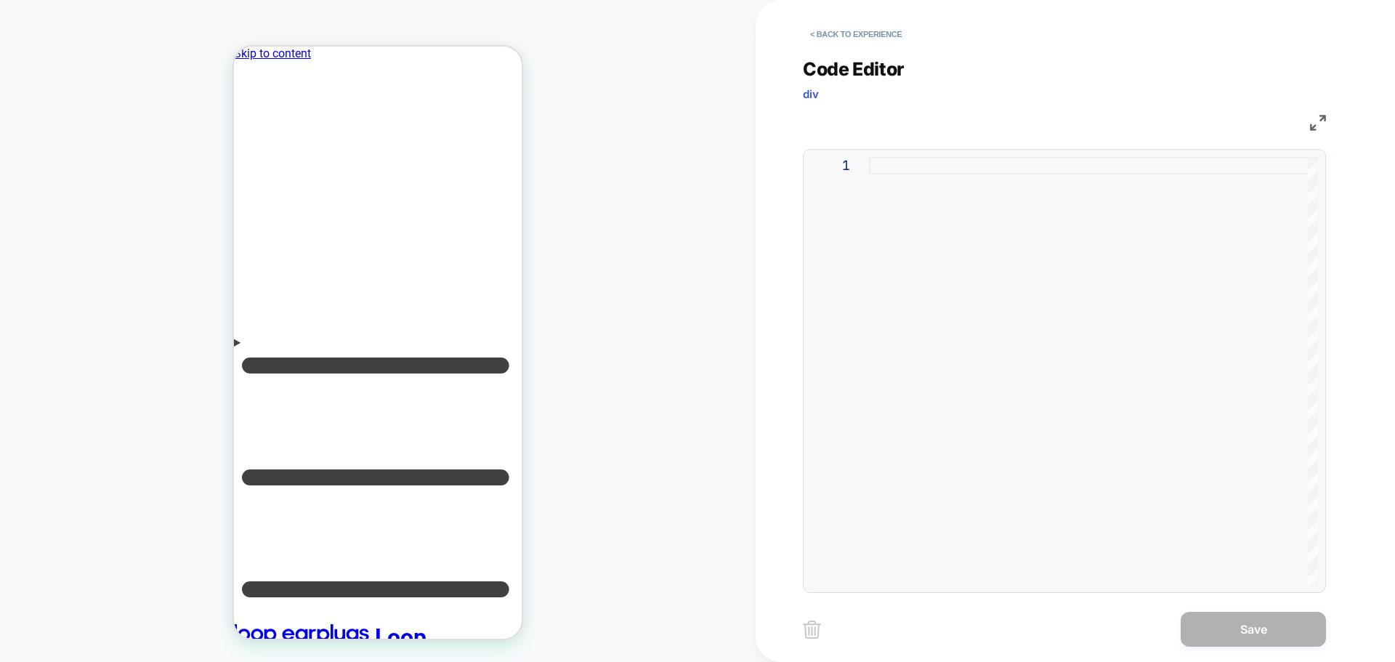
scroll to position [0, 0]
click at [894, 176] on div at bounding box center [1093, 371] width 449 height 428
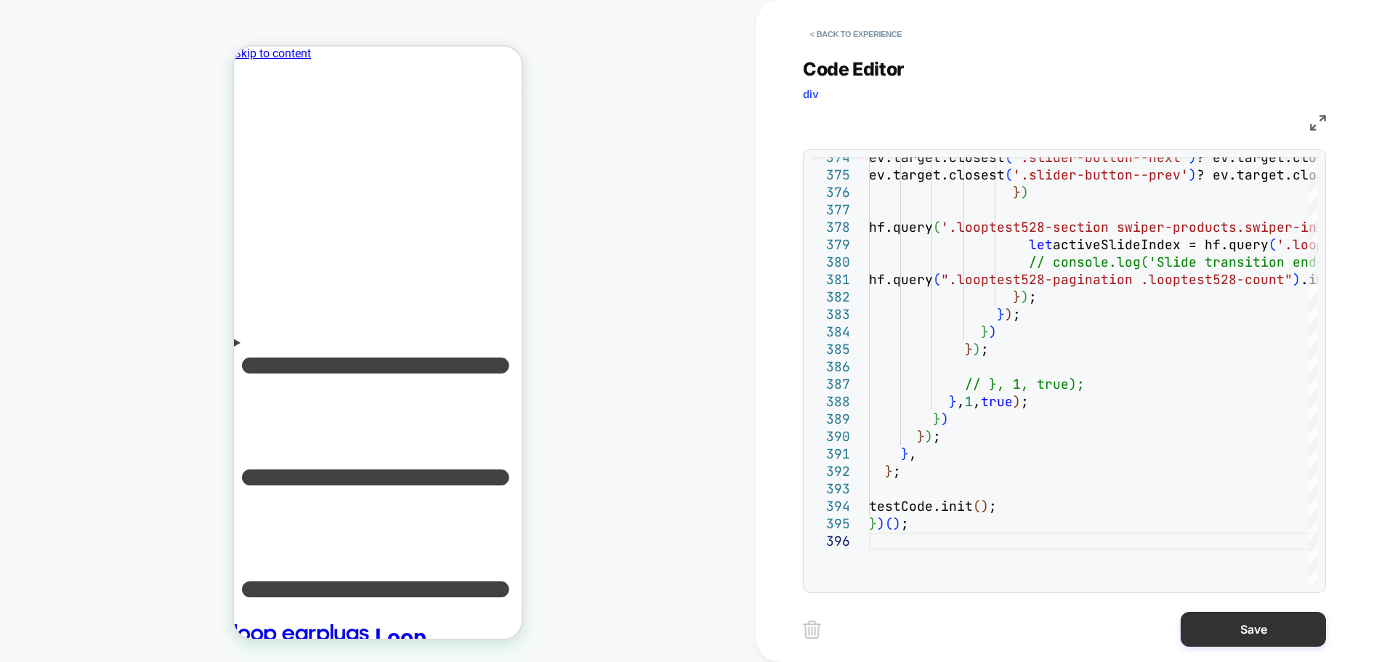
type textarea "**********"
click at [1214, 618] on button "Save" at bounding box center [1253, 629] width 145 height 35
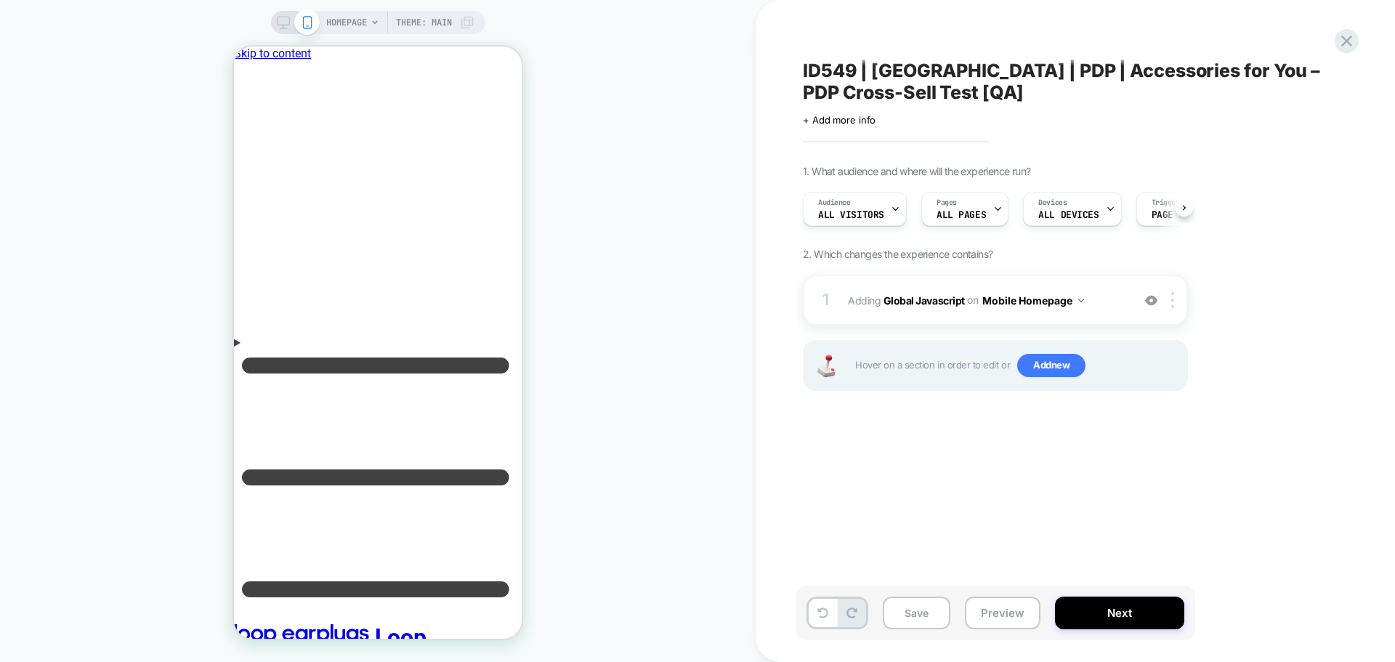
scroll to position [0, 1]
click at [1033, 374] on span "Add new" at bounding box center [1051, 365] width 68 height 23
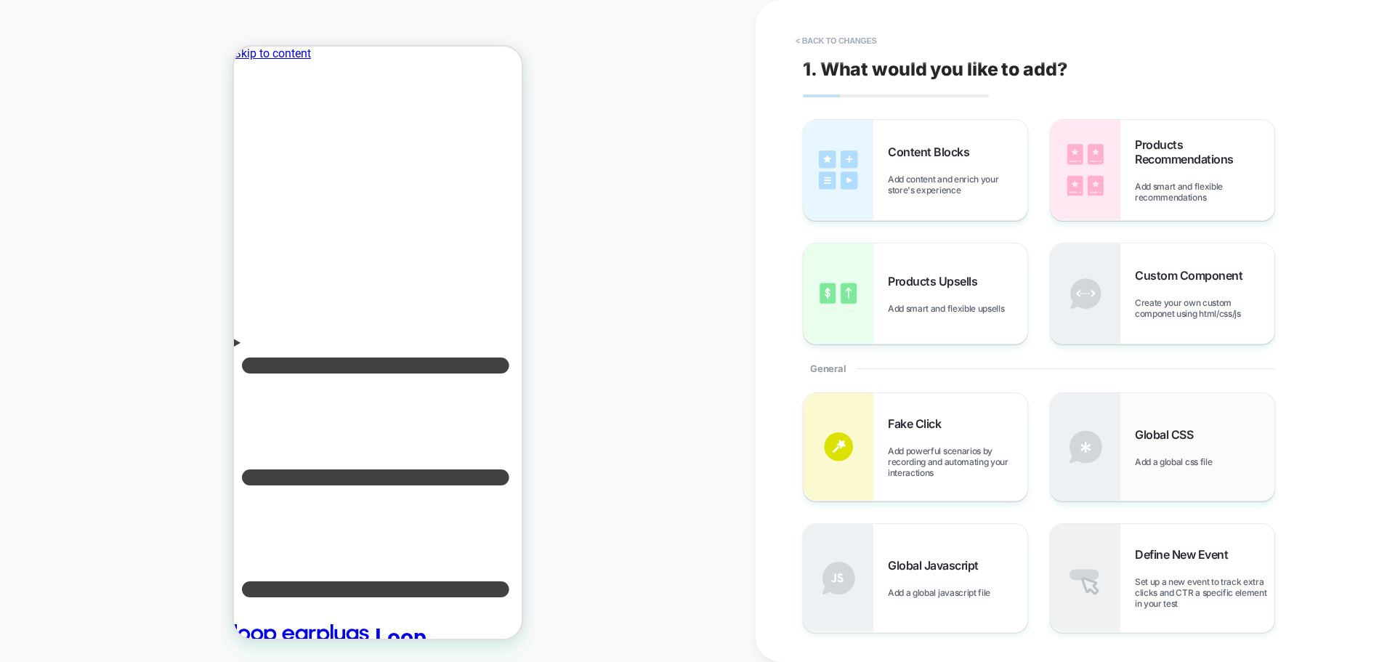
click at [1209, 450] on div "Global CSS Add a global css file" at bounding box center [1205, 447] width 140 height 40
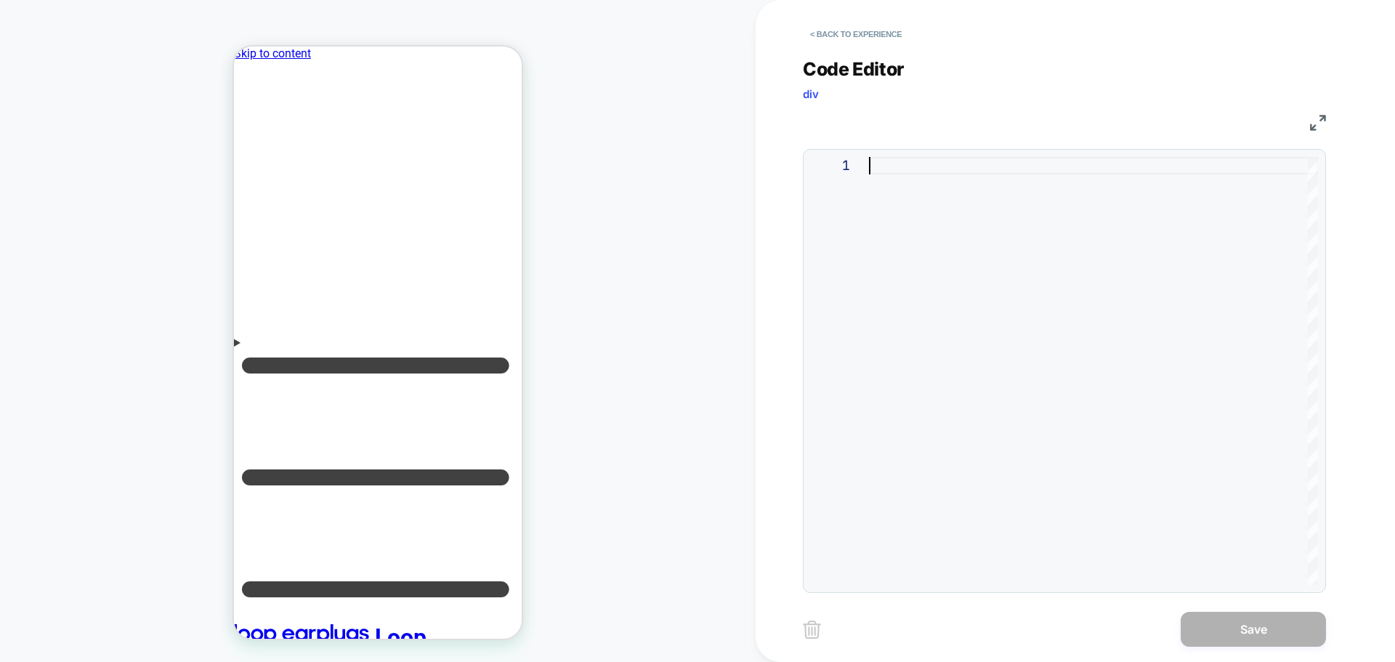
click at [971, 267] on div at bounding box center [1093, 371] width 449 height 428
type textarea "*"
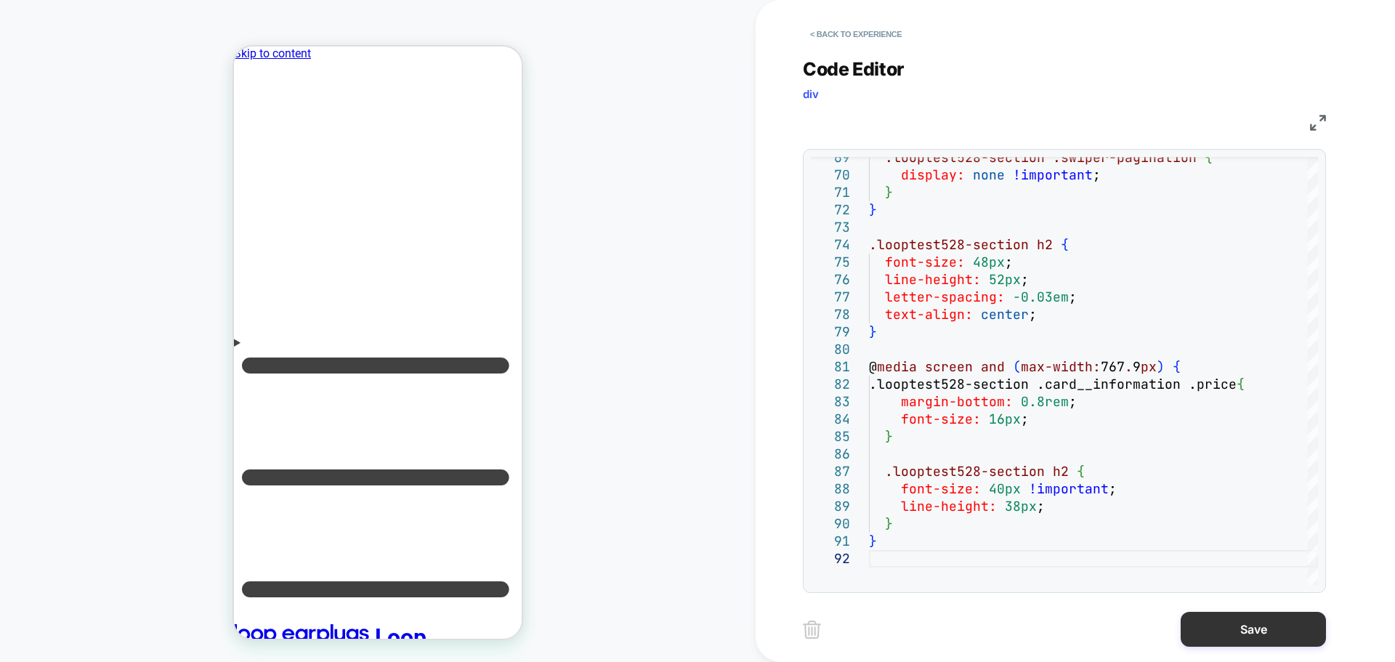
click at [1251, 621] on button "Save" at bounding box center [1253, 629] width 145 height 35
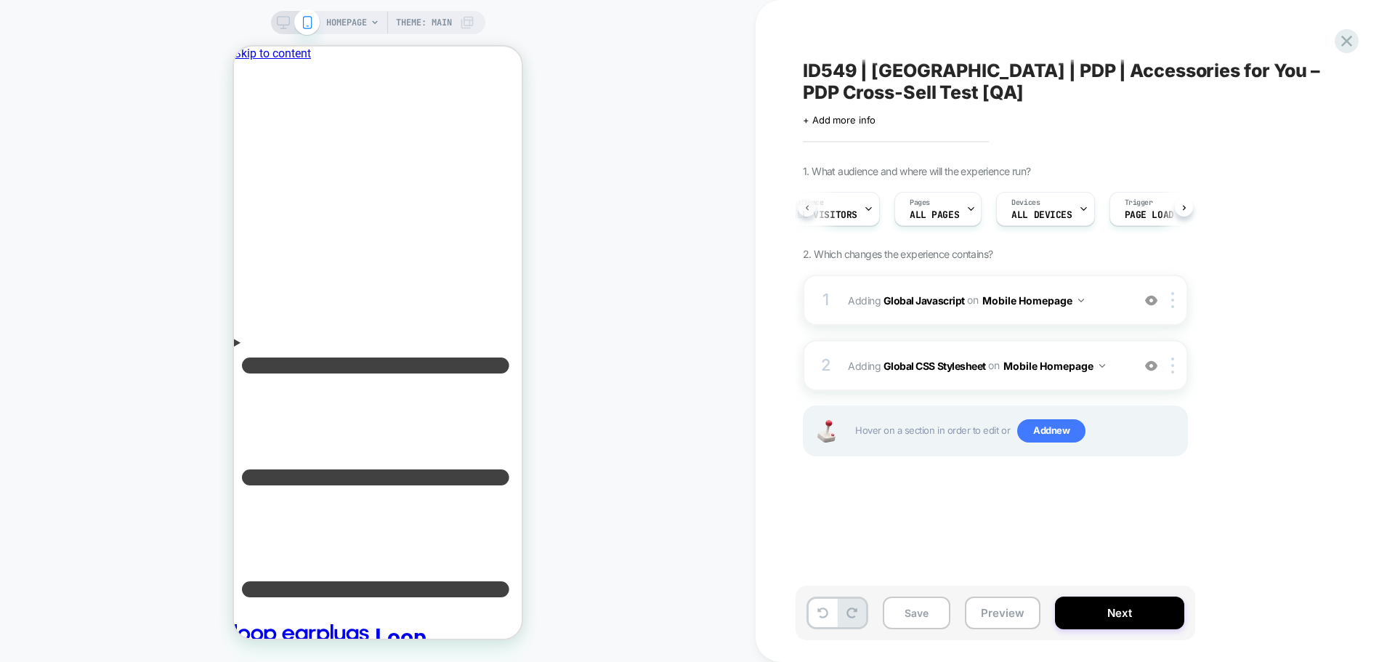
scroll to position [0, 0]
click at [840, 213] on span "All Visitors" at bounding box center [851, 215] width 66 height 10
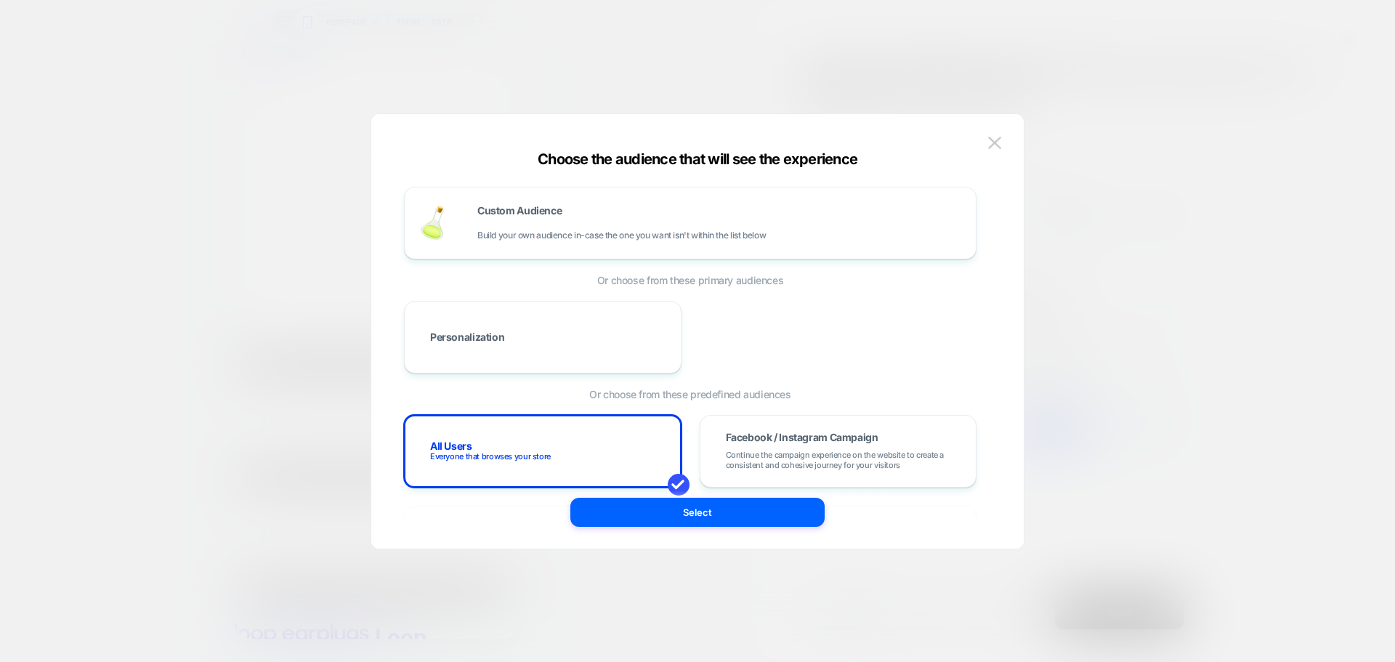
click at [1006, 137] on div "Choose the audience that will see the experience Custom Audience Build your own…" at bounding box center [697, 339] width 652 height 420
click at [995, 142] on img at bounding box center [994, 143] width 13 height 12
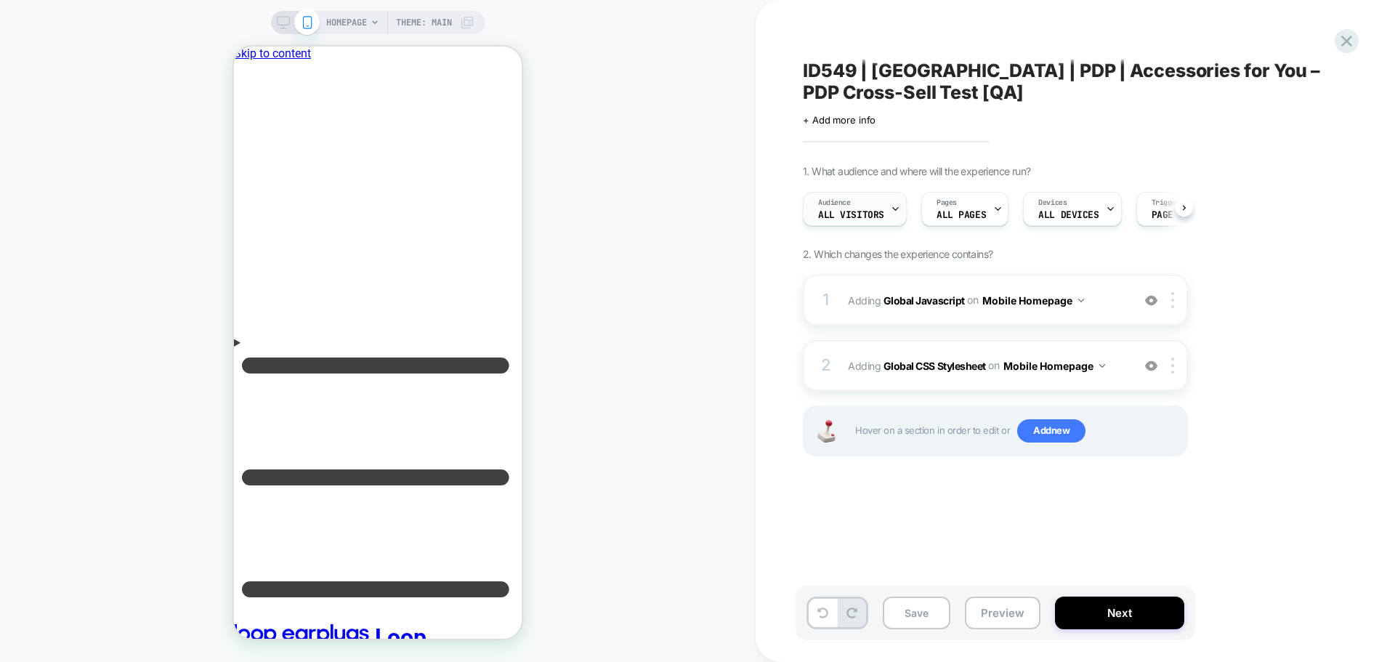
click at [862, 215] on span "All Visitors" at bounding box center [851, 215] width 66 height 10
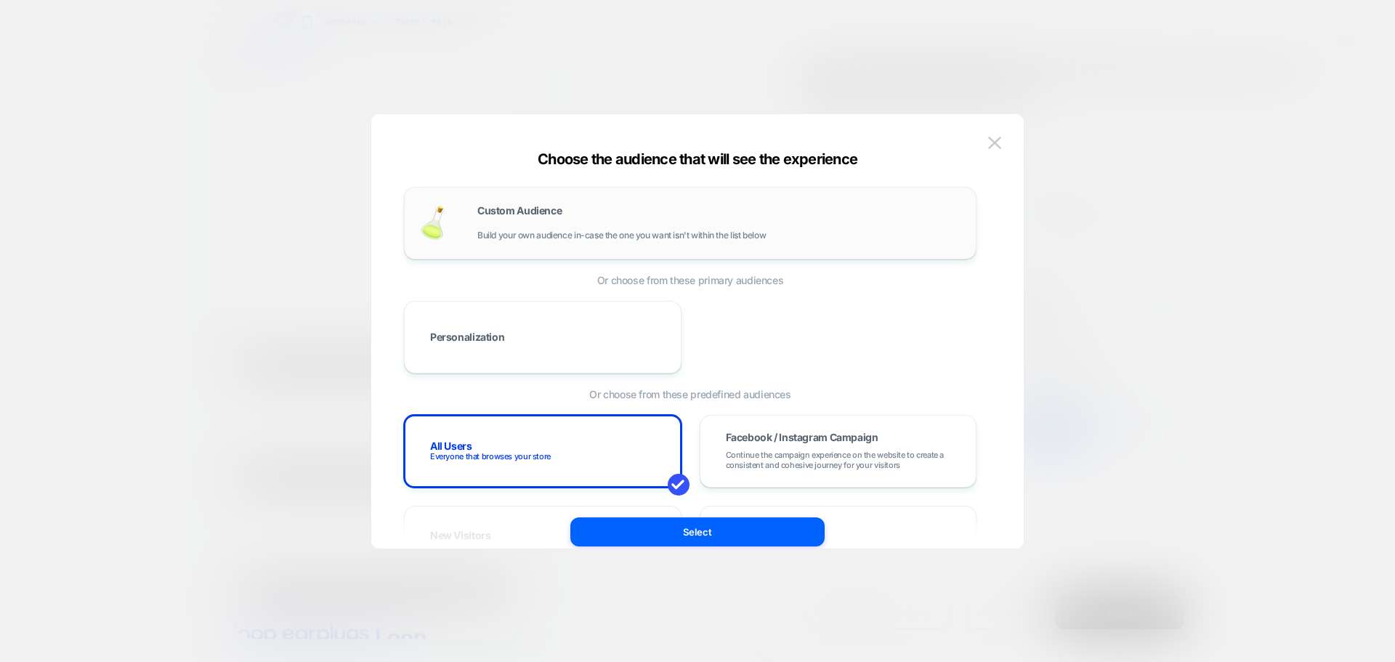
click at [530, 211] on span "Custom Audience" at bounding box center [519, 211] width 84 height 10
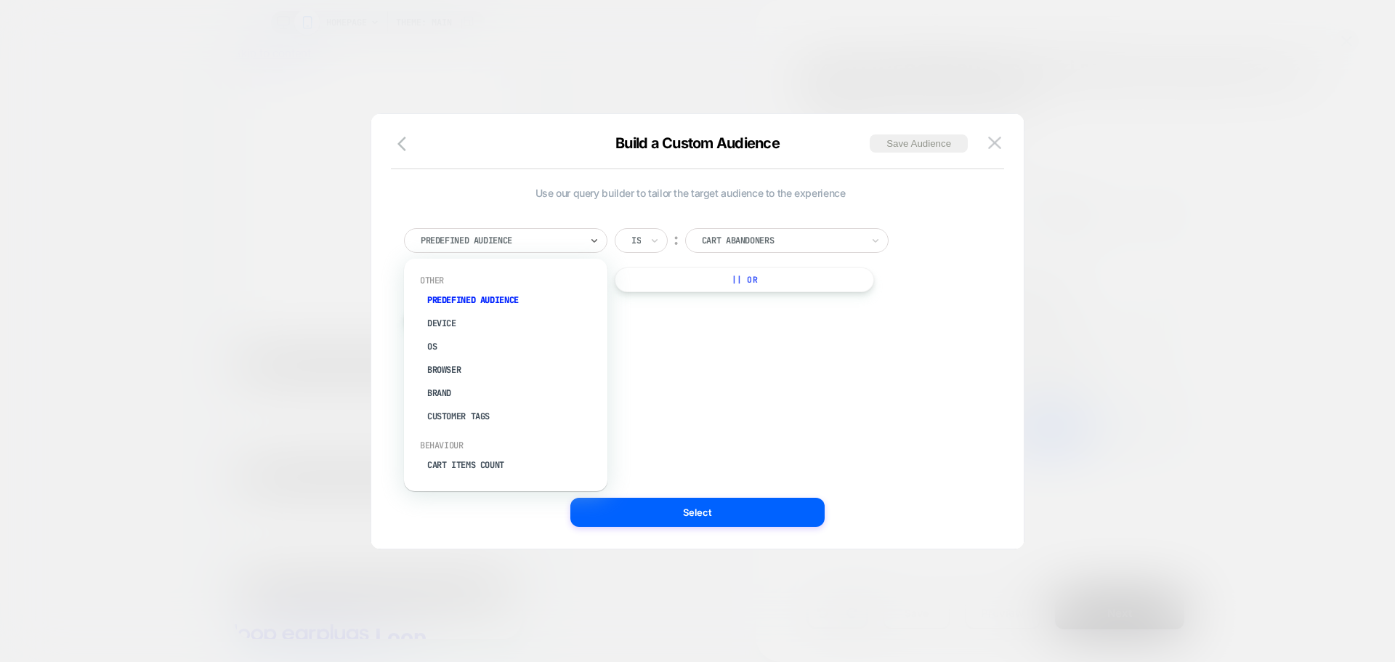
click at [532, 237] on div at bounding box center [501, 240] width 160 height 13
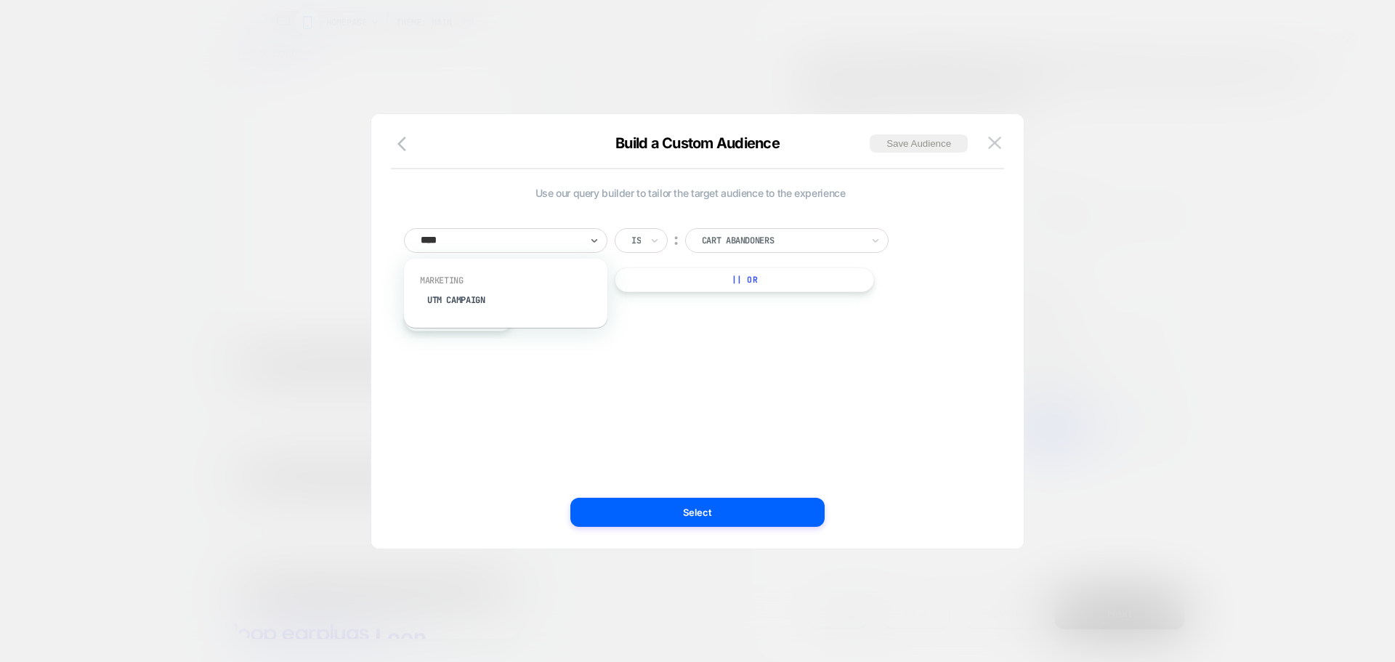
type input "*****"
click at [524, 308] on div "UTM Campaign" at bounding box center [513, 299] width 189 height 23
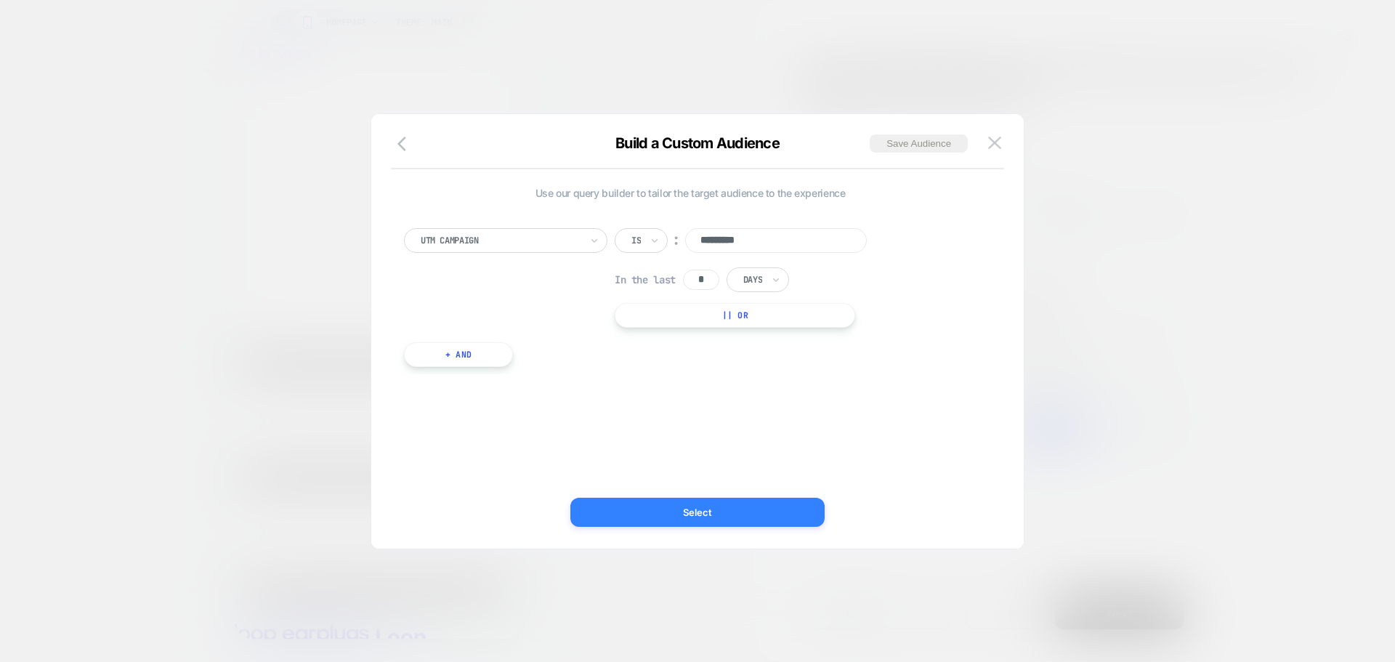
type input "*********"
click at [710, 517] on button "Select" at bounding box center [697, 512] width 254 height 29
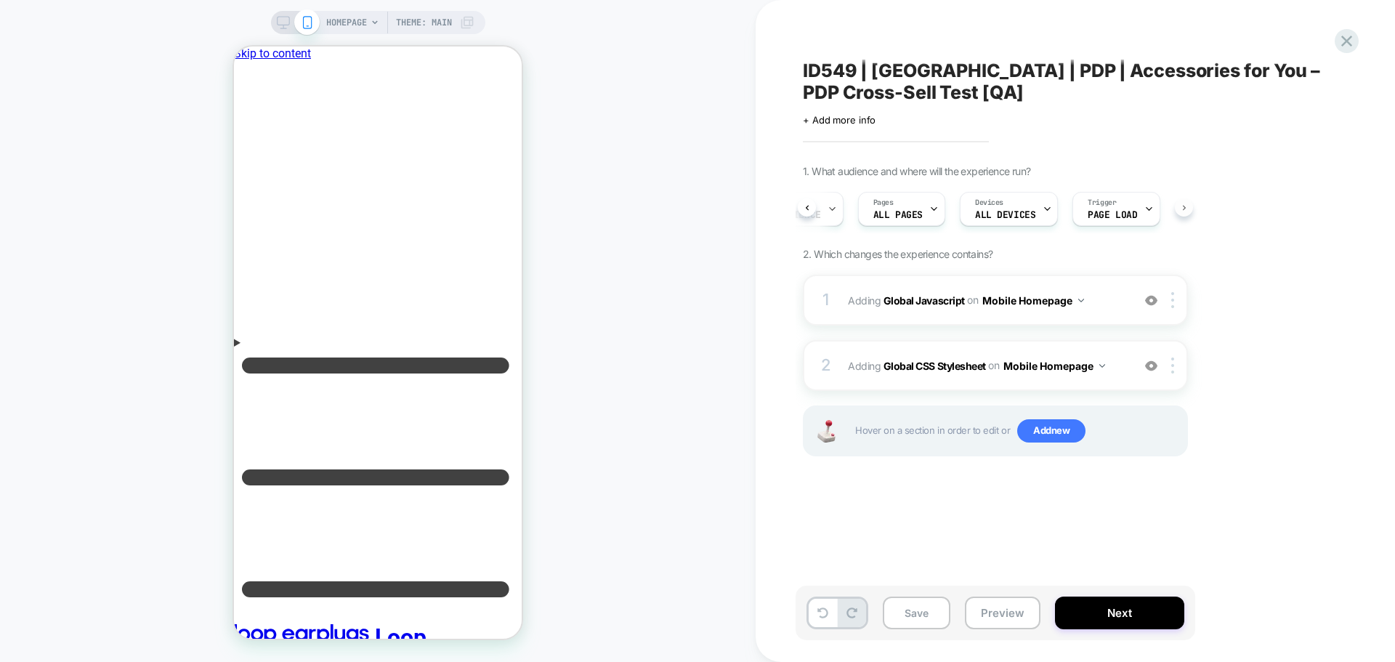
scroll to position [0, 96]
click at [968, 219] on span "ALL DEVICES" at bounding box center [989, 215] width 60 height 10
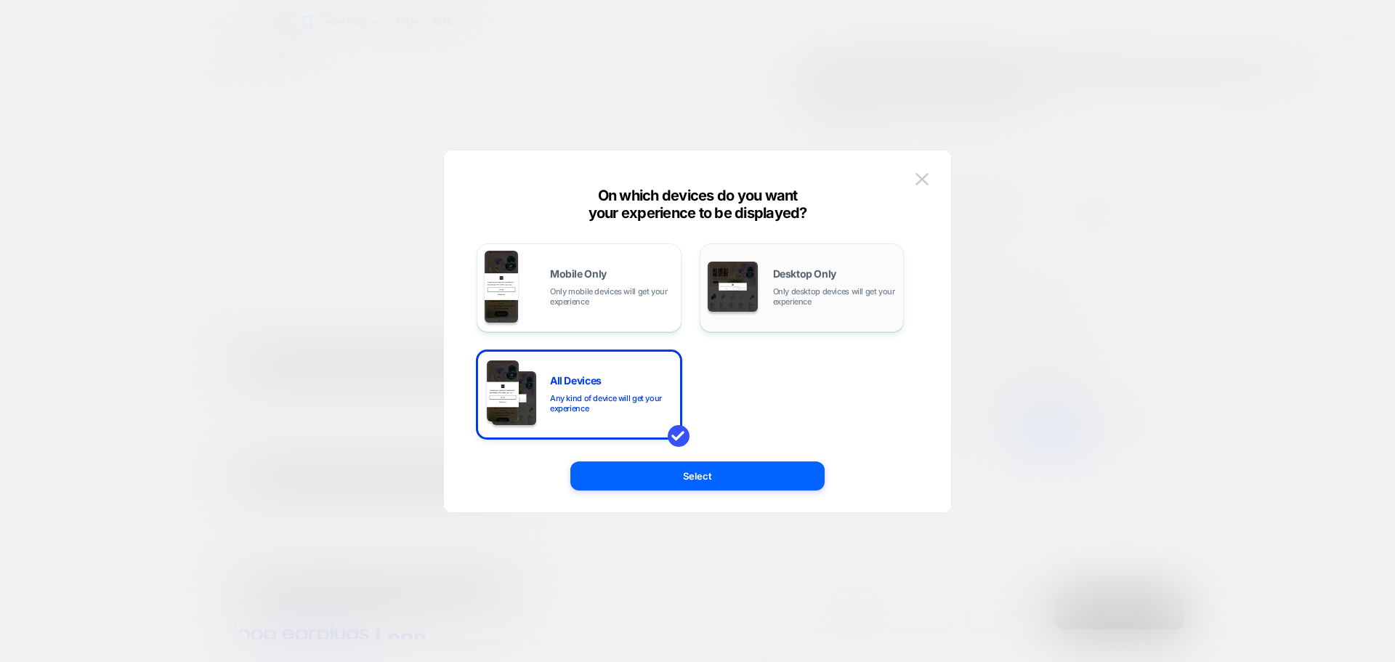
click at [858, 279] on div "Desktop Only Only desktop devices will get your experience" at bounding box center [835, 288] width 124 height 38
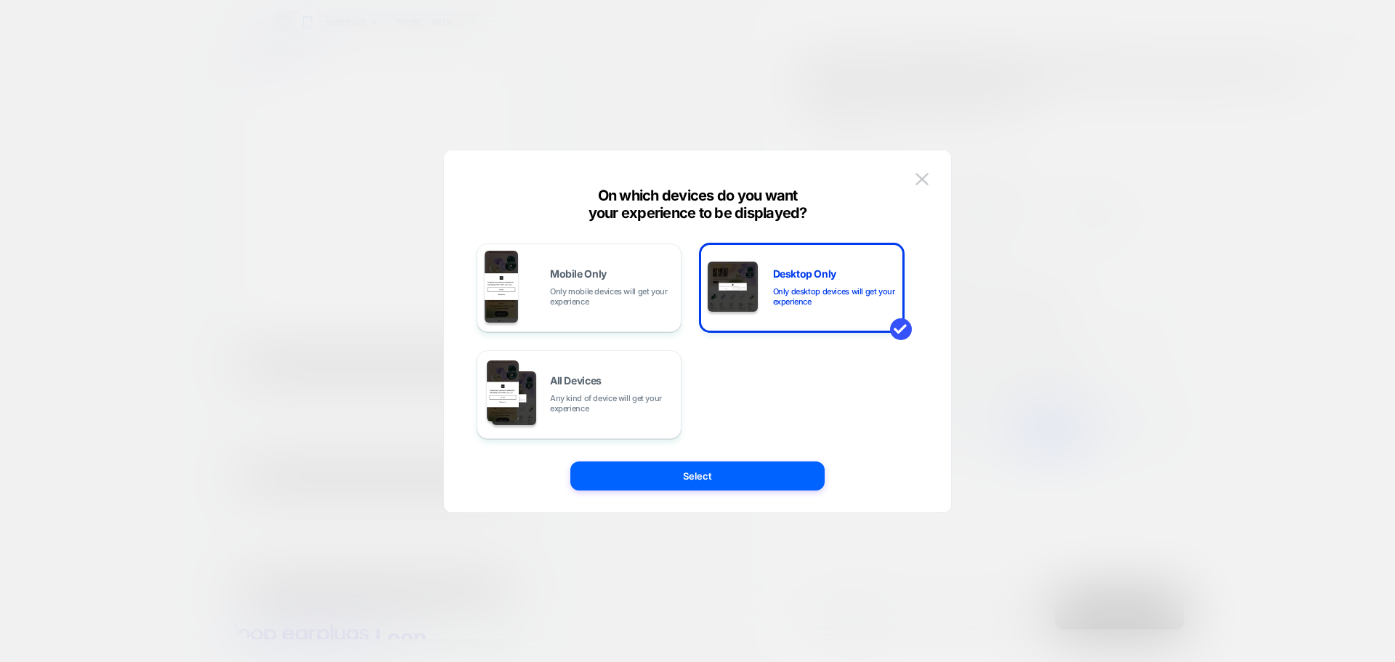
click at [763, 456] on div "Mobile Only Only mobile devices will get your experience Desktop Only Only desk…" at bounding box center [690, 331] width 464 height 304
click at [759, 472] on button "Select" at bounding box center [697, 475] width 254 height 29
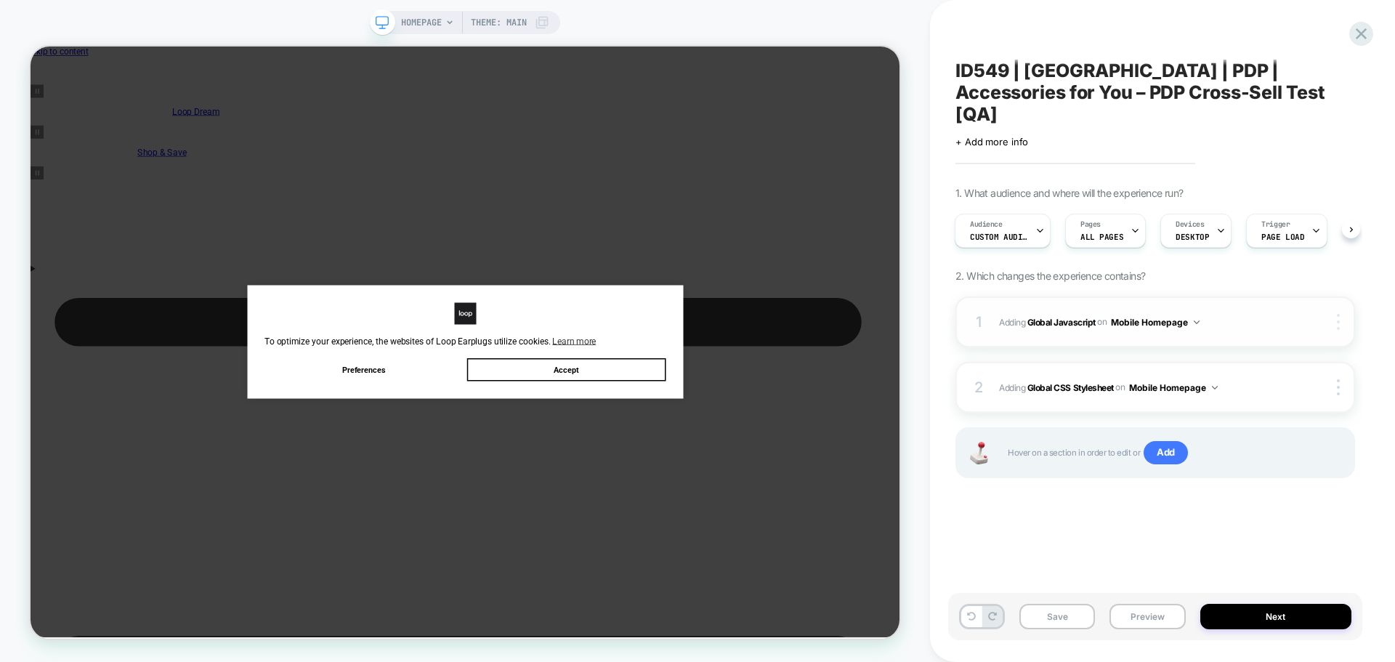
click at [1335, 314] on div at bounding box center [1341, 322] width 28 height 16
click at [1341, 314] on div at bounding box center [1341, 322] width 28 height 16
click at [1257, 303] on div "Target All Devices" at bounding box center [1251, 300] width 129 height 40
click at [1342, 379] on div at bounding box center [1341, 387] width 28 height 16
click at [1277, 373] on div "Target All Devices" at bounding box center [1251, 365] width 129 height 40
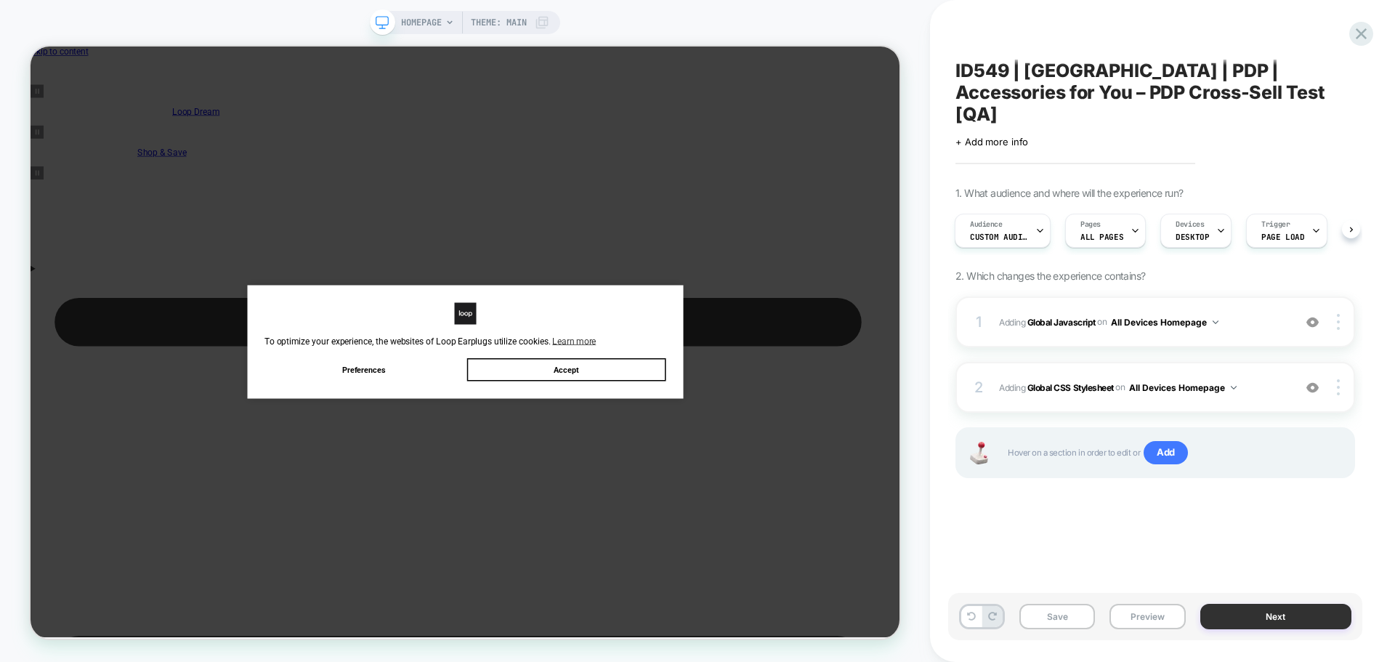
click at [1247, 622] on button "Next" at bounding box center [1276, 616] width 152 height 25
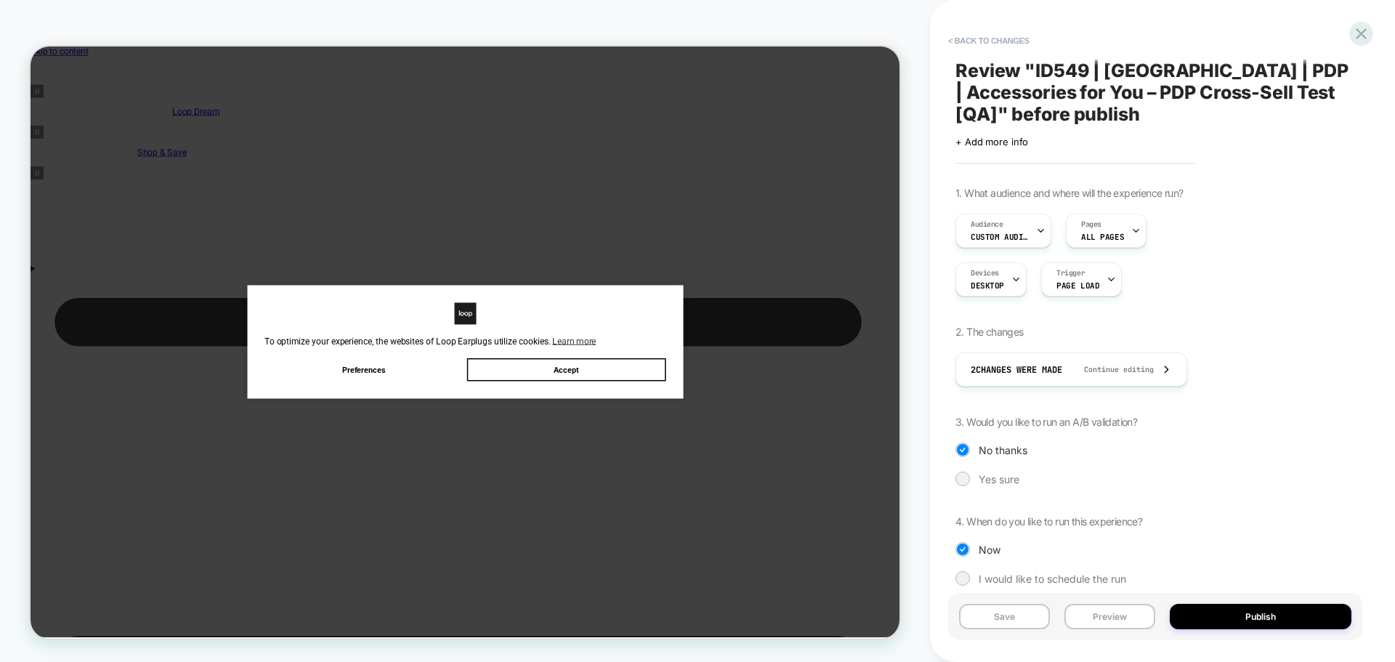
scroll to position [18, 0]
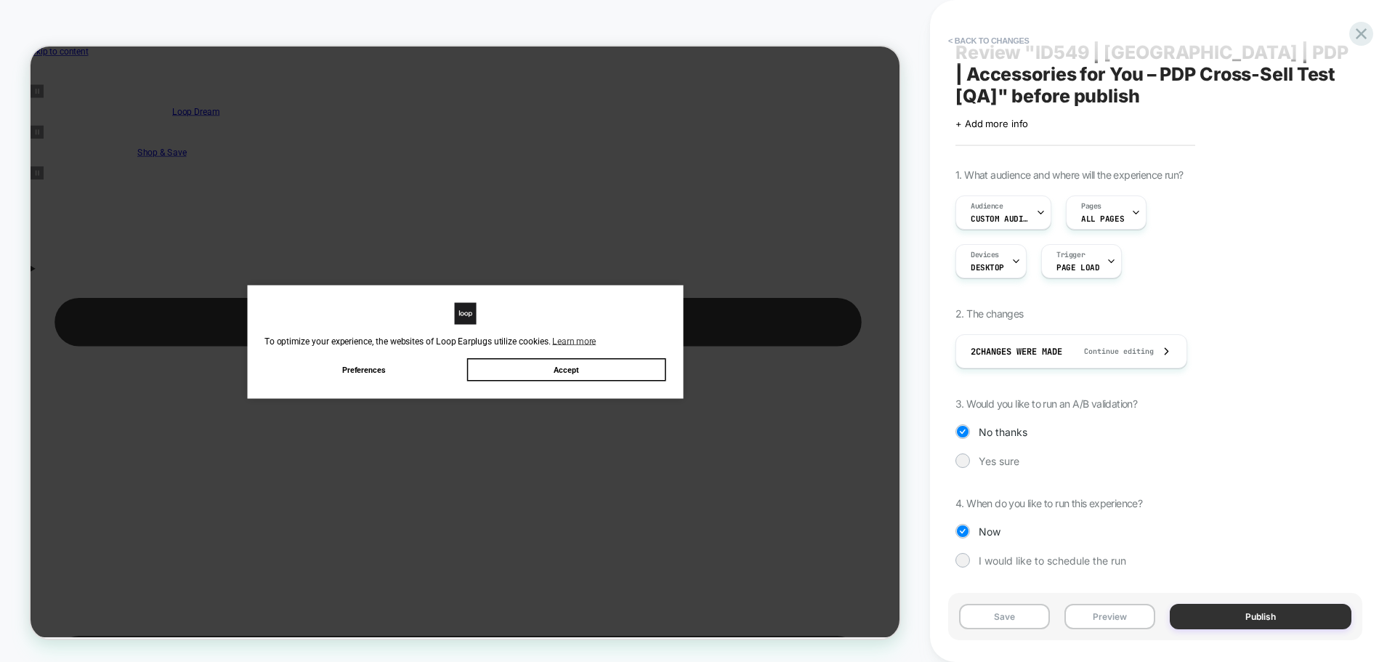
click at [1248, 610] on button "Publish" at bounding box center [1261, 616] width 182 height 25
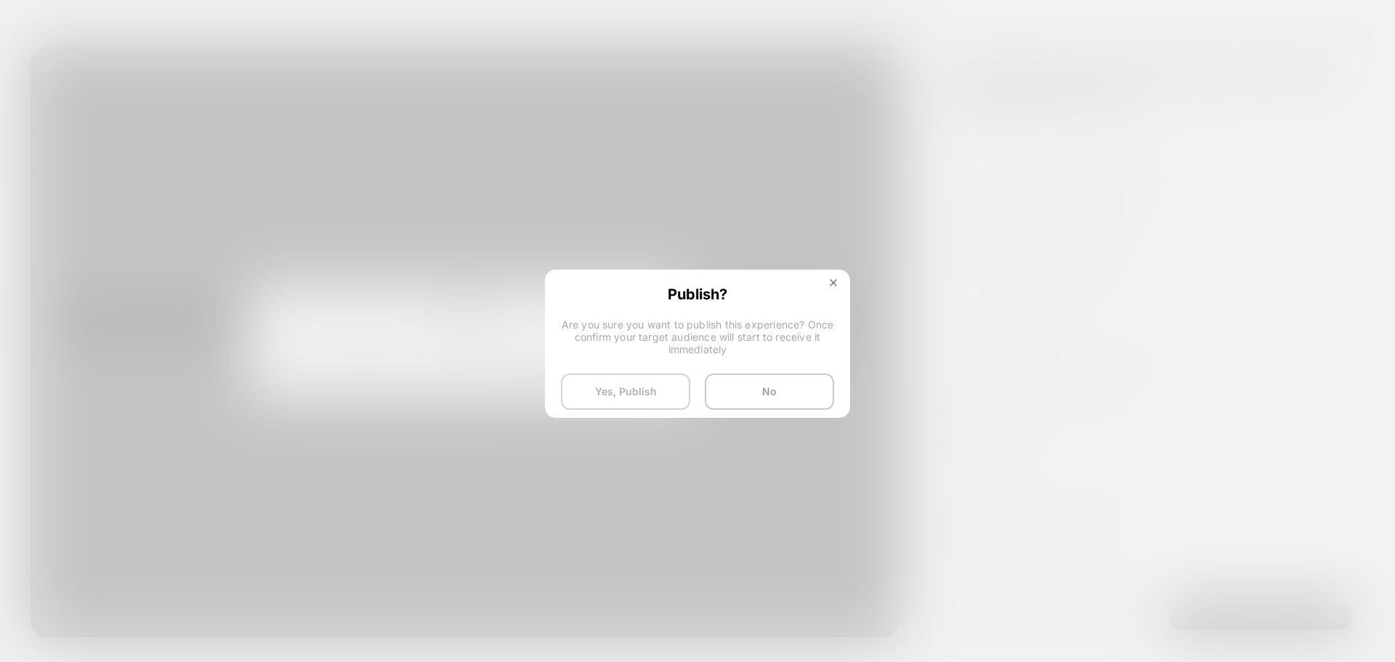
click at [583, 382] on button "Yes, Publish" at bounding box center [625, 391] width 129 height 36
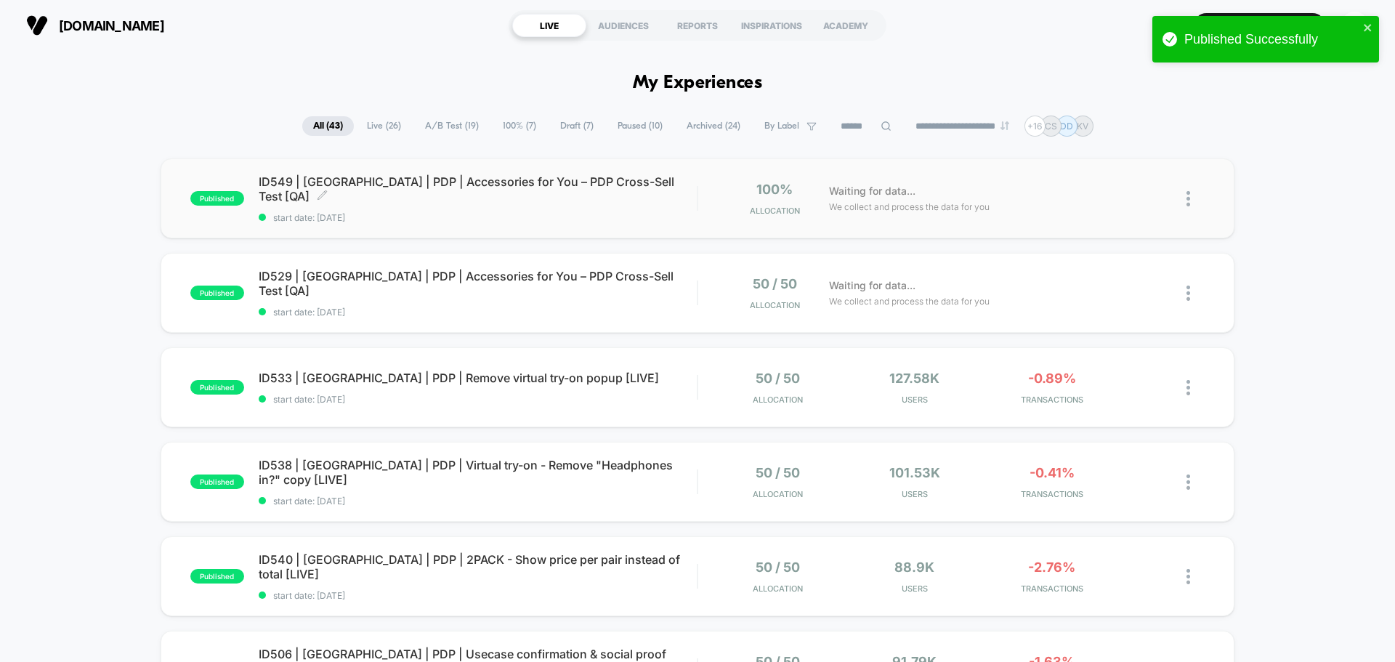
click at [379, 202] on div "ID549 | [GEOGRAPHIC_DATA] | PDP | Accessories for You – PDP Cross-Sell Test [QA…" at bounding box center [478, 198] width 438 height 49
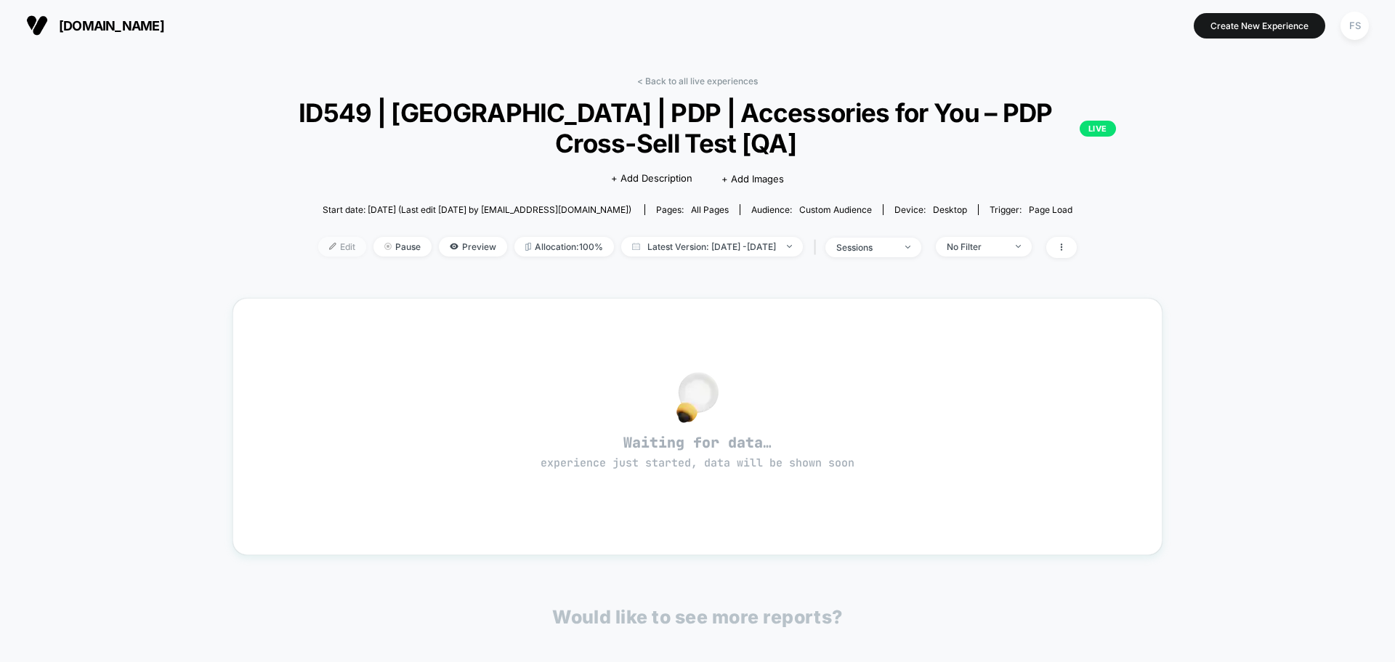
click at [319, 248] on span "Edit" at bounding box center [342, 247] width 48 height 20
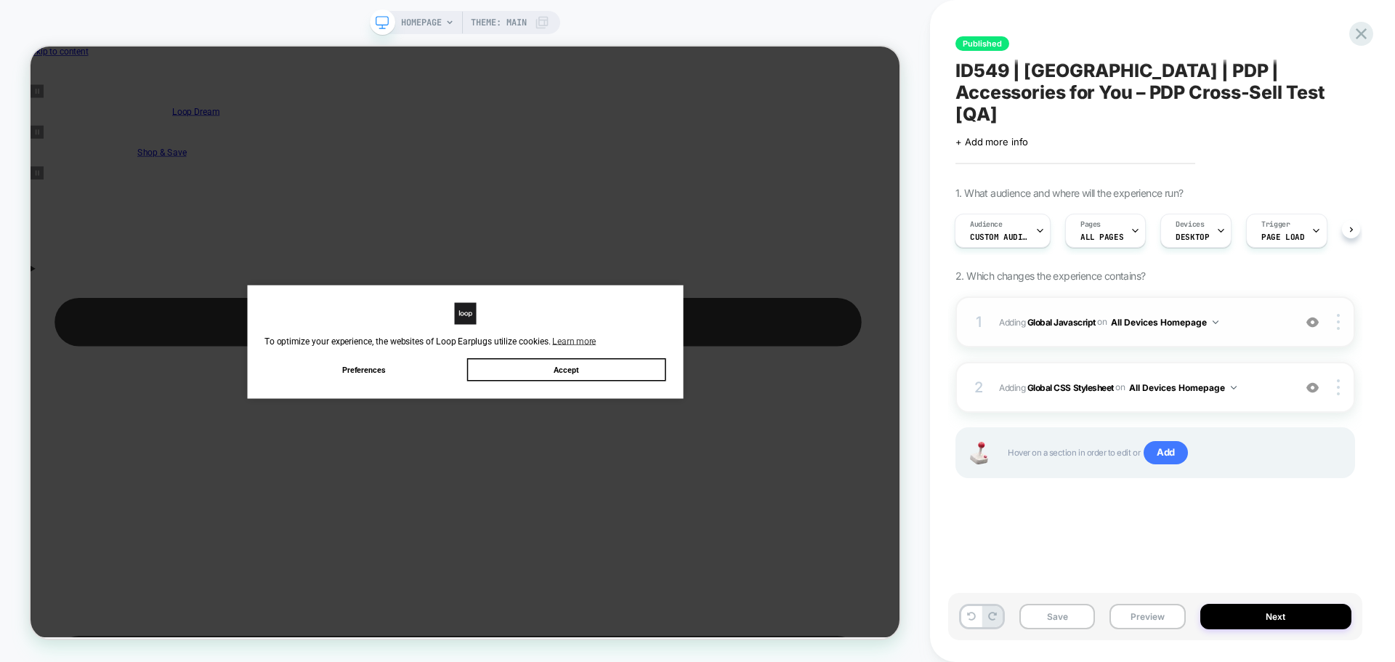
click at [1217, 313] on button "All Devices Homepage" at bounding box center [1165, 322] width 108 height 18
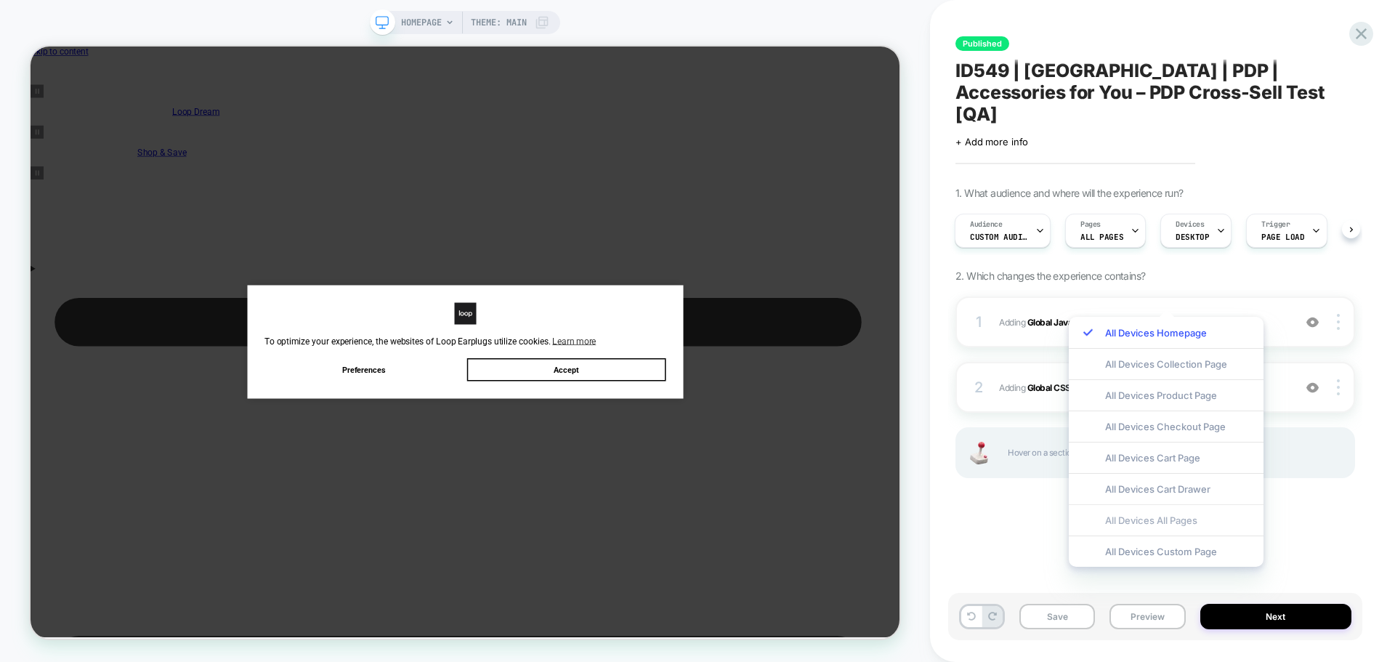
click at [1189, 524] on div "All Devices All Pages" at bounding box center [1166, 519] width 195 height 31
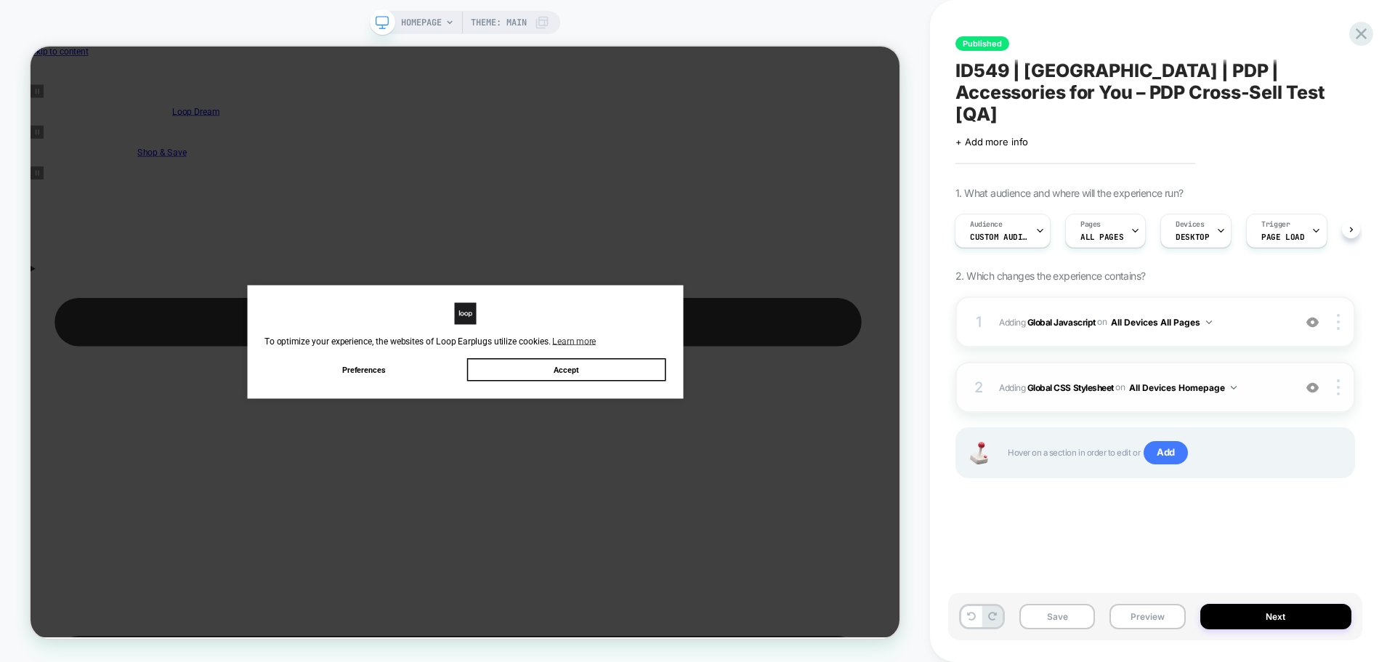
click at [1229, 379] on button "All Devices Homepage" at bounding box center [1183, 388] width 108 height 18
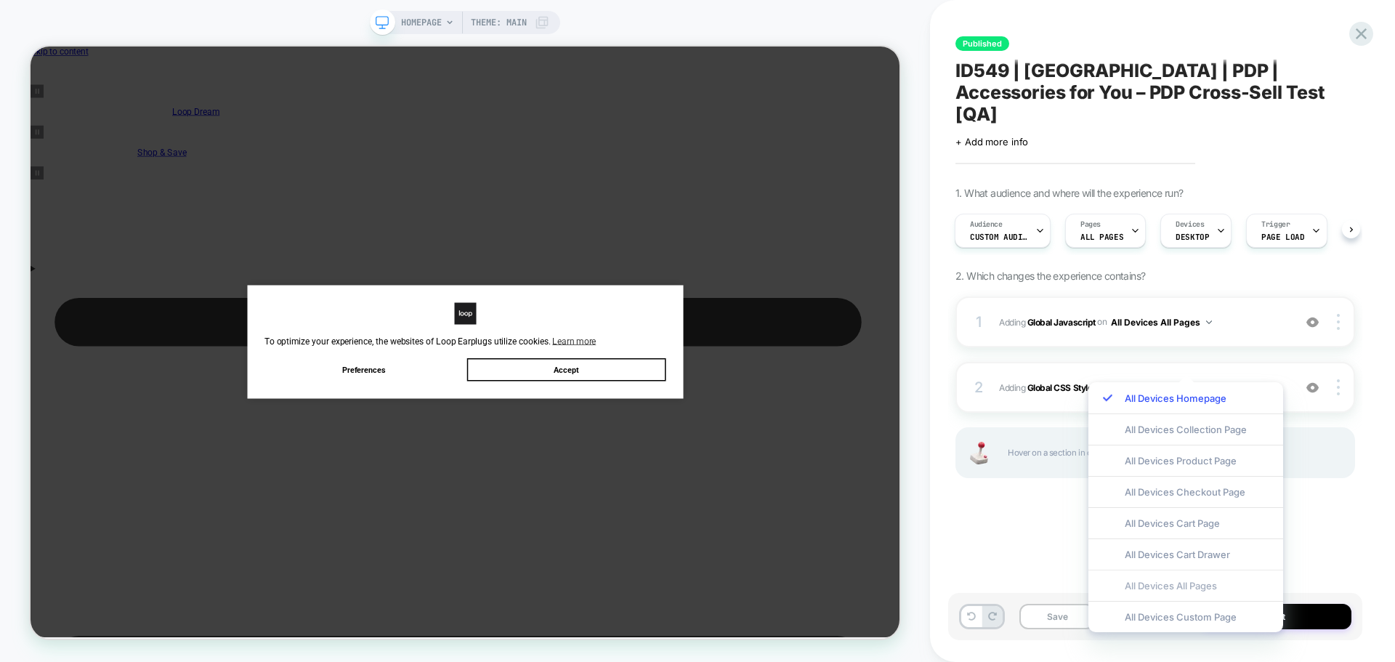
click at [1179, 575] on div "All Devices All Pages" at bounding box center [1185, 585] width 195 height 31
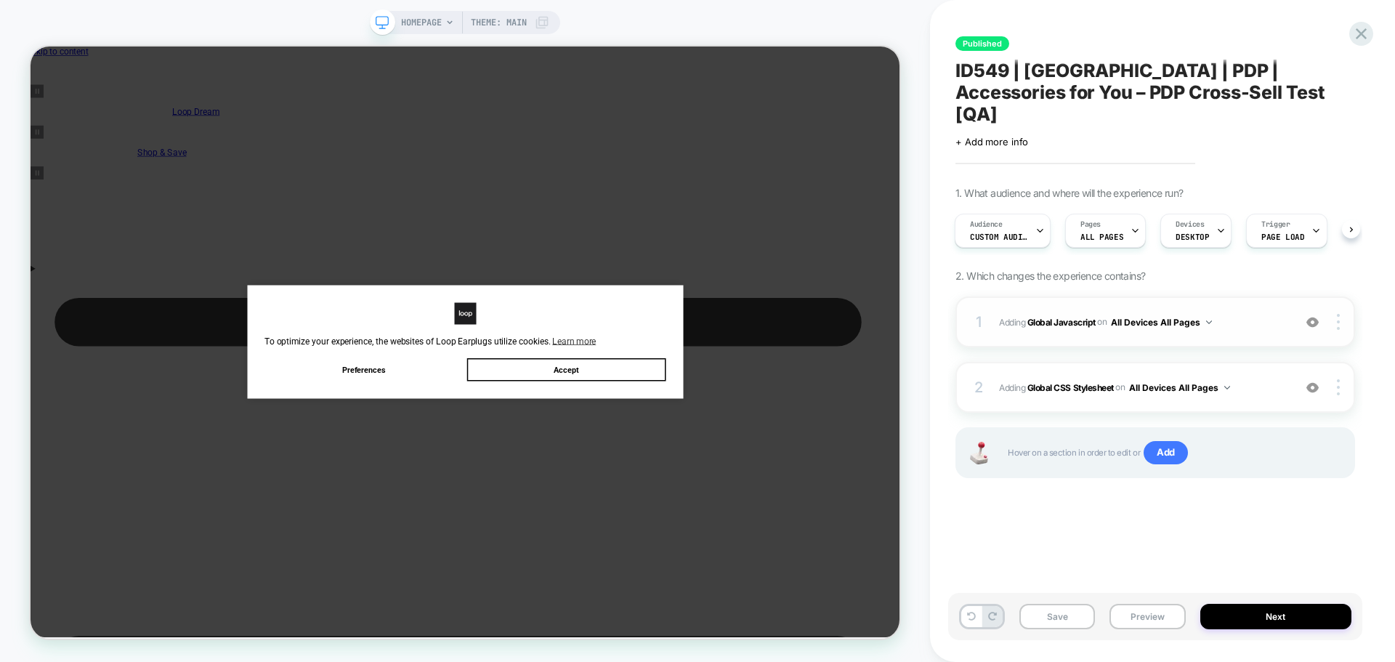
click at [1202, 313] on button "All Devices All Pages" at bounding box center [1161, 322] width 101 height 18
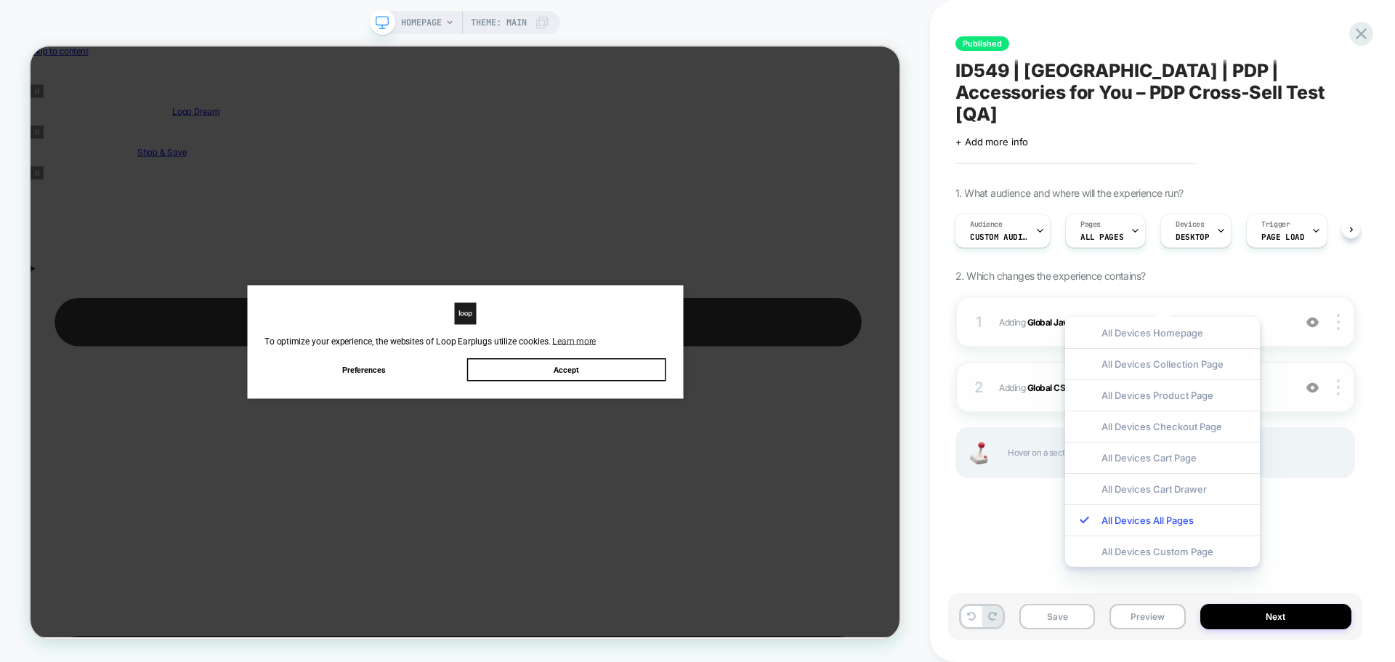
drag, startPoint x: 1186, startPoint y: 399, endPoint x: 1186, endPoint y: 389, distance: 9.4
click at [1186, 399] on div "All Devices Product Page" at bounding box center [1162, 394] width 195 height 31
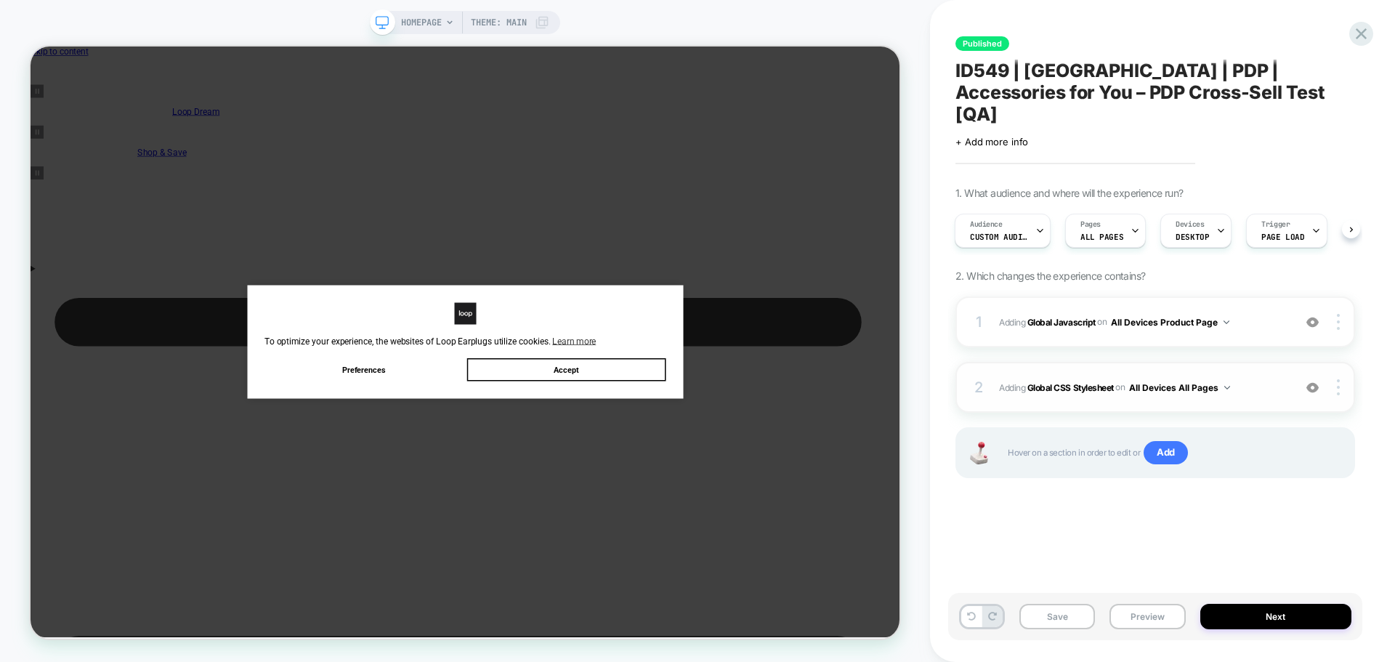
click at [1197, 379] on button "All Devices All Pages" at bounding box center [1179, 388] width 101 height 18
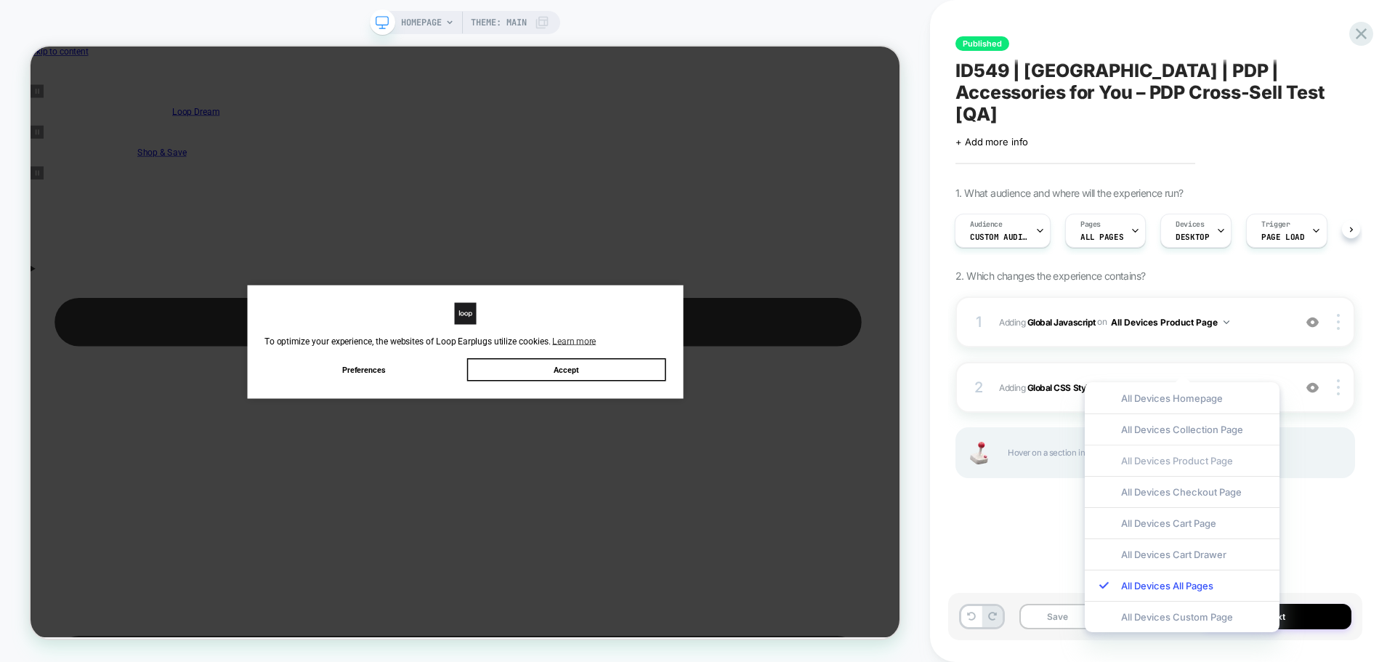
click at [1201, 466] on div "All Devices Product Page" at bounding box center [1182, 460] width 195 height 31
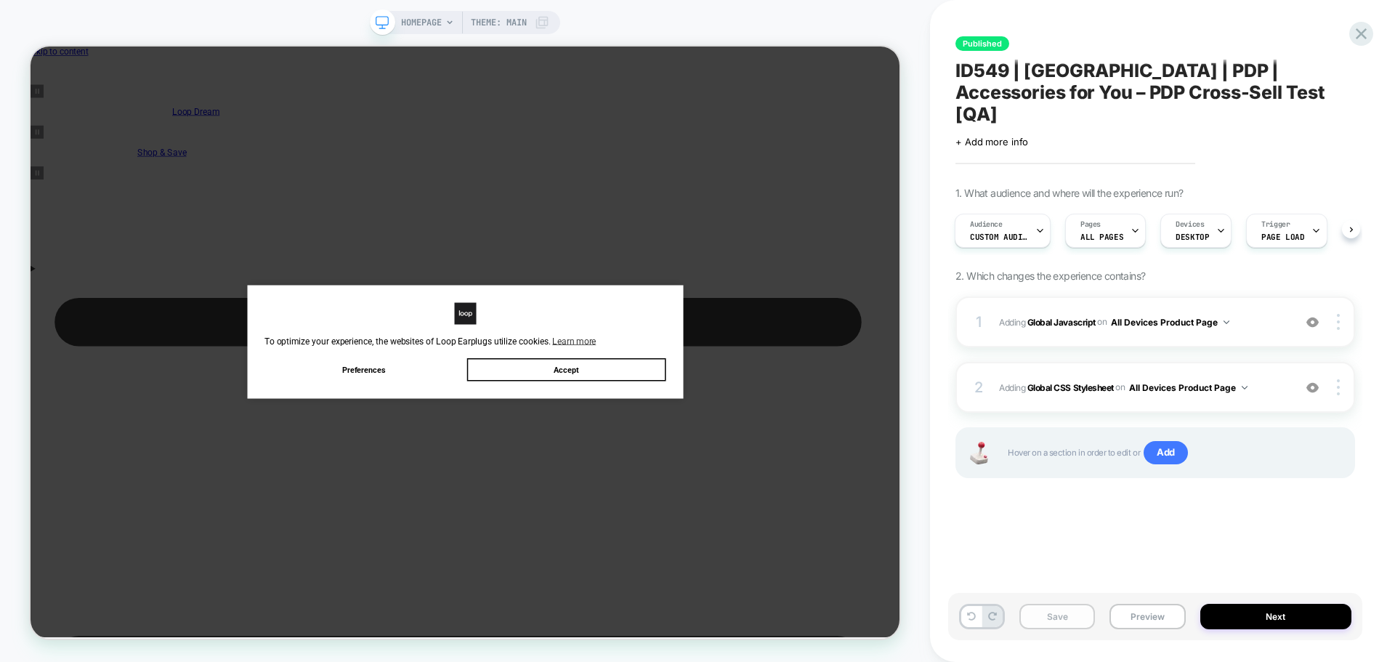
click at [1058, 623] on button "Save" at bounding box center [1057, 616] width 76 height 25
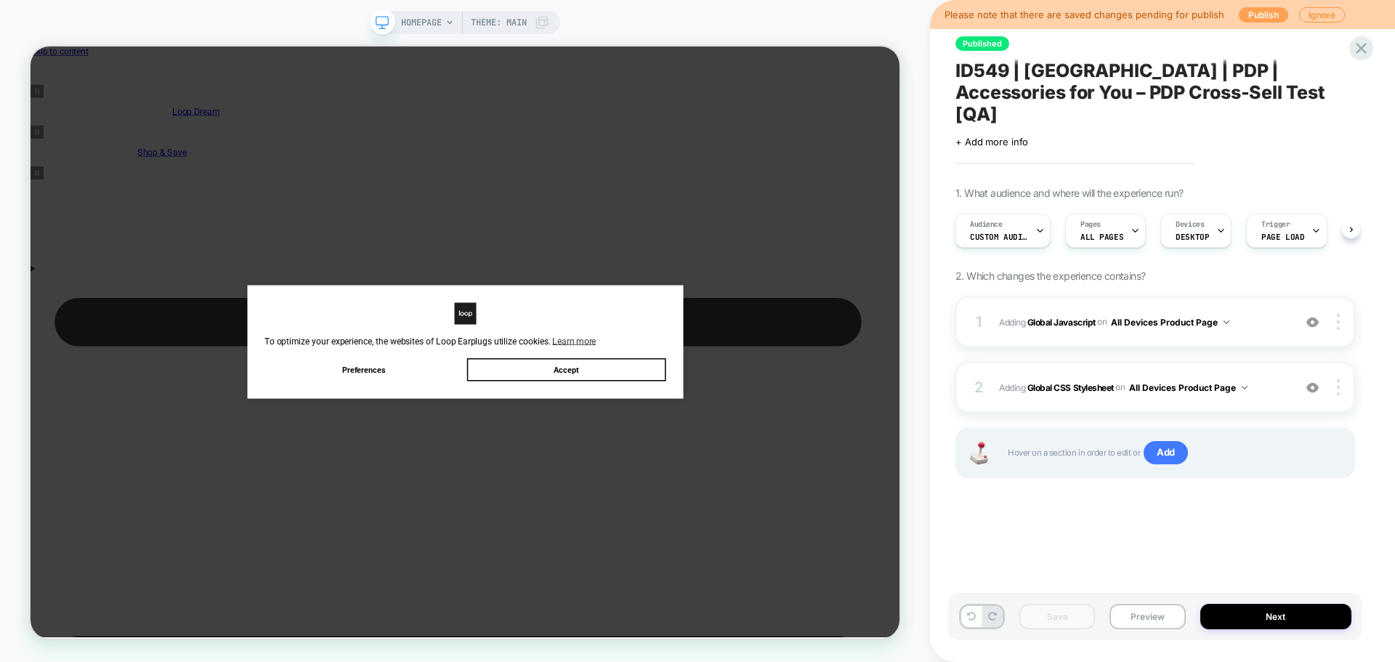
click at [1241, 21] on button "Publish" at bounding box center [1263, 14] width 49 height 15
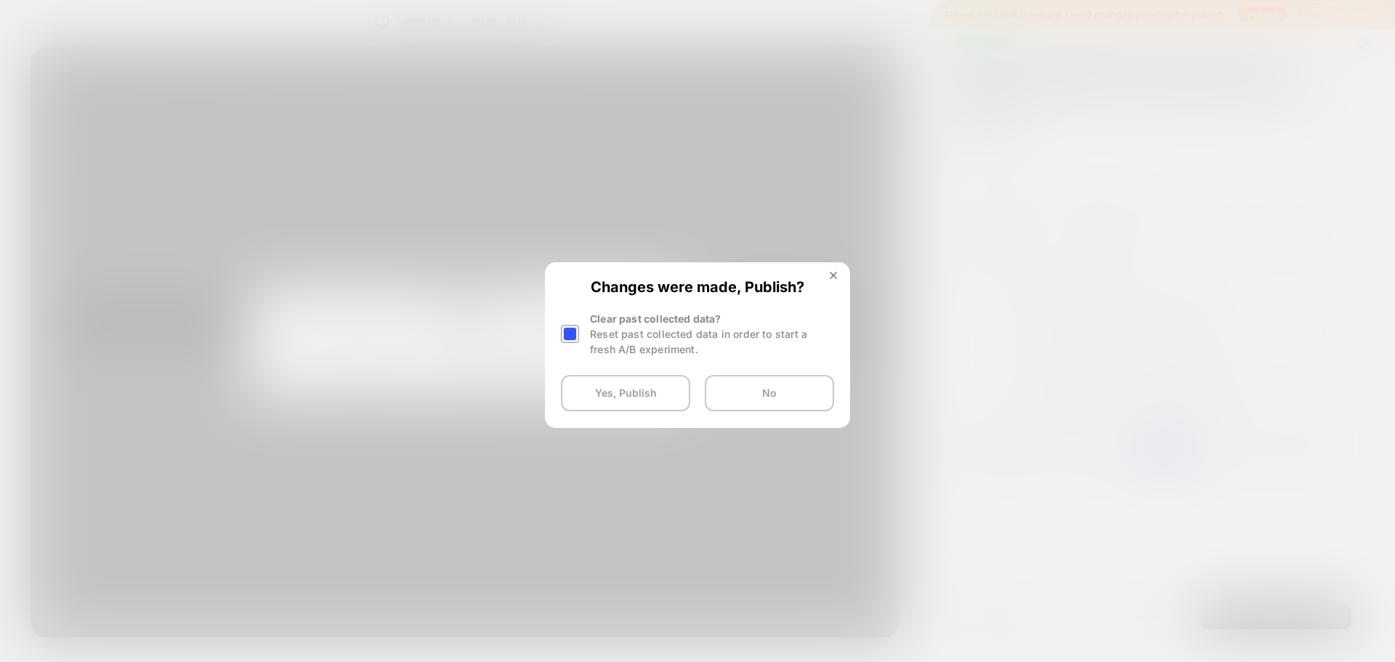
click at [575, 329] on div at bounding box center [570, 334] width 18 height 18
click at [578, 389] on button "Yes, Publish" at bounding box center [625, 393] width 129 height 36
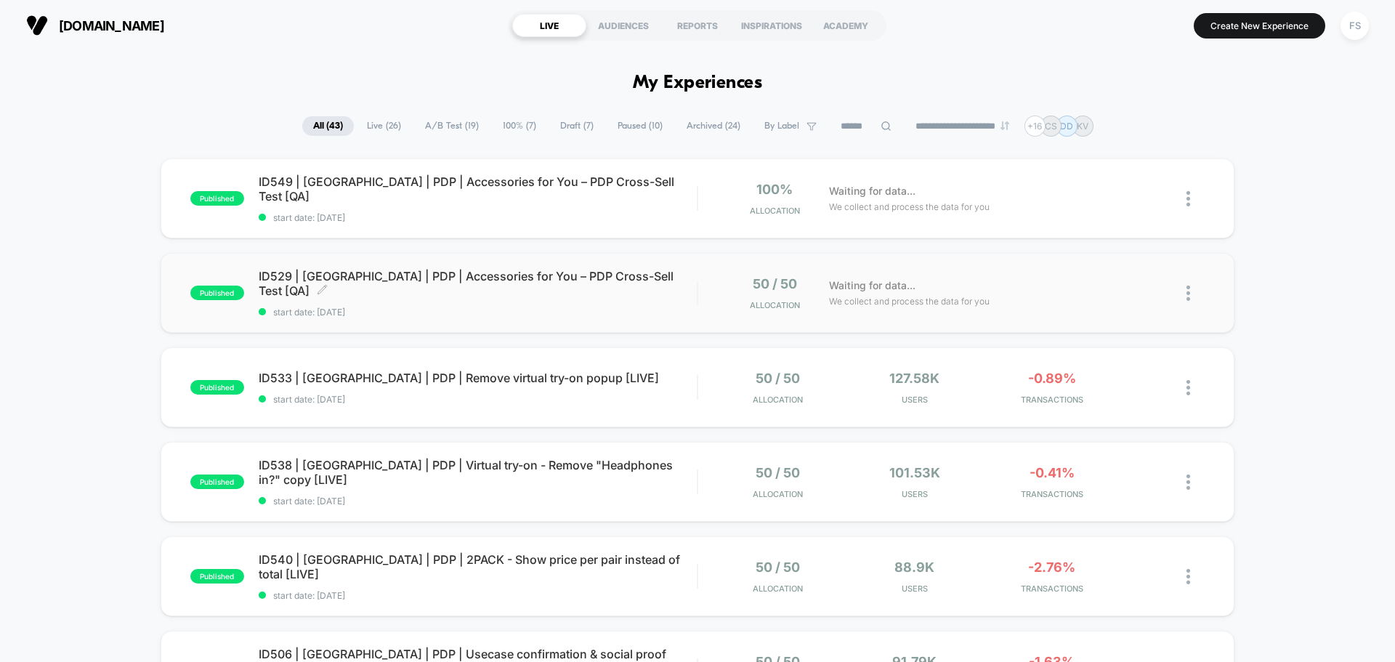
click at [378, 297] on div "ID529 | [GEOGRAPHIC_DATA] | PDP | Accessories for You – PDP Cross-Sell Test [QA…" at bounding box center [478, 293] width 438 height 49
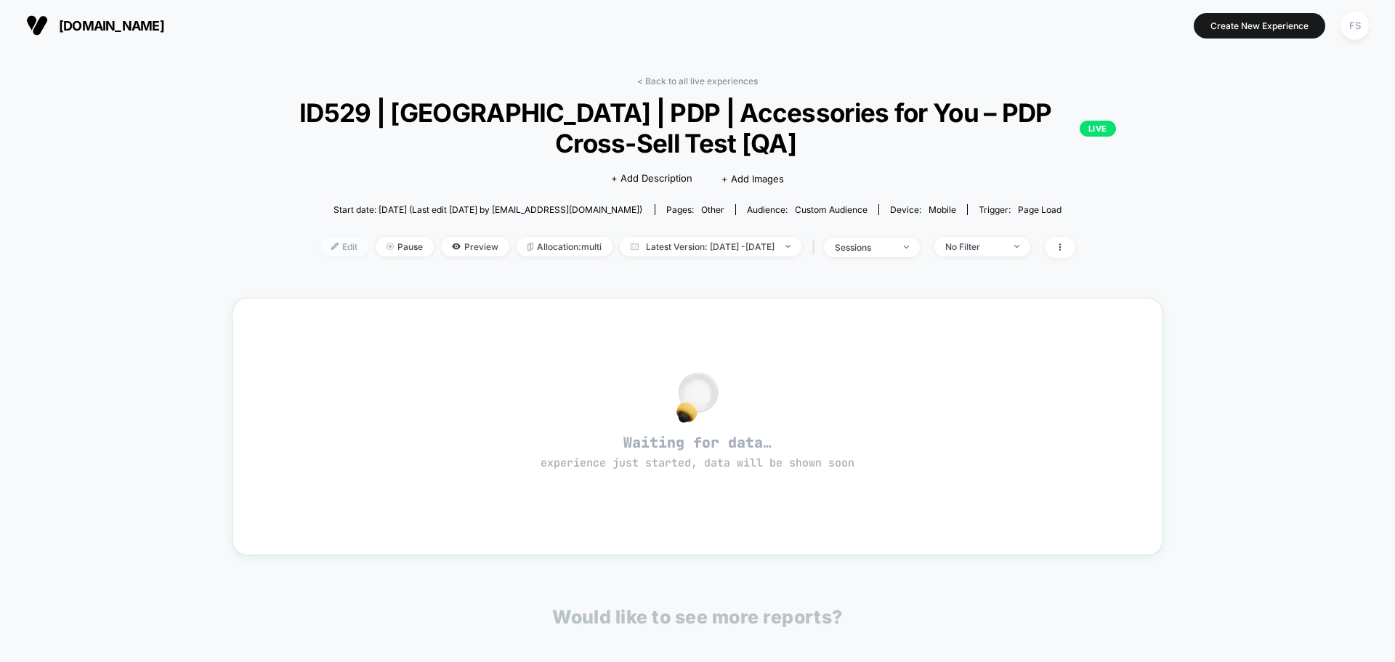
click at [320, 241] on span "Edit" at bounding box center [344, 247] width 48 height 20
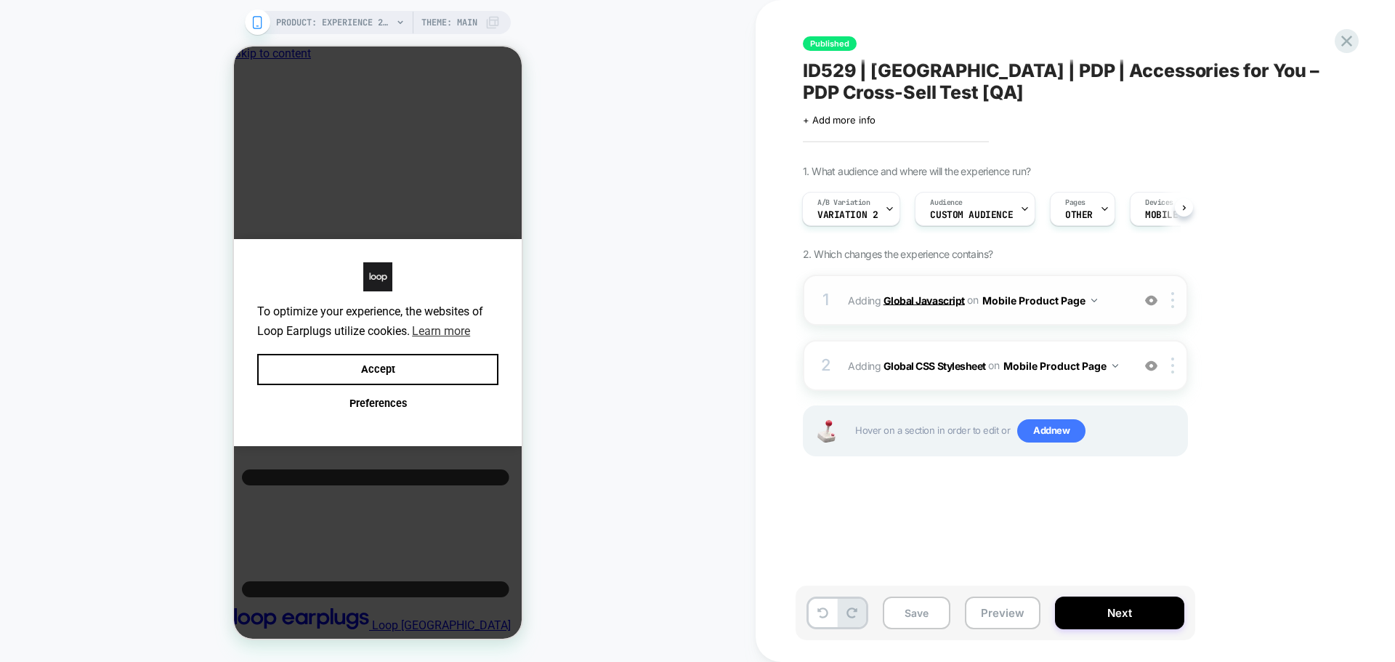
click at [915, 304] on b "Global Javascript" at bounding box center [924, 300] width 81 height 12
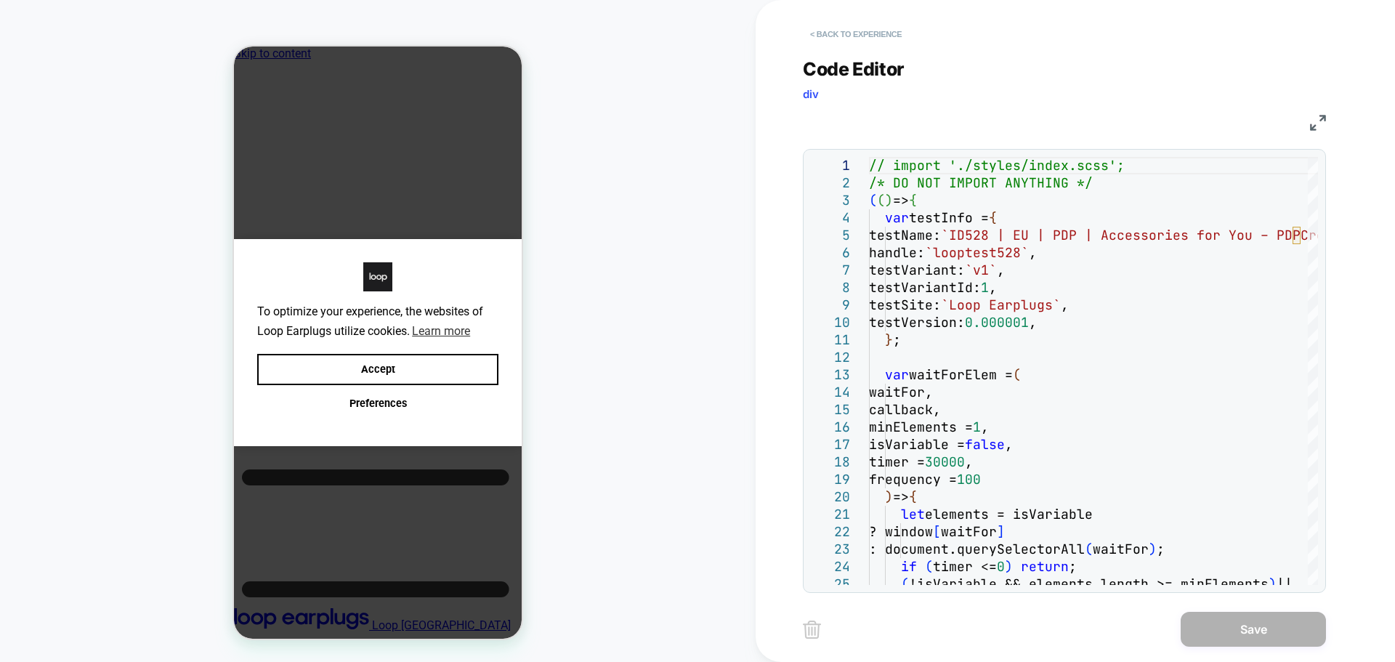
click at [866, 33] on button "< Back to experience" at bounding box center [856, 34] width 106 height 23
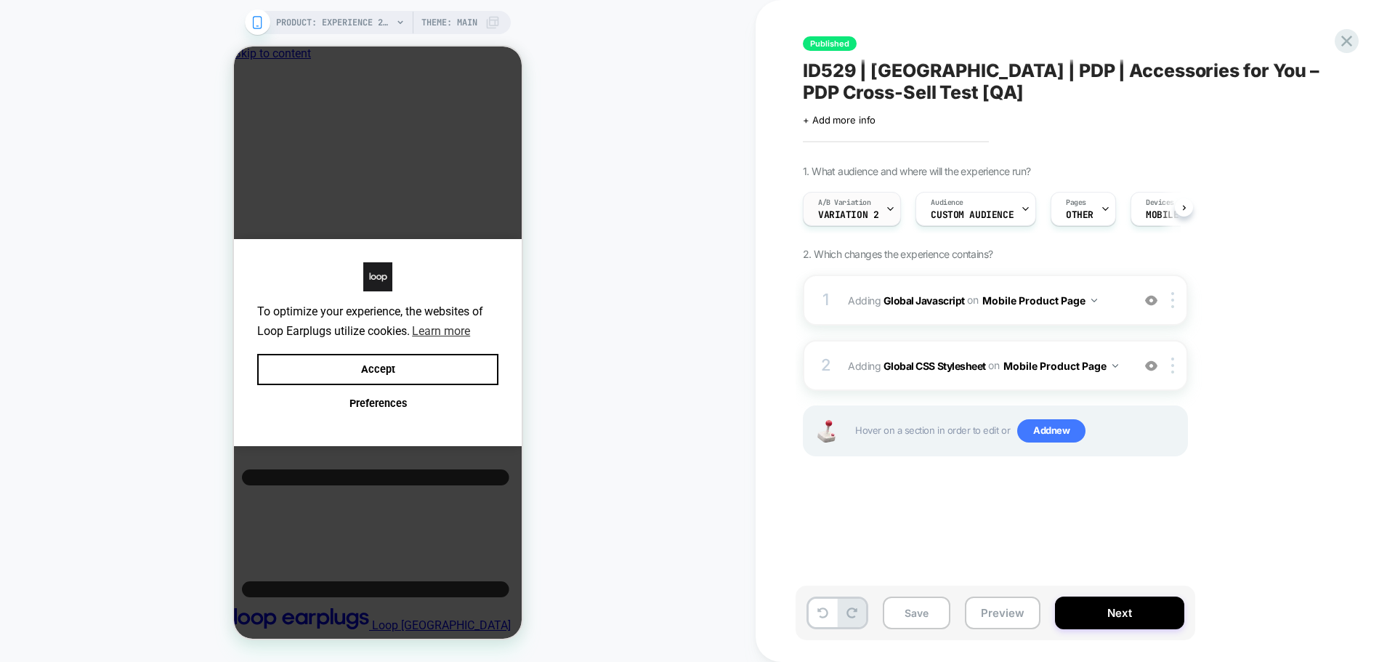
scroll to position [0, 1]
click at [873, 204] on div "A/B Variation Variation 2" at bounding box center [847, 209] width 89 height 33
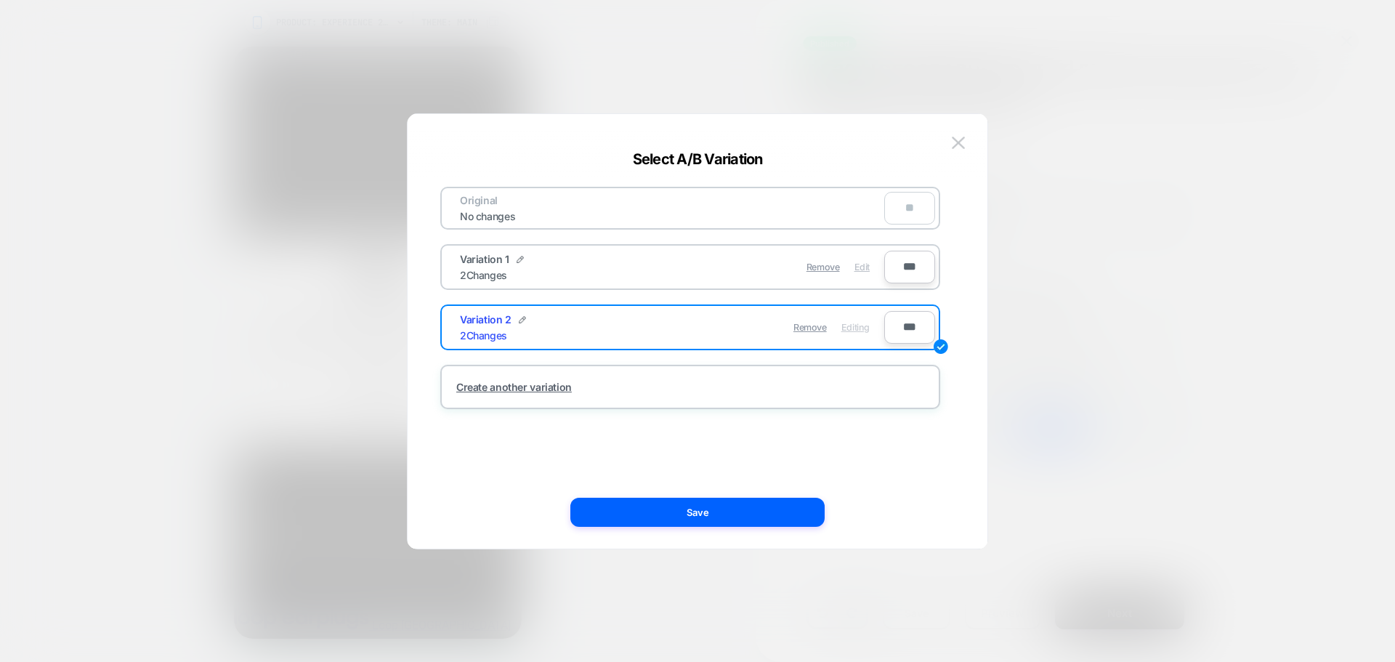
click at [856, 267] on span "Edit" at bounding box center [861, 267] width 15 height 11
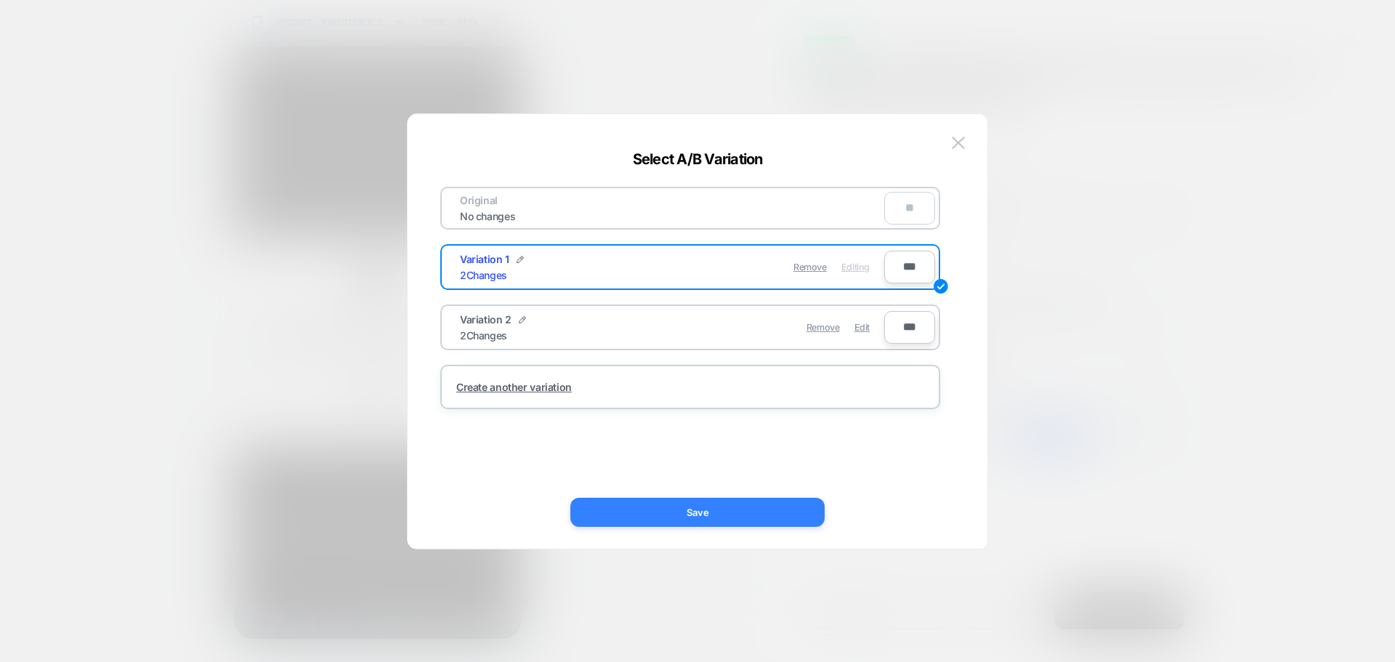
click at [737, 511] on button "Save" at bounding box center [697, 512] width 254 height 29
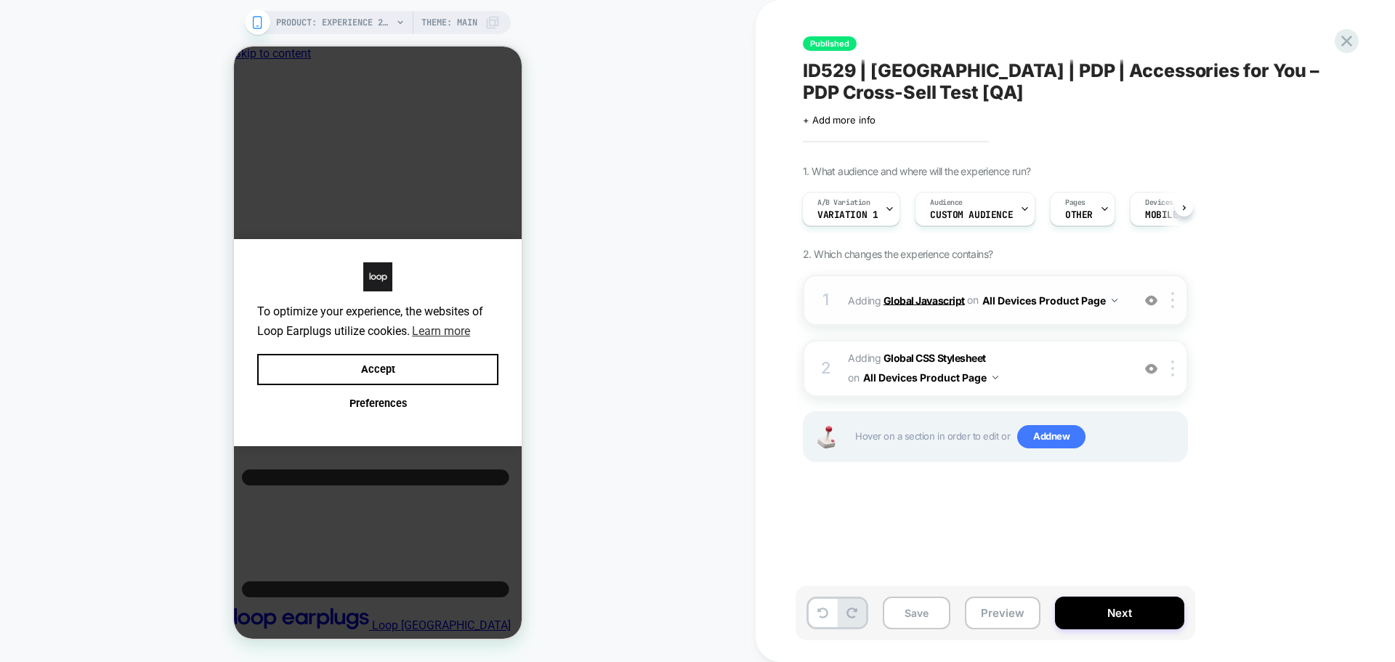
click at [889, 302] on b "Global Javascript" at bounding box center [924, 300] width 81 height 12
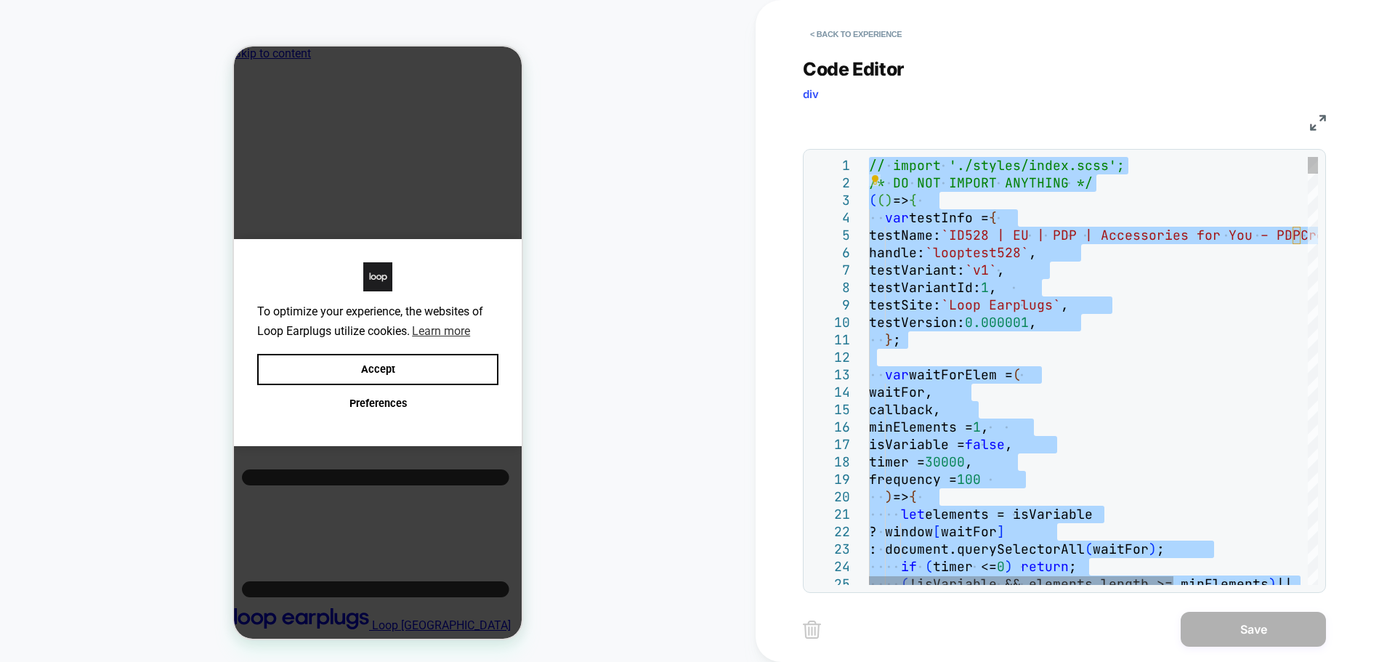
type textarea "**********"
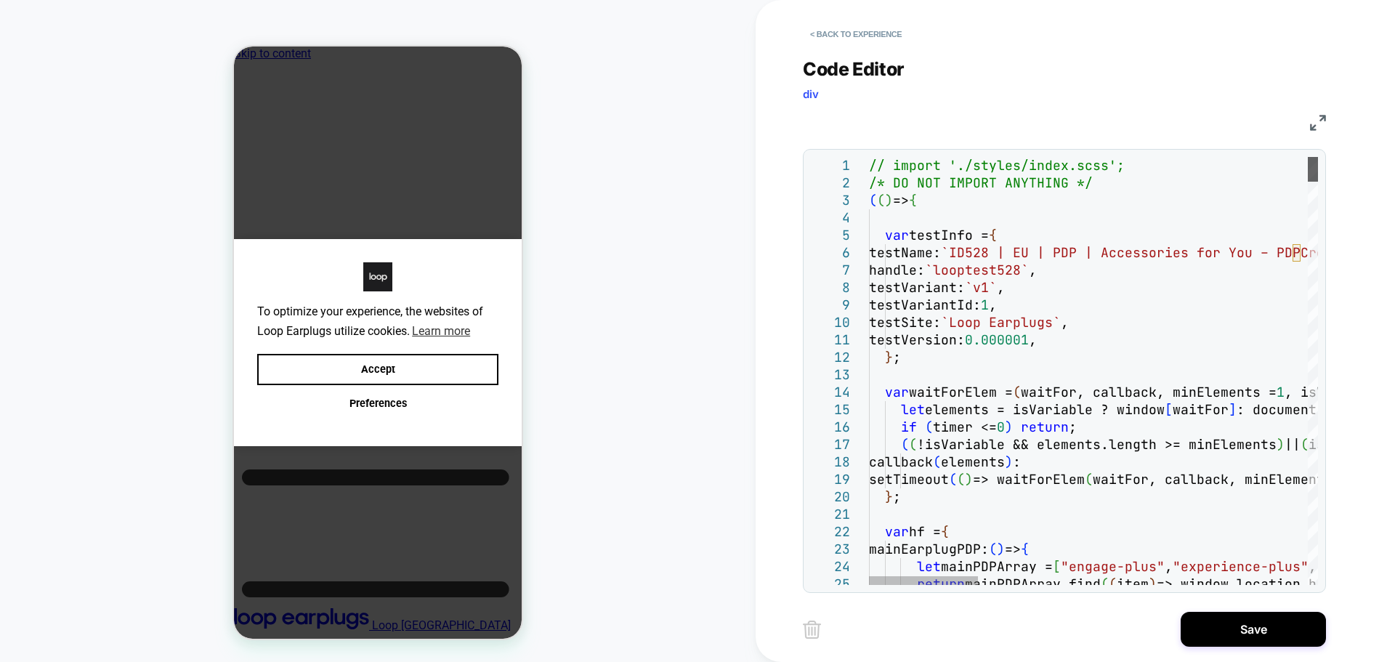
click at [1308, 157] on div at bounding box center [1313, 169] width 10 height 25
click at [1237, 639] on button "Save" at bounding box center [1253, 629] width 145 height 35
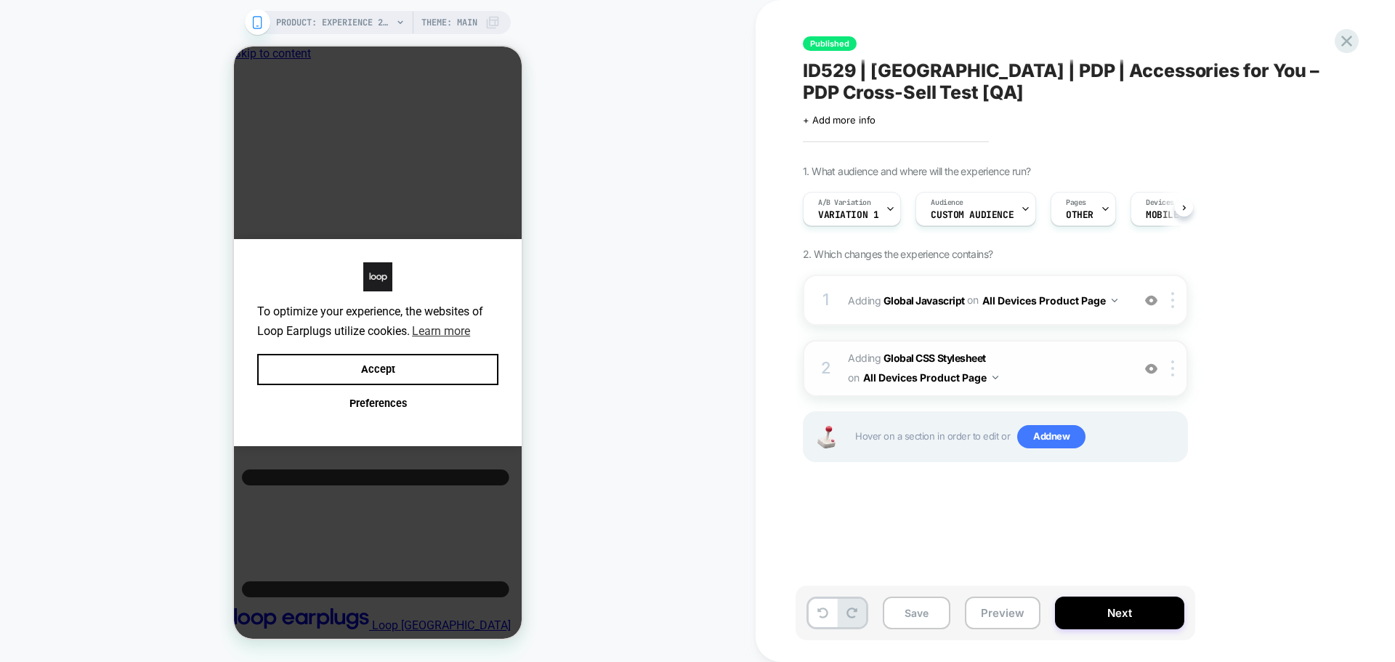
scroll to position [0, 1]
click at [931, 605] on button "Save" at bounding box center [917, 613] width 68 height 33
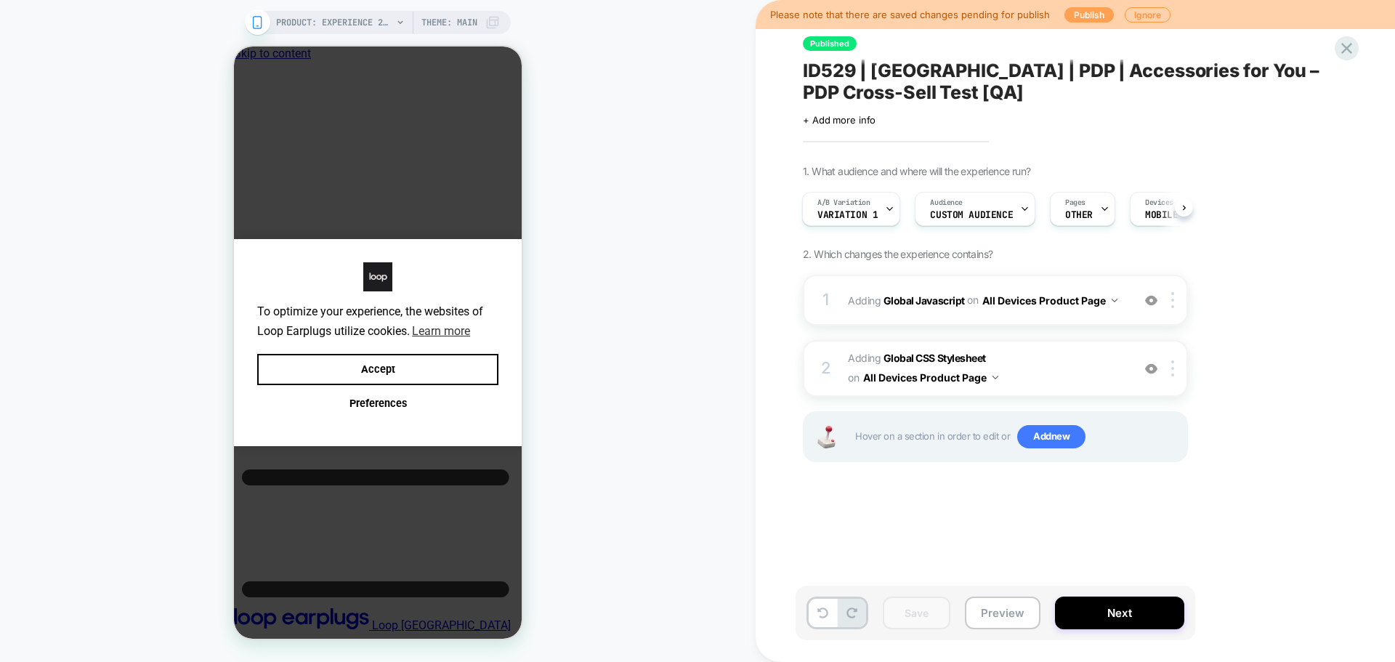
click at [1070, 18] on button "Publish" at bounding box center [1088, 14] width 49 height 15
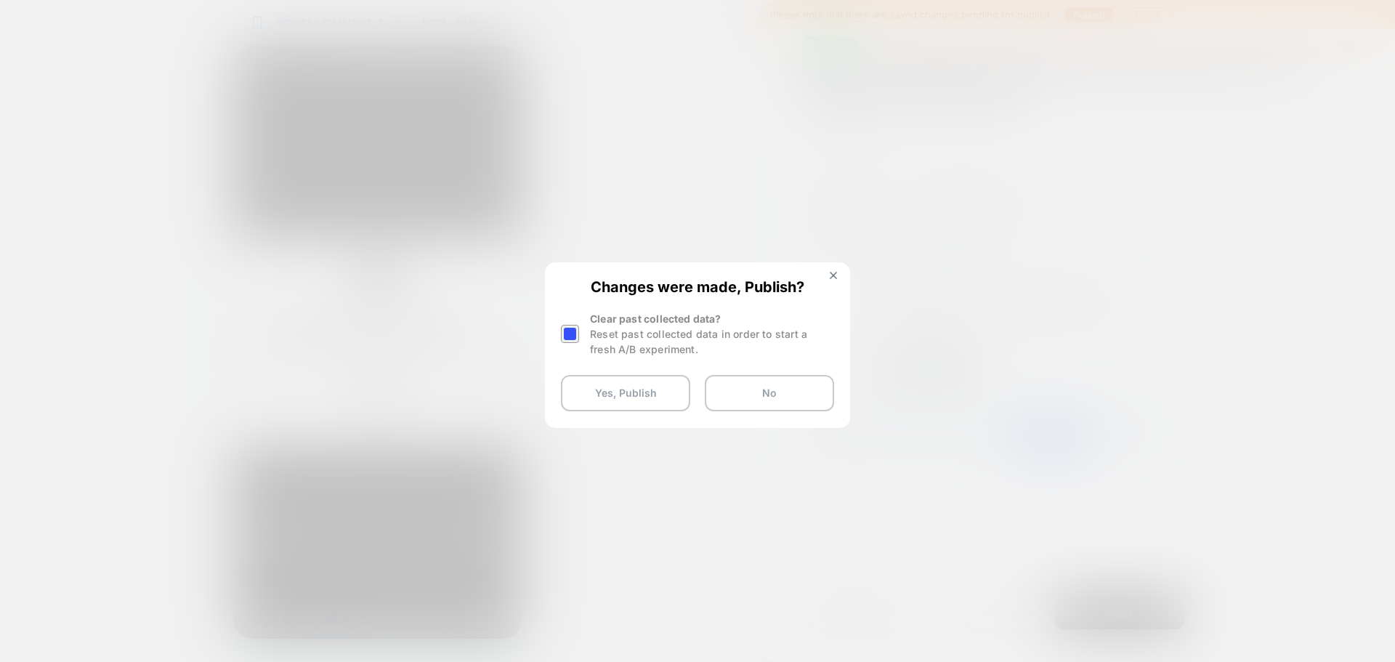
click at [573, 332] on div at bounding box center [570, 334] width 18 height 18
click at [613, 407] on button "Yes, Publish" at bounding box center [625, 393] width 129 height 36
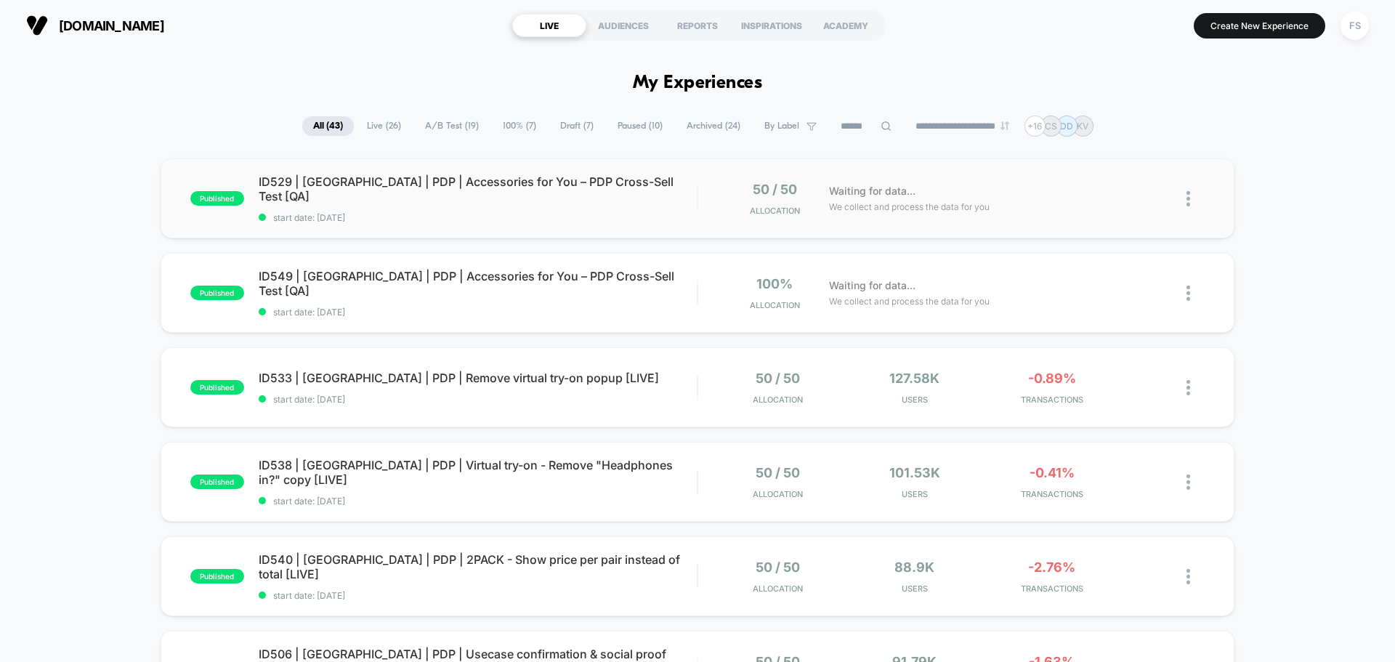
click at [445, 218] on div "published ID529 | [GEOGRAPHIC_DATA] | PDP | Accessories for You – PDP Cross-Sel…" at bounding box center [698, 198] width 1074 height 80
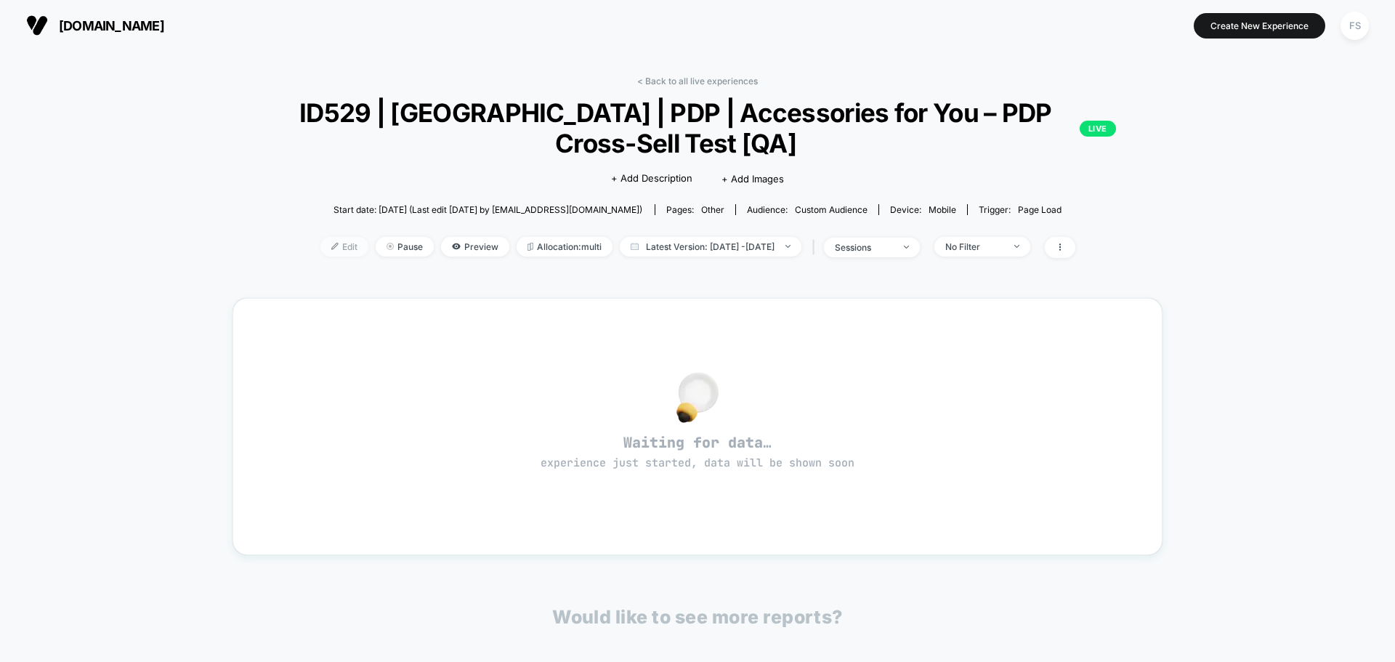
click at [331, 243] on img at bounding box center [334, 246] width 7 height 7
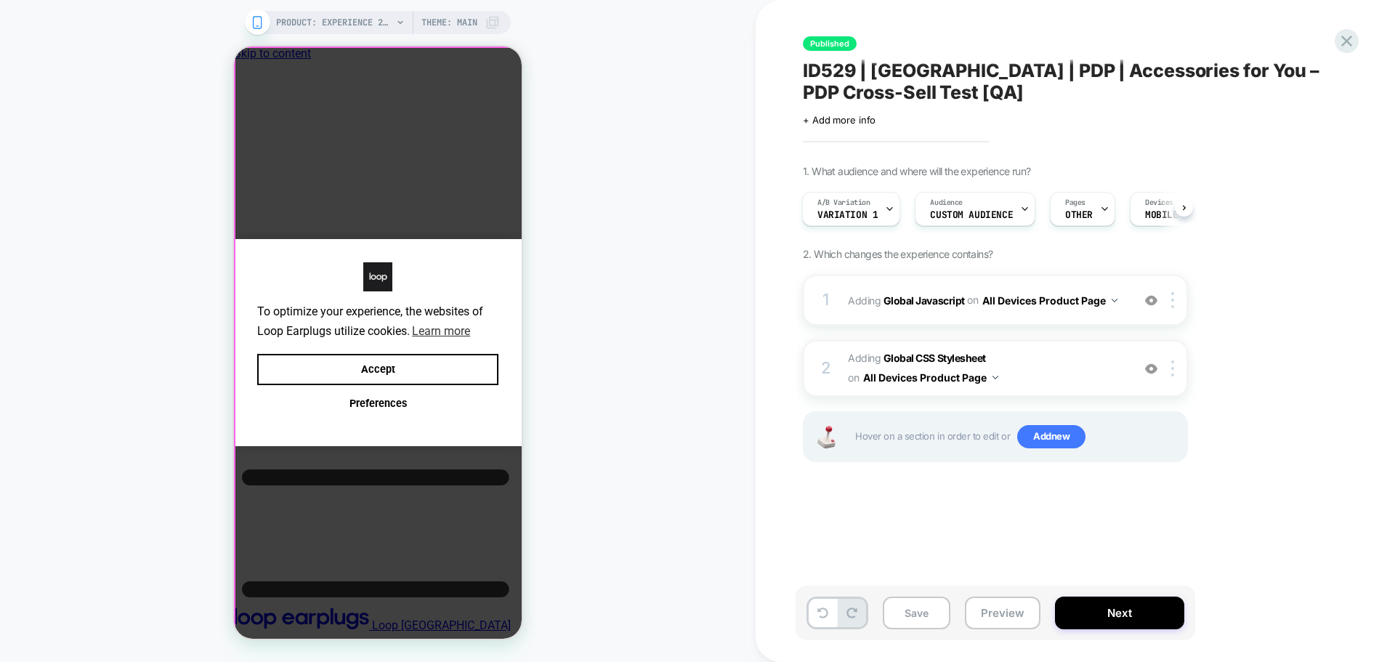
scroll to position [0, 11]
